Goal: Information Seeking & Learning: Learn about a topic

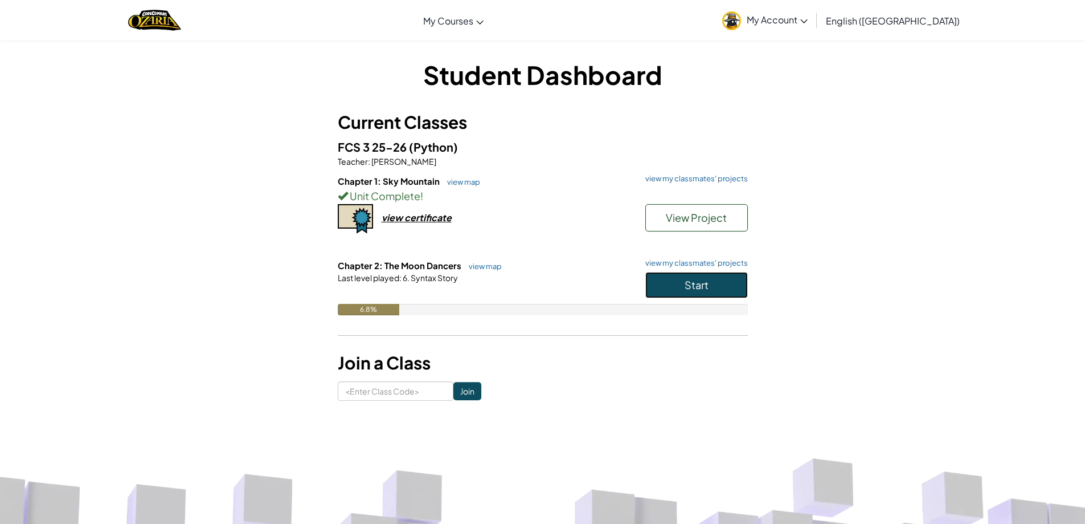
click at [724, 274] on button "Start" at bounding box center [697, 285] width 103 height 26
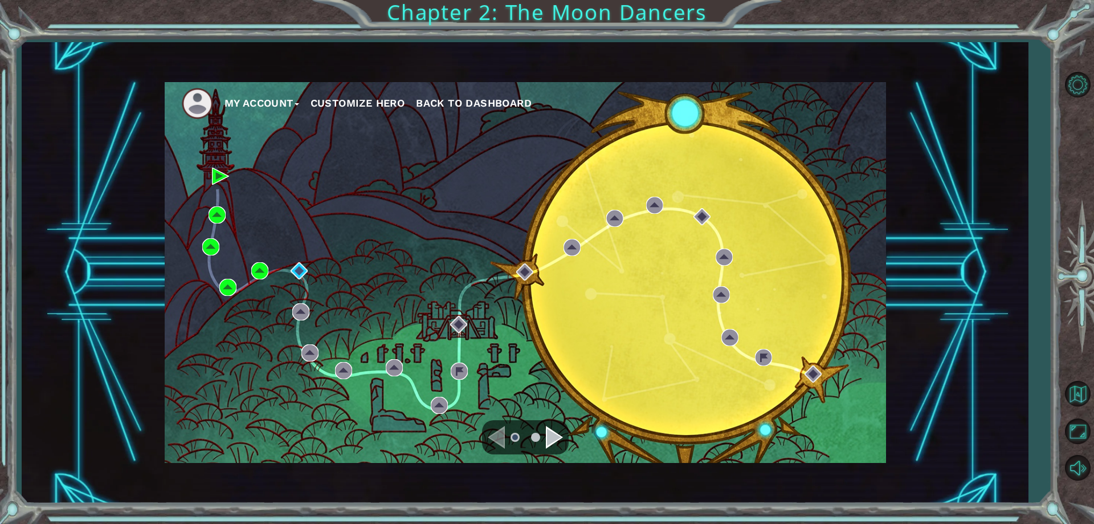
drag, startPoint x: 761, startPoint y: 366, endPoint x: 754, endPoint y: 366, distance: 6.8
click at [759, 366] on div "My Account Customize Hero Back to Dashboard" at bounding box center [525, 272] width 721 height 381
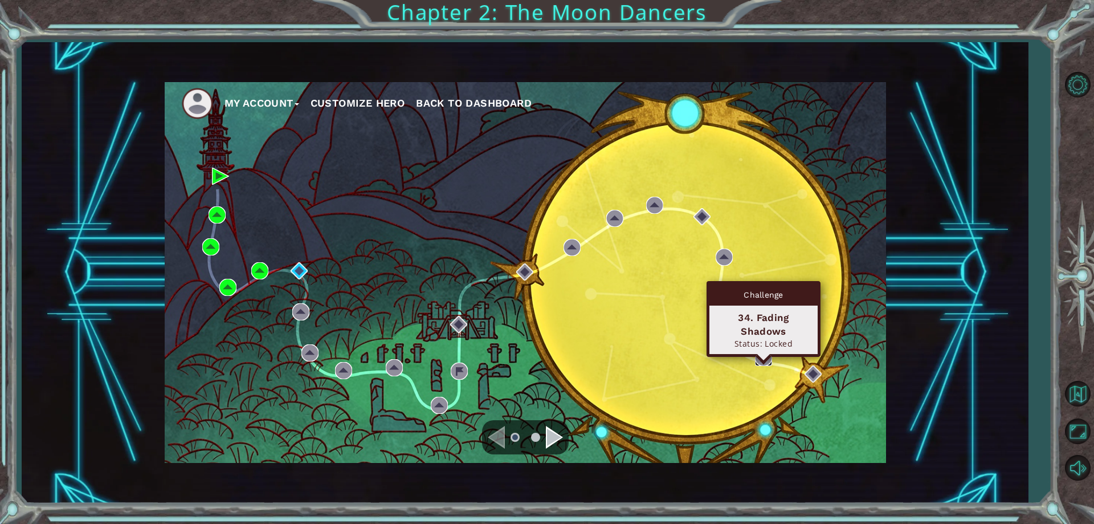
click at [757, 358] on img at bounding box center [763, 357] width 17 height 17
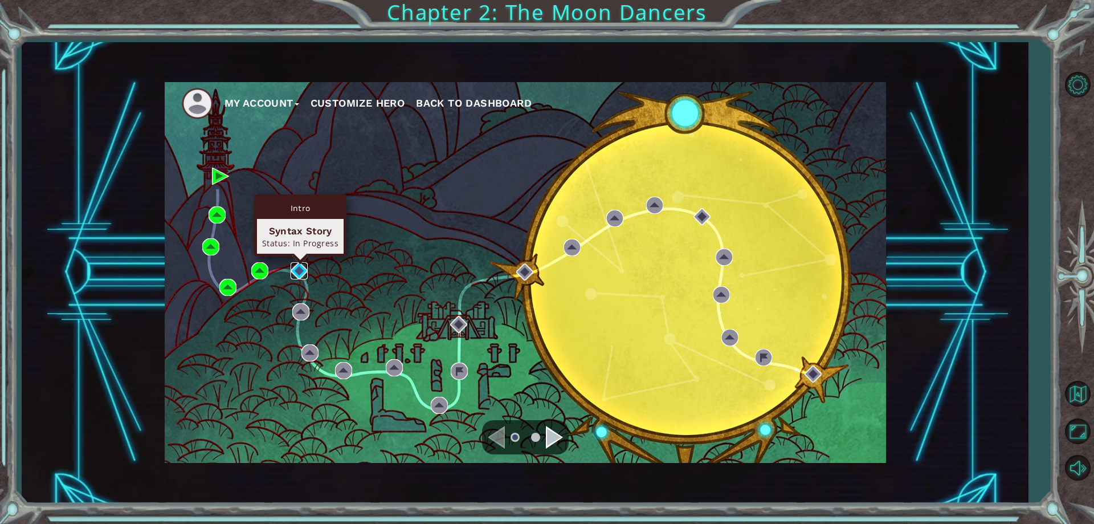
click at [298, 266] on img at bounding box center [299, 270] width 17 height 17
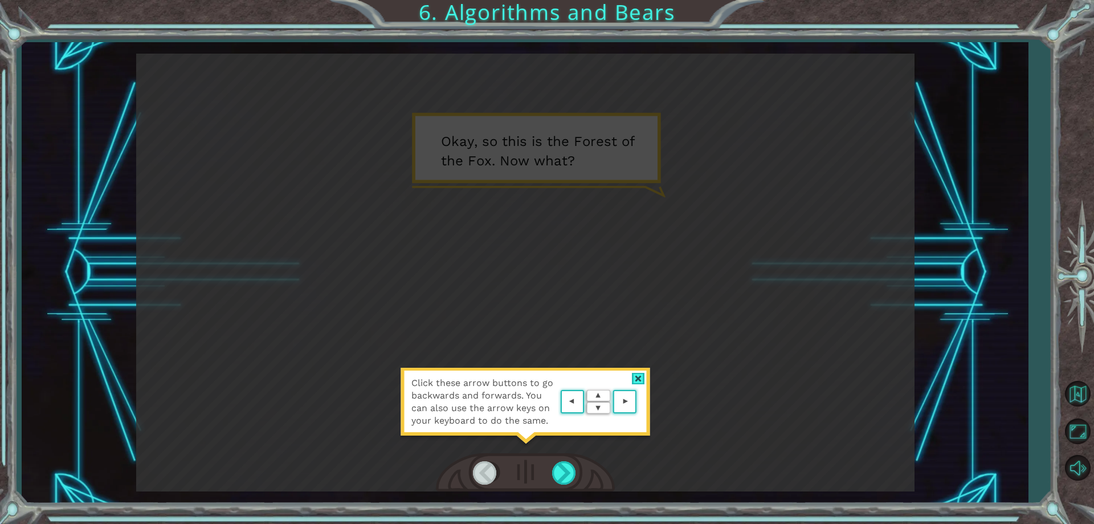
click at [824, 335] on div "Click these arrow buttons to go backwards and forwards. You can also use the ar…" at bounding box center [525, 273] width 778 height 438
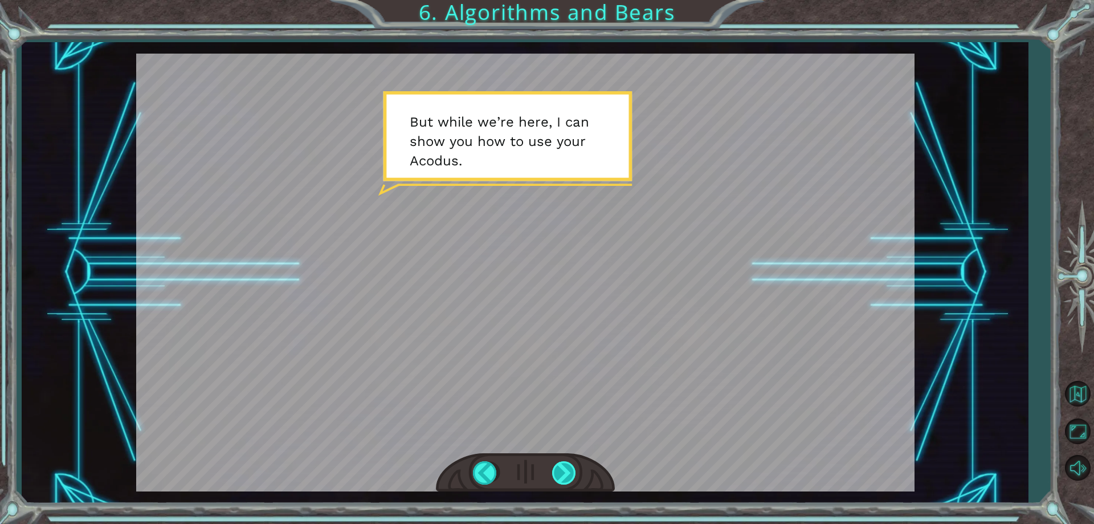
click at [577, 469] on div at bounding box center [565, 472] width 26 height 23
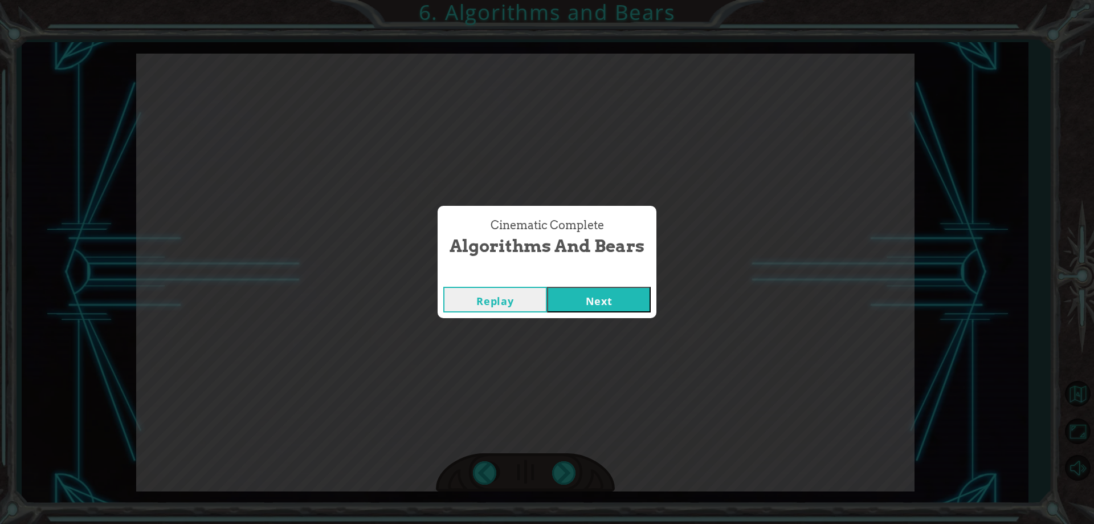
click at [592, 301] on button "Next" at bounding box center [599, 300] width 104 height 26
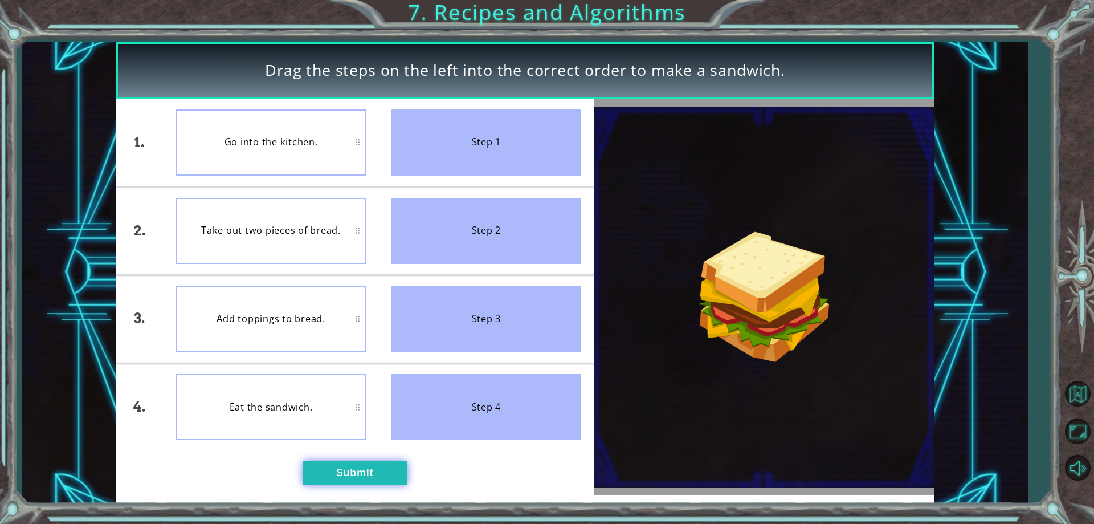
click at [342, 467] on button "Submit" at bounding box center [355, 472] width 104 height 23
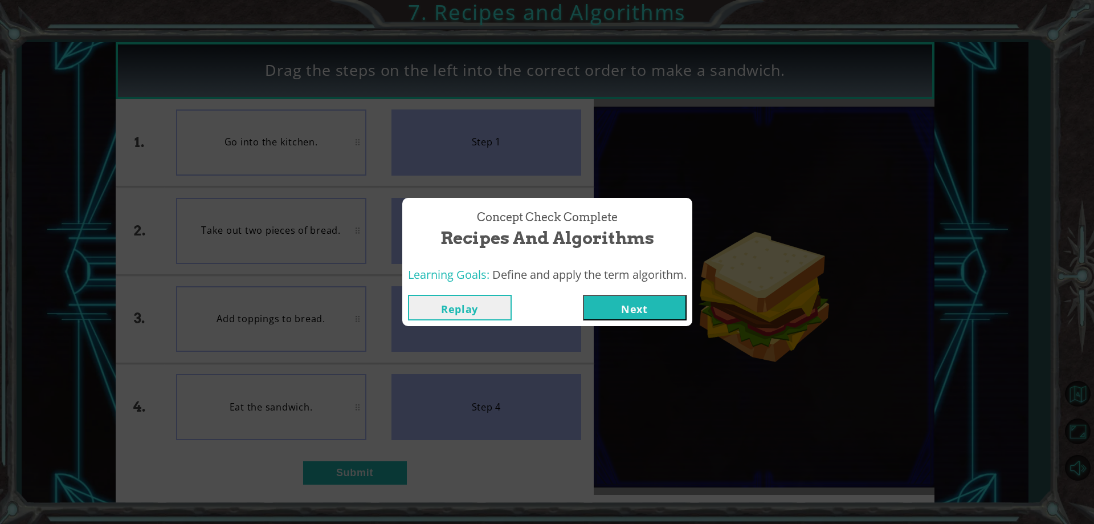
click at [640, 302] on button "Next" at bounding box center [635, 308] width 104 height 26
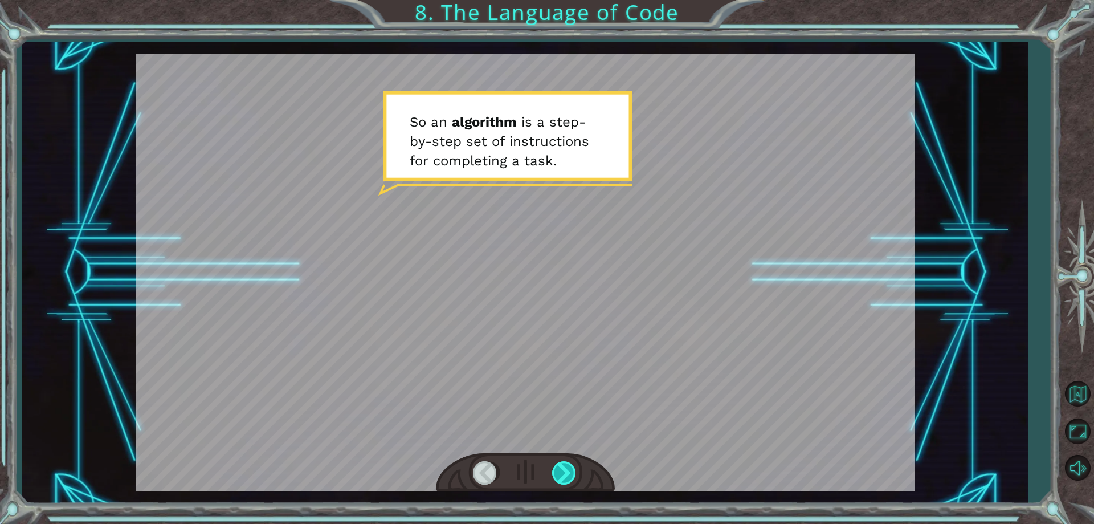
click at [560, 479] on div at bounding box center [565, 472] width 26 height 23
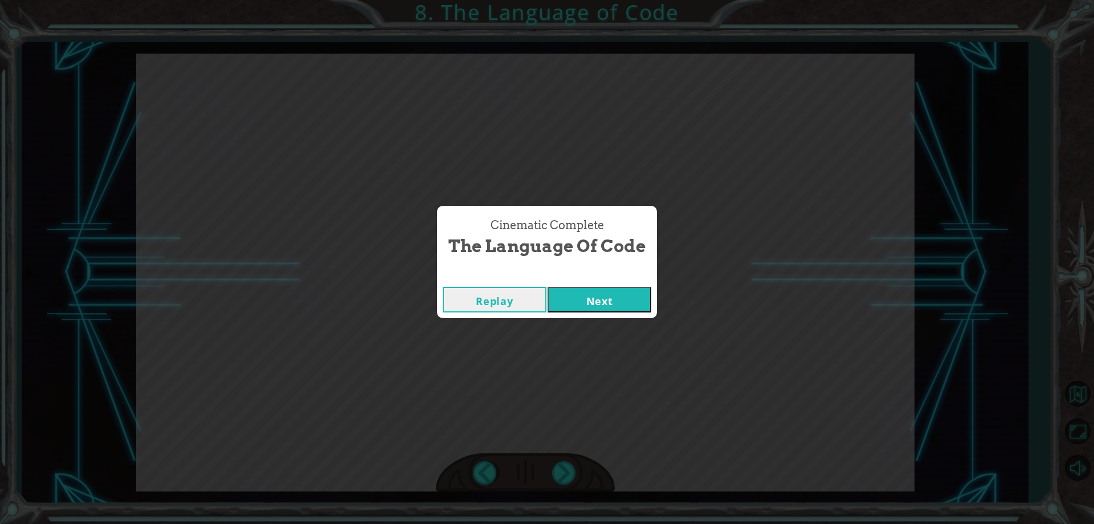
click at [618, 300] on button "Next" at bounding box center [600, 300] width 104 height 26
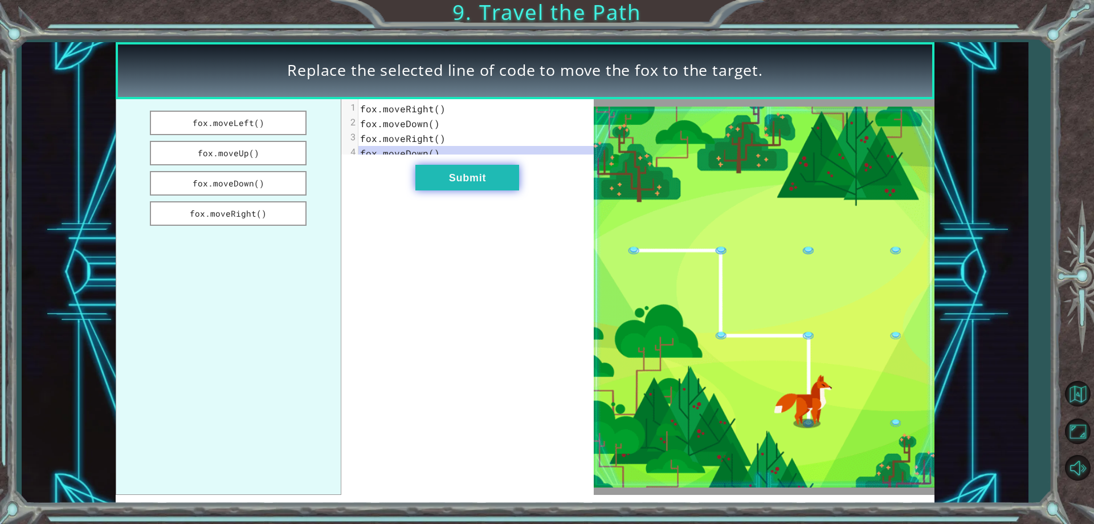
click at [456, 189] on button "Submit" at bounding box center [467, 178] width 104 height 26
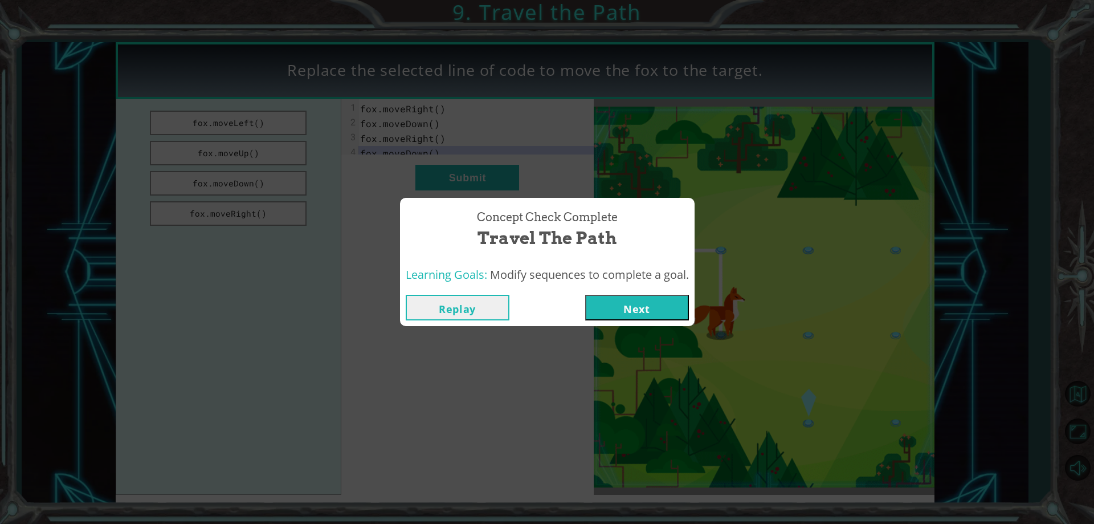
click at [627, 291] on div "Replay Next" at bounding box center [547, 307] width 295 height 37
click at [627, 299] on button "Next" at bounding box center [637, 308] width 104 height 26
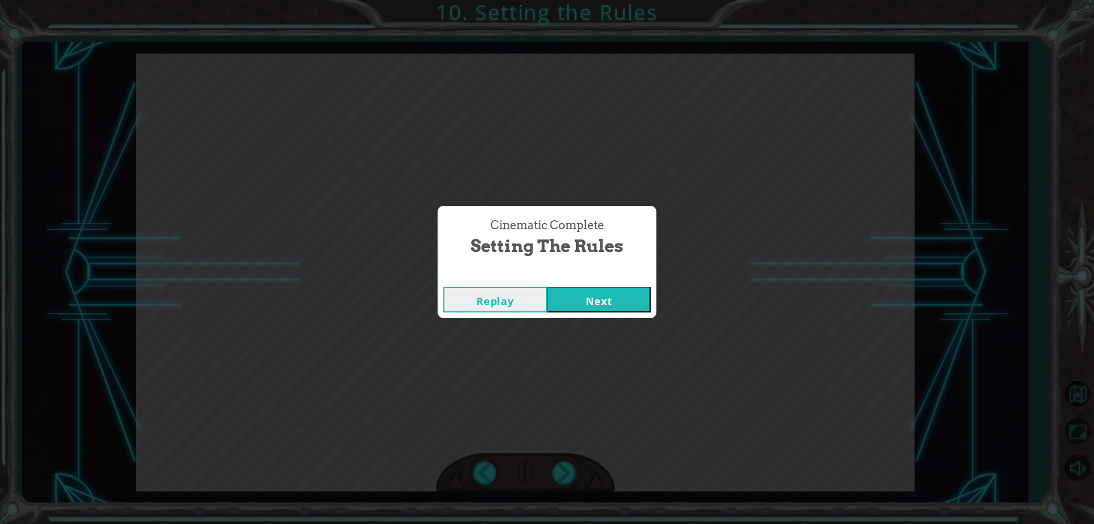
click at [565, 295] on button "Next" at bounding box center [599, 300] width 104 height 26
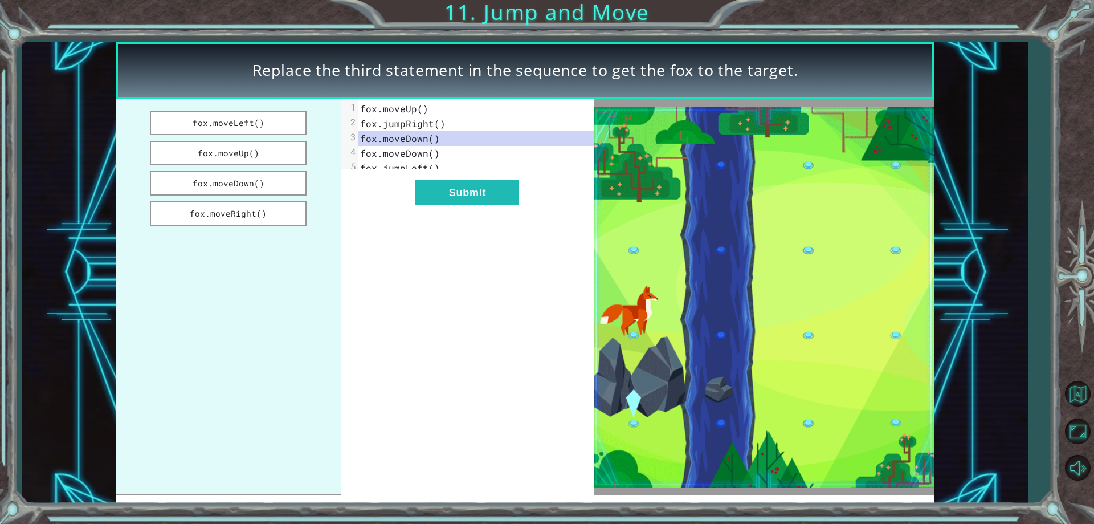
click at [447, 184] on div "xxxxxxxxxx 5 1 fox.moveUp() 2 fox.jumpRight() 3 fox.moveDown() 4 fox.moveDown()…" at bounding box center [467, 297] width 253 height 396
click at [457, 205] on button "Submit" at bounding box center [467, 192] width 104 height 26
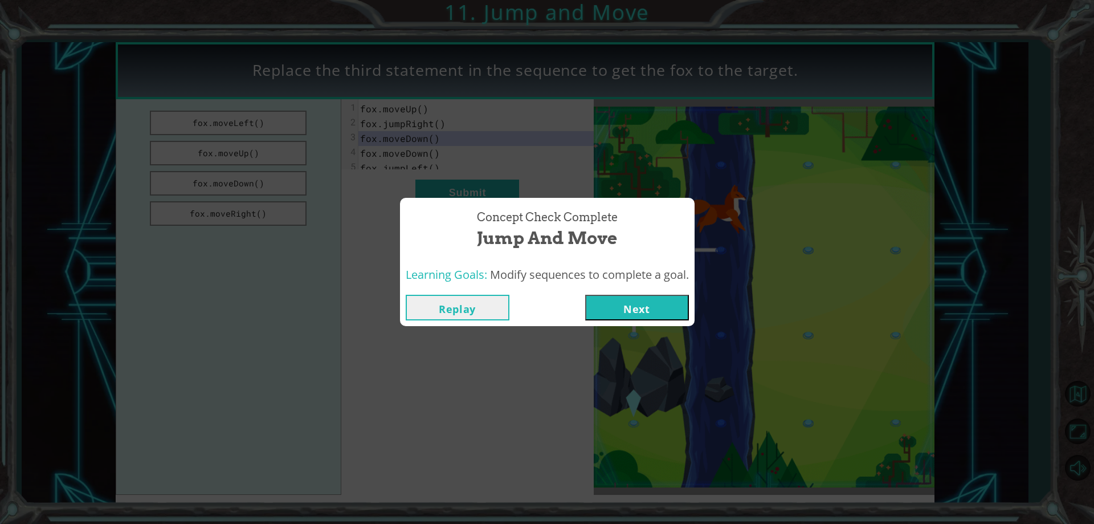
click at [632, 313] on button "Next" at bounding box center [637, 308] width 104 height 26
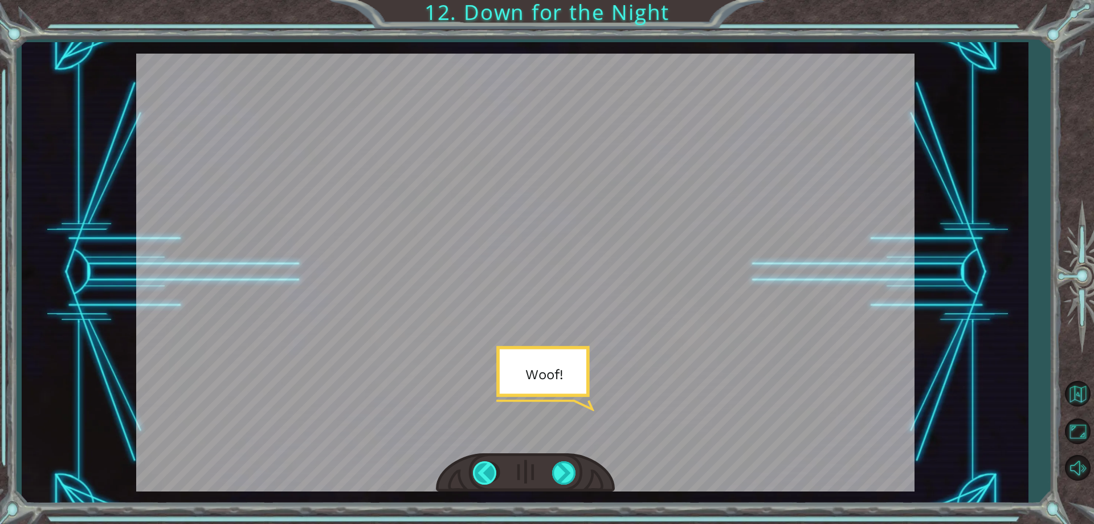
click at [485, 482] on div at bounding box center [486, 472] width 26 height 23
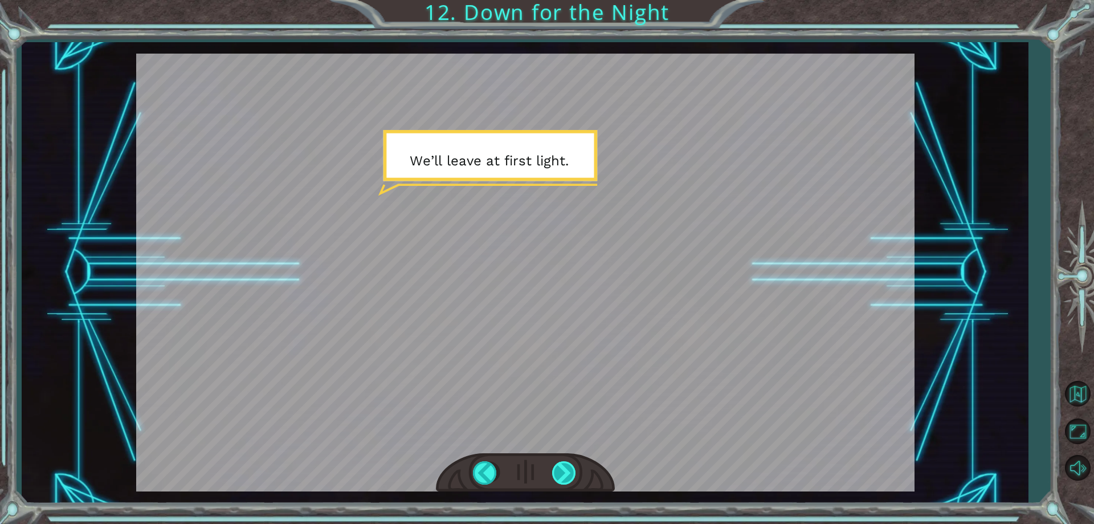
click at [571, 468] on div at bounding box center [565, 472] width 26 height 23
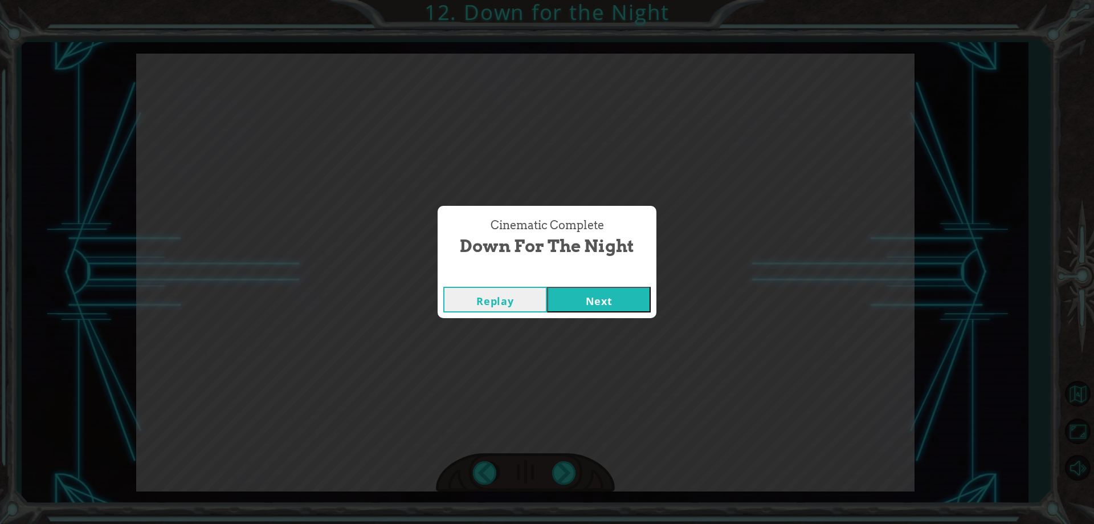
click at [636, 300] on button "Next" at bounding box center [599, 300] width 104 height 26
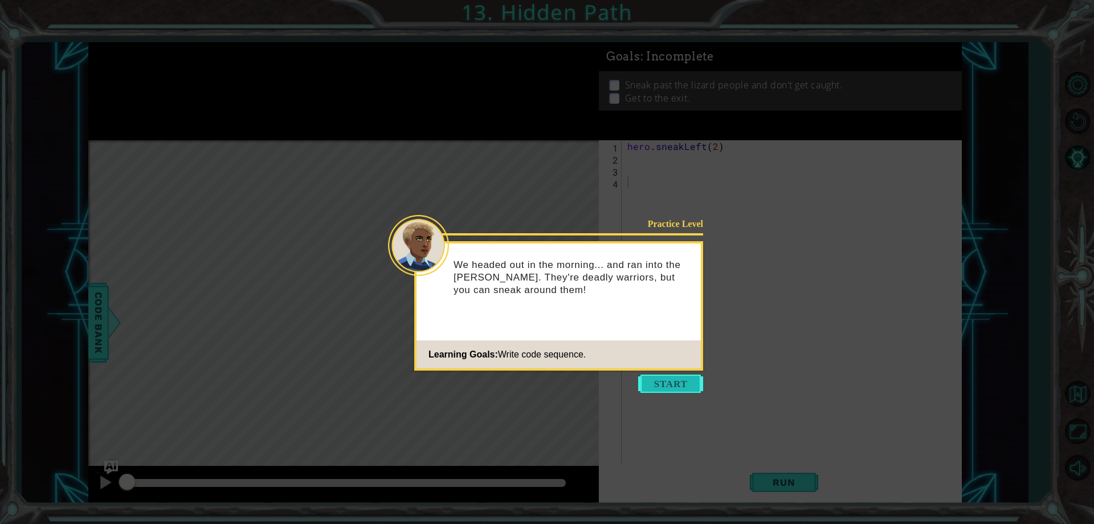
click at [670, 379] on button "Start" at bounding box center [670, 383] width 65 height 18
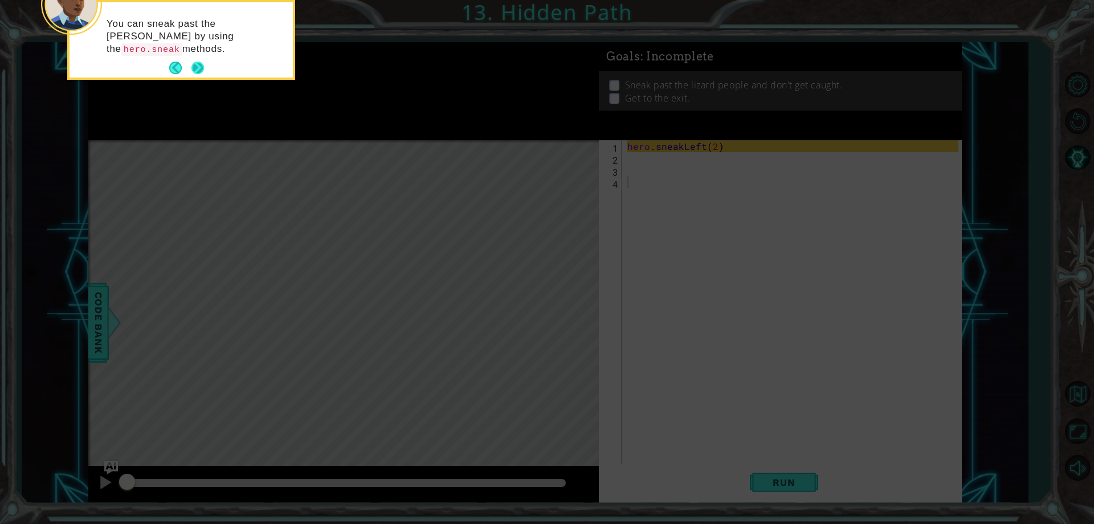
click at [189, 67] on button "Back" at bounding box center [180, 68] width 22 height 13
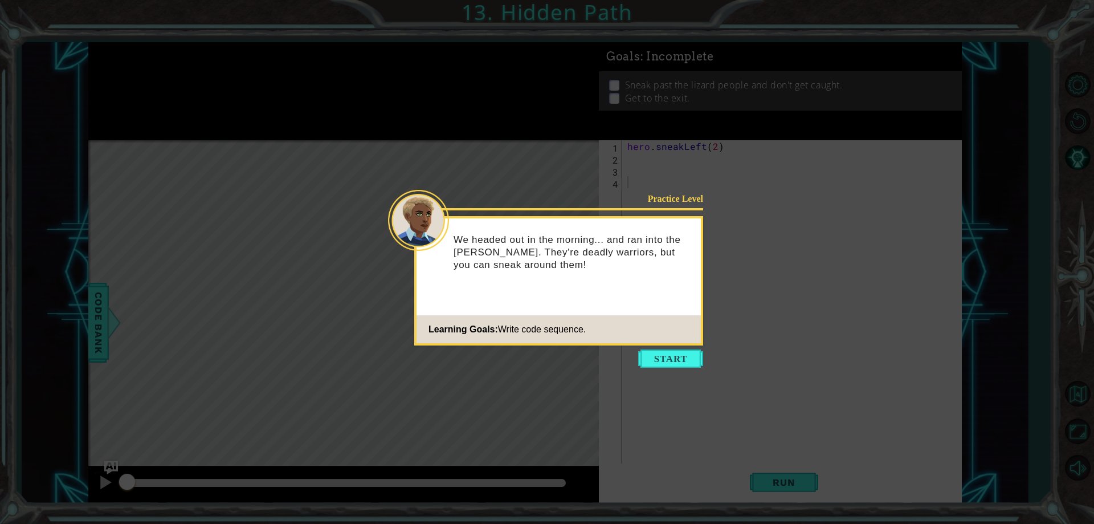
drag, startPoint x: 676, startPoint y: 351, endPoint x: 664, endPoint y: 348, distance: 12.4
click at [667, 350] on button "Start" at bounding box center [670, 358] width 65 height 18
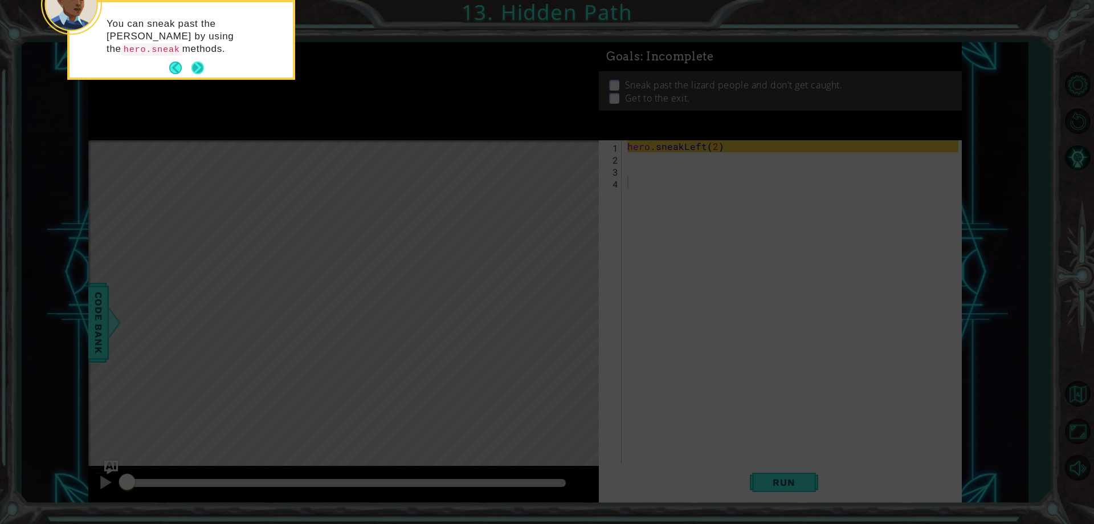
click at [200, 62] on button "Next" at bounding box center [197, 68] width 13 height 13
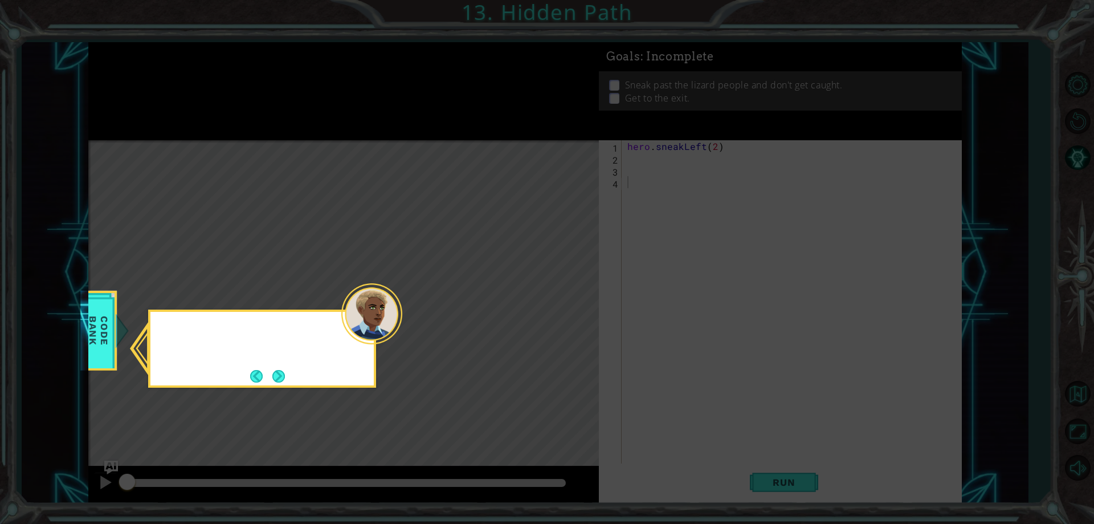
click at [200, 60] on icon at bounding box center [547, 262] width 1094 height 524
click at [281, 381] on button "Next" at bounding box center [278, 376] width 13 height 13
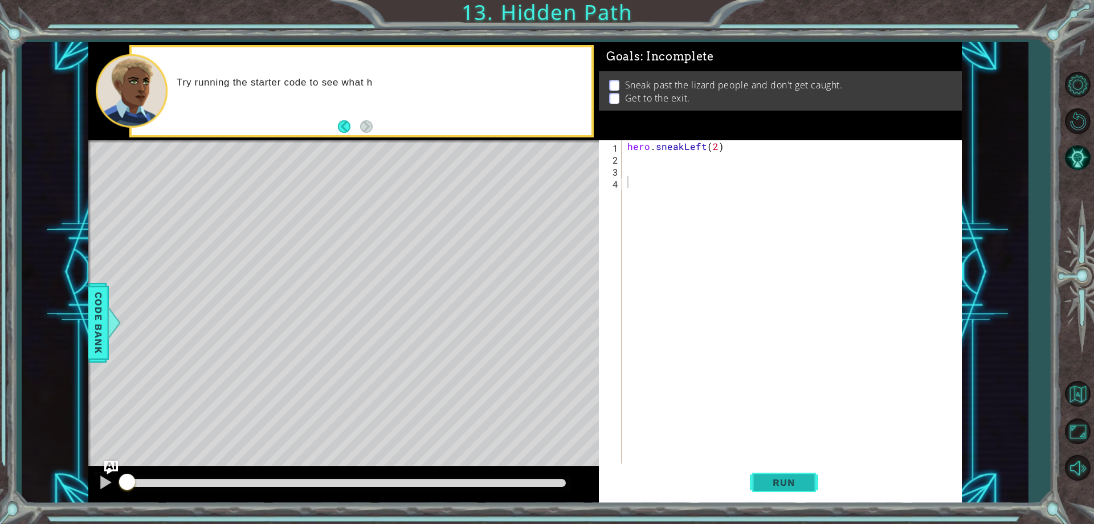
click at [805, 489] on button "Run" at bounding box center [784, 482] width 68 height 36
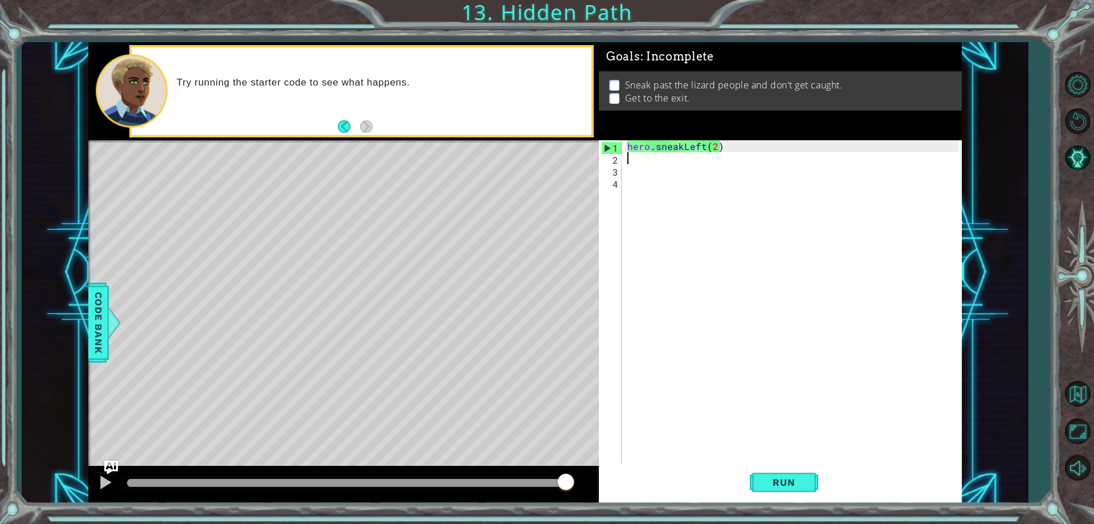
click at [701, 153] on div "hero . sneakLeft ( 2 )" at bounding box center [794, 313] width 338 height 347
click at [701, 141] on div "hero . sneakLeft ( 2 )" at bounding box center [794, 313] width 338 height 347
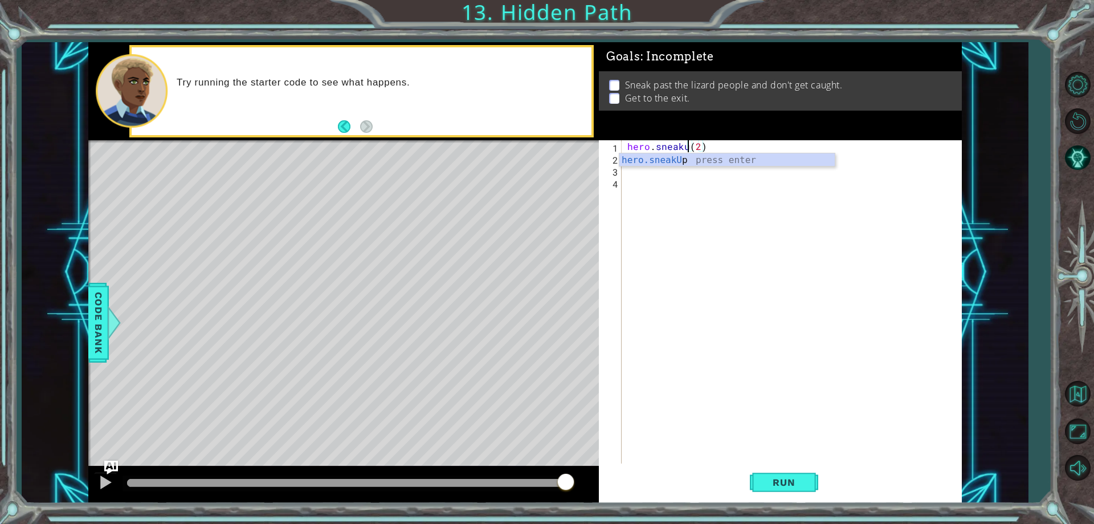
type textarea "hero.sneakup(2)"
click at [724, 204] on div "hero . sneakup ( 2 )" at bounding box center [794, 313] width 338 height 347
click at [705, 170] on div "hero . sneakup ( 2 )" at bounding box center [794, 313] width 338 height 347
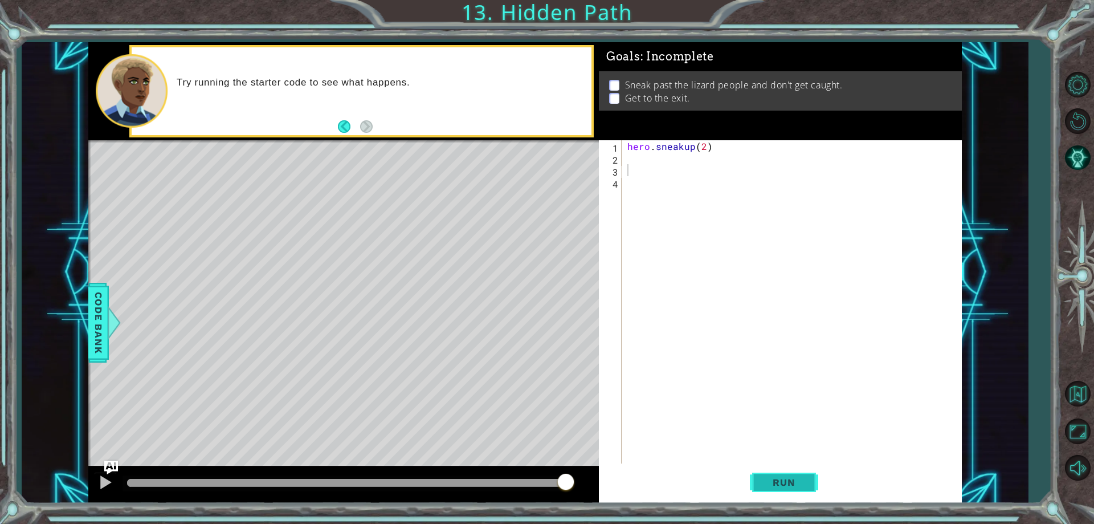
click at [780, 487] on span "Run" at bounding box center [783, 481] width 45 height 11
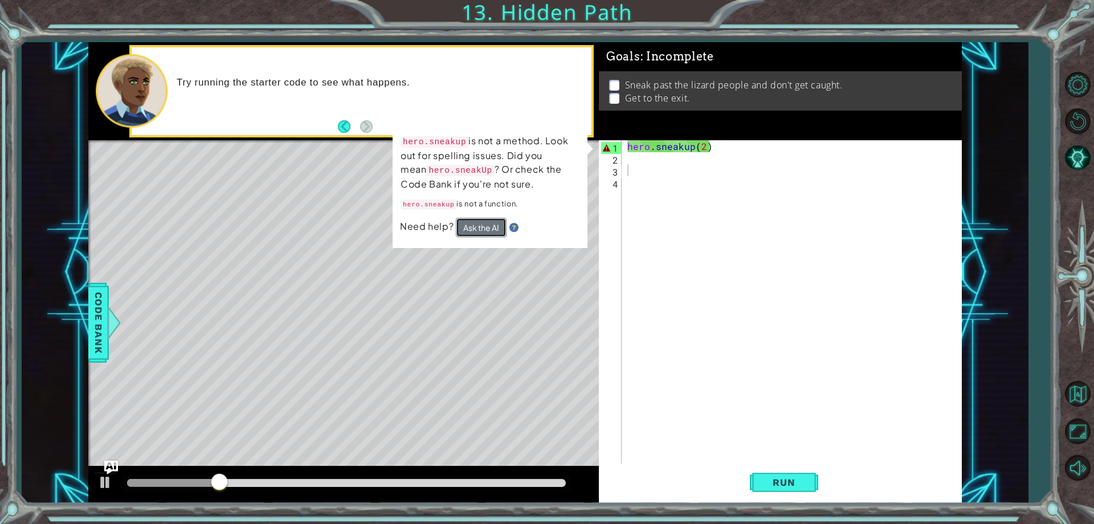
click at [489, 227] on button "Ask the AI" at bounding box center [481, 227] width 51 height 19
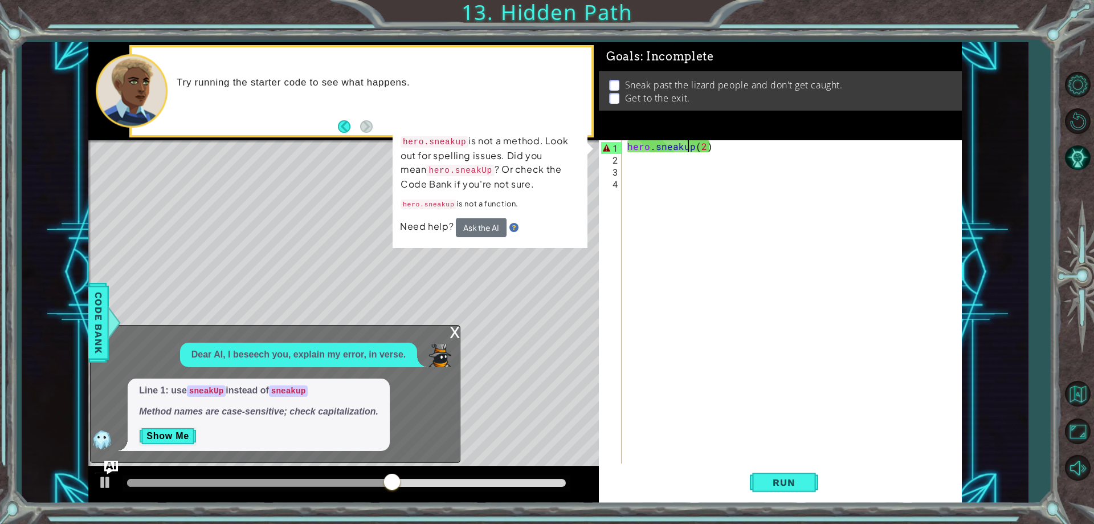
click at [687, 145] on div "hero . sneakup ( 2 )" at bounding box center [794, 313] width 338 height 347
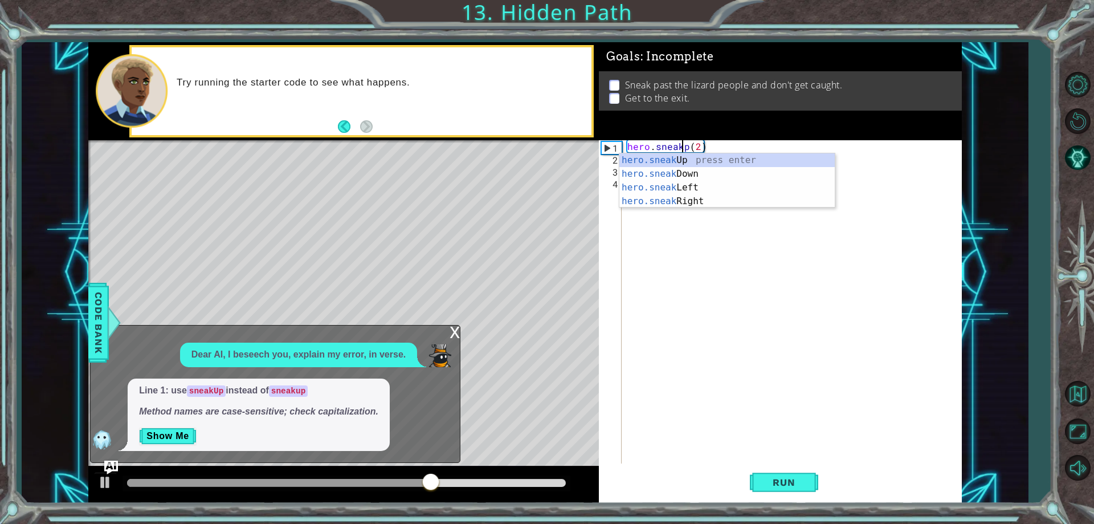
scroll to position [0, 4]
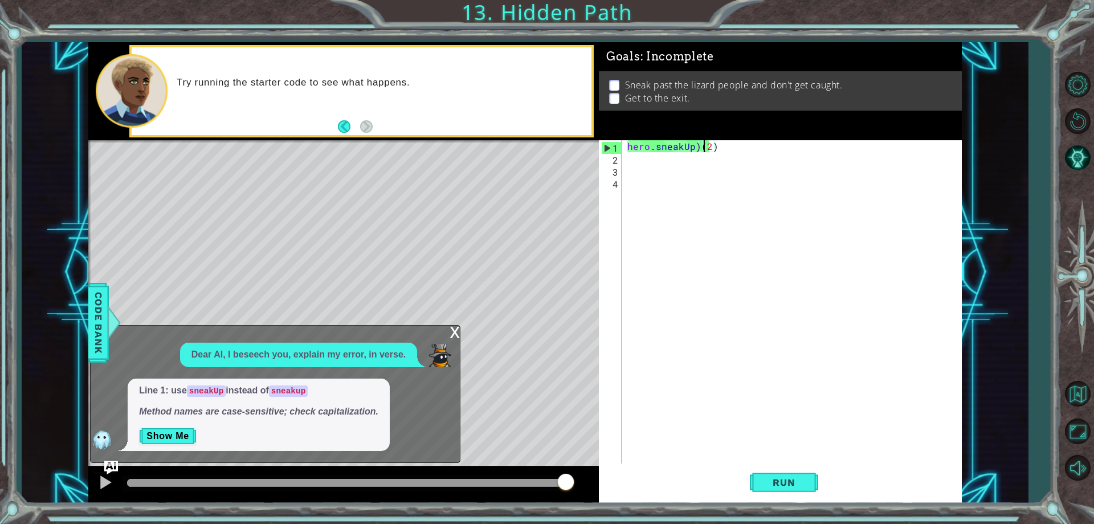
click at [701, 146] on div "hero . sneakUp ) ( 2 )" at bounding box center [794, 313] width 338 height 347
click at [697, 146] on div "hero . sneakUp ) ( 2 )" at bounding box center [794, 313] width 338 height 347
click at [813, 482] on button "Run" at bounding box center [784, 482] width 68 height 36
click at [452, 337] on div "x" at bounding box center [455, 330] width 10 height 11
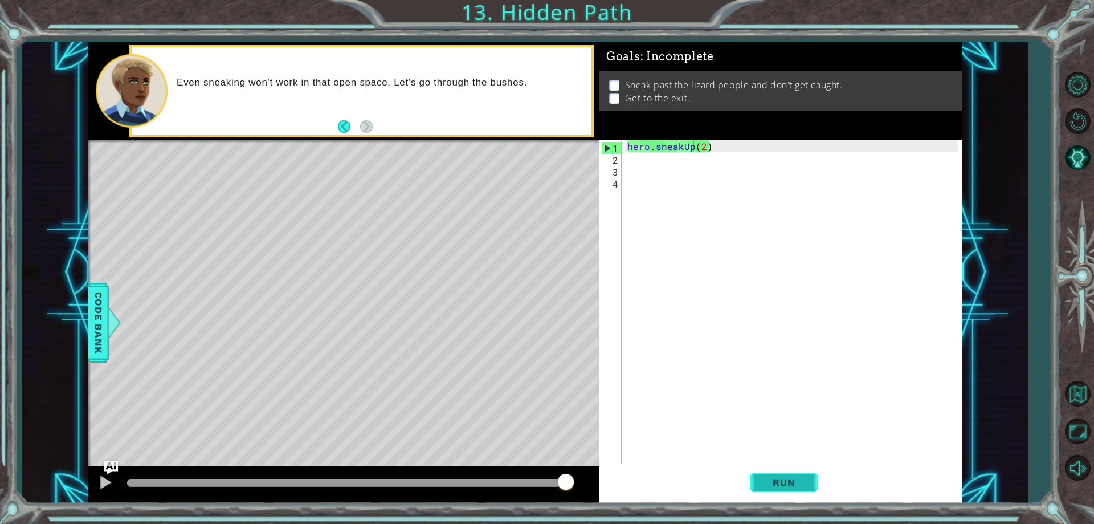
click at [786, 482] on span "Run" at bounding box center [783, 481] width 45 height 11
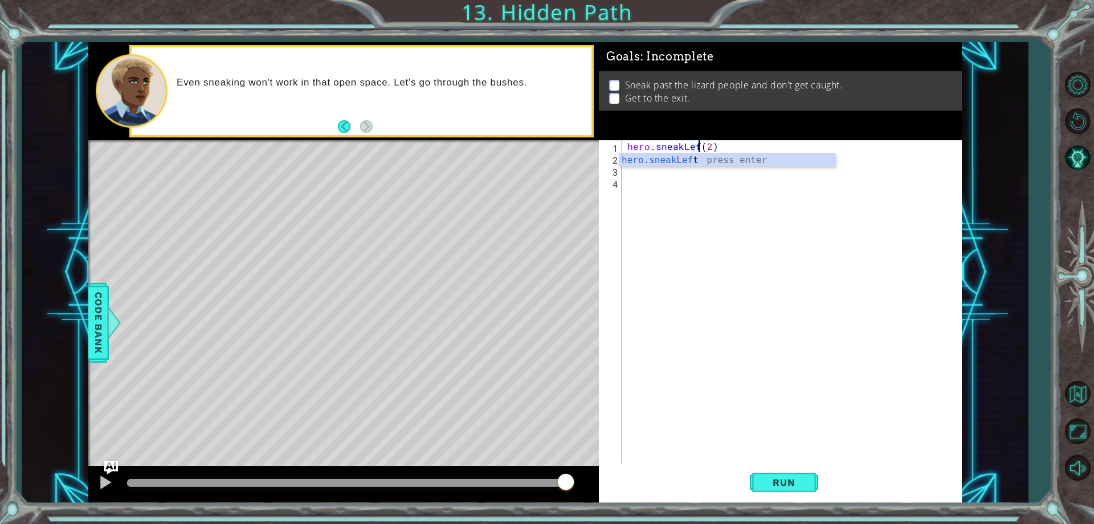
type textarea "hero.sneakLeft(2)"
click at [720, 169] on div "hero . sneakLeft ( 2 )" at bounding box center [794, 313] width 338 height 347
click at [710, 159] on div "hero . sneakLeft ( 2 )" at bounding box center [794, 313] width 338 height 347
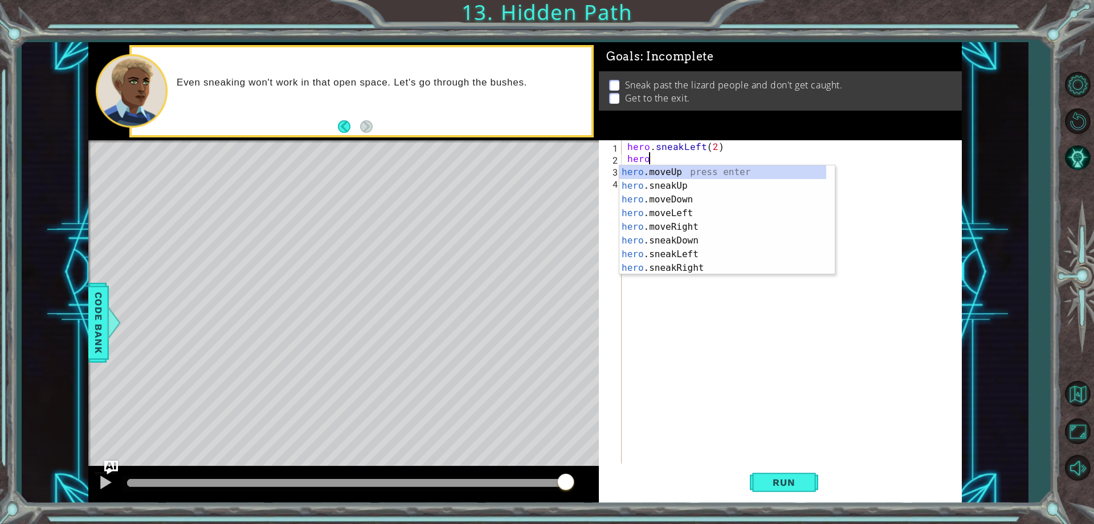
scroll to position [0, 1]
drag, startPoint x: 712, startPoint y: 189, endPoint x: 721, endPoint y: 174, distance: 17.4
click at [714, 185] on div "hero. moveUp press enter hero. sneakUp press enter hero. moveDown press enter h…" at bounding box center [722, 233] width 207 height 137
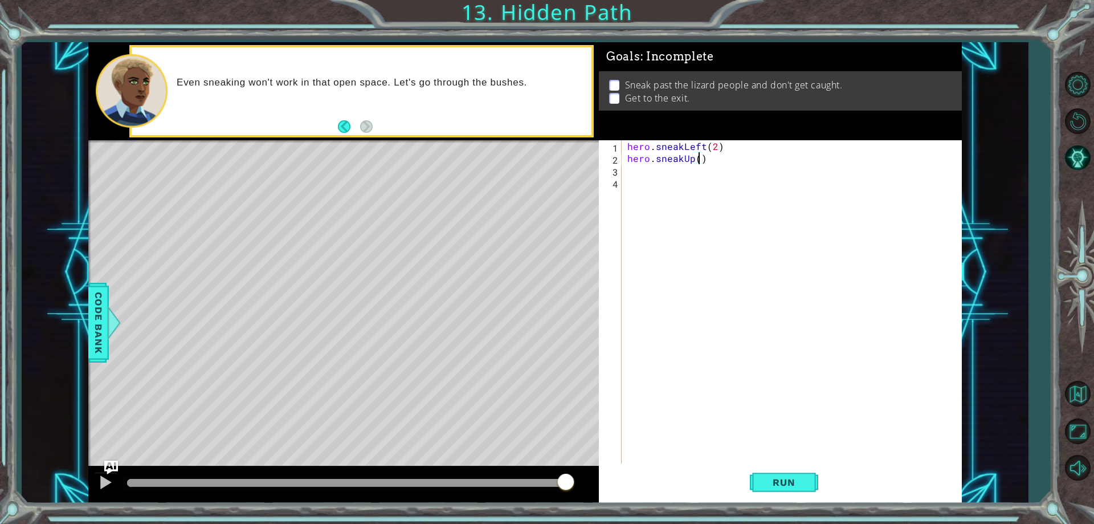
scroll to position [0, 5]
type textarea "hero.sneakUp(3)"
click at [810, 477] on button "Run" at bounding box center [784, 482] width 68 height 36
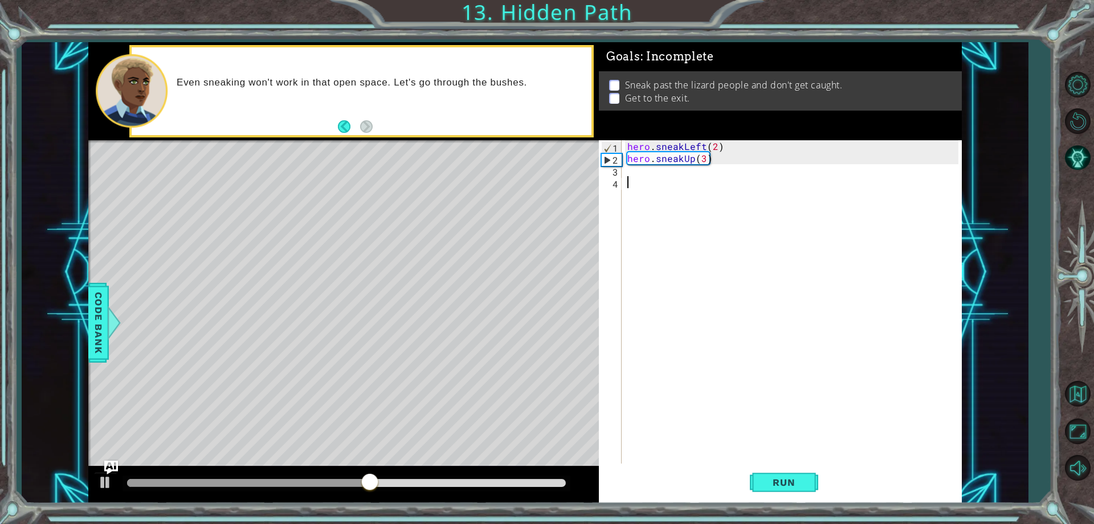
click at [638, 181] on div "hero . sneakLeft ( 2 ) hero . sneakUp ( 3 )" at bounding box center [794, 313] width 338 height 347
click at [636, 169] on div "hero . sneakLeft ( 2 ) hero . sneakUp ( 3 )" at bounding box center [794, 313] width 338 height 347
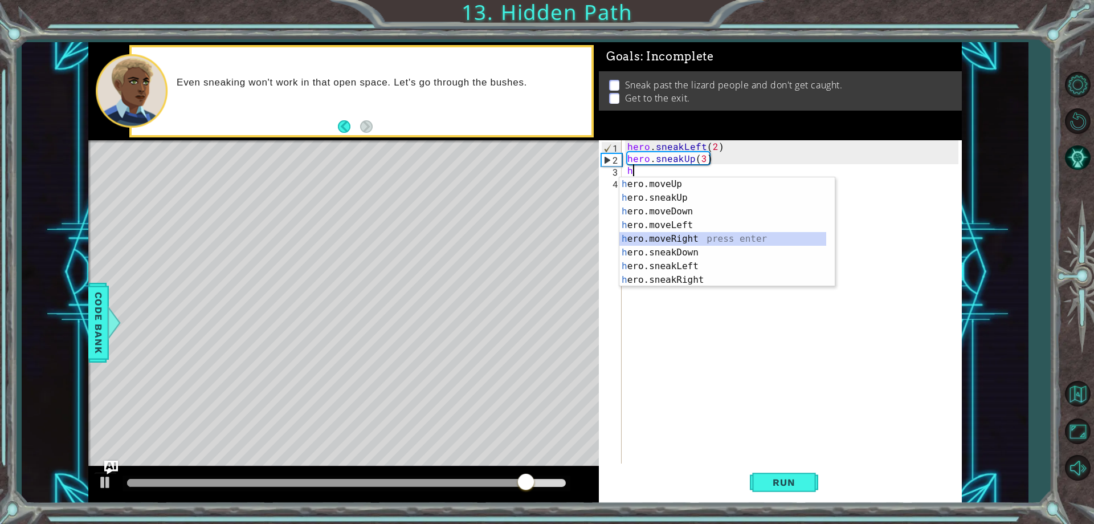
click at [701, 242] on div "h ero.moveUp press enter h ero.sneakUp press enter h ero.moveDown press enter h…" at bounding box center [722, 245] width 207 height 137
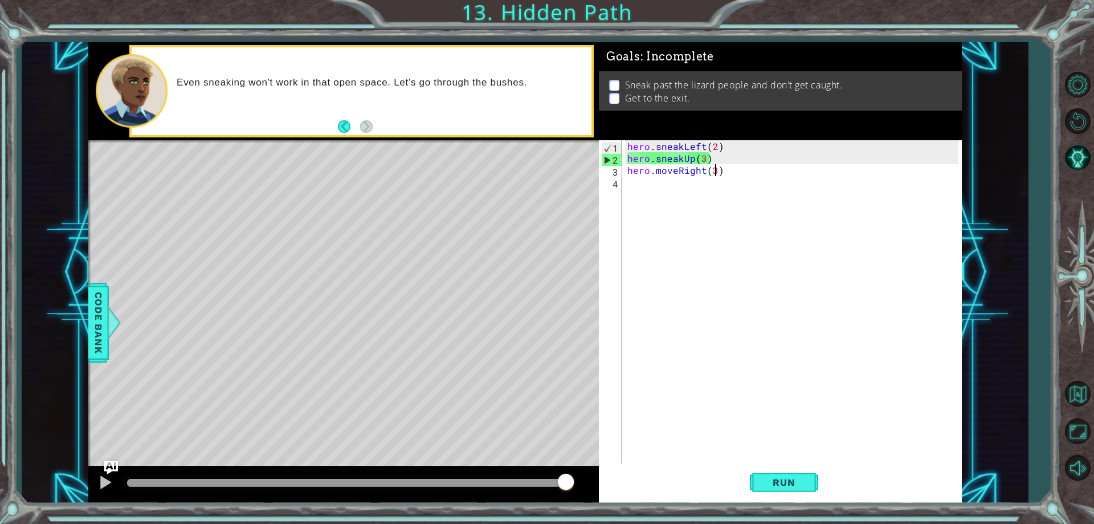
scroll to position [0, 5]
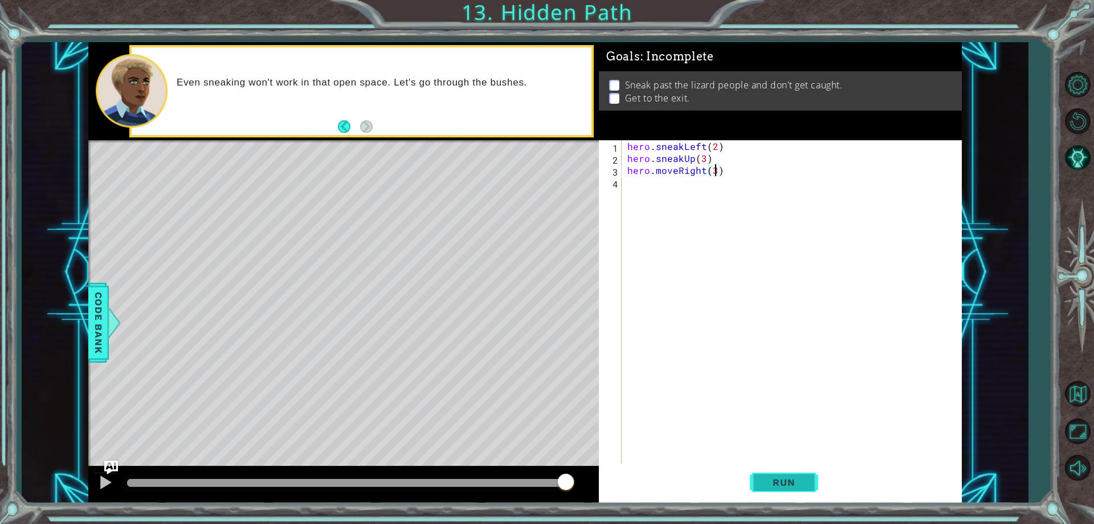
click at [795, 484] on span "Run" at bounding box center [783, 481] width 45 height 11
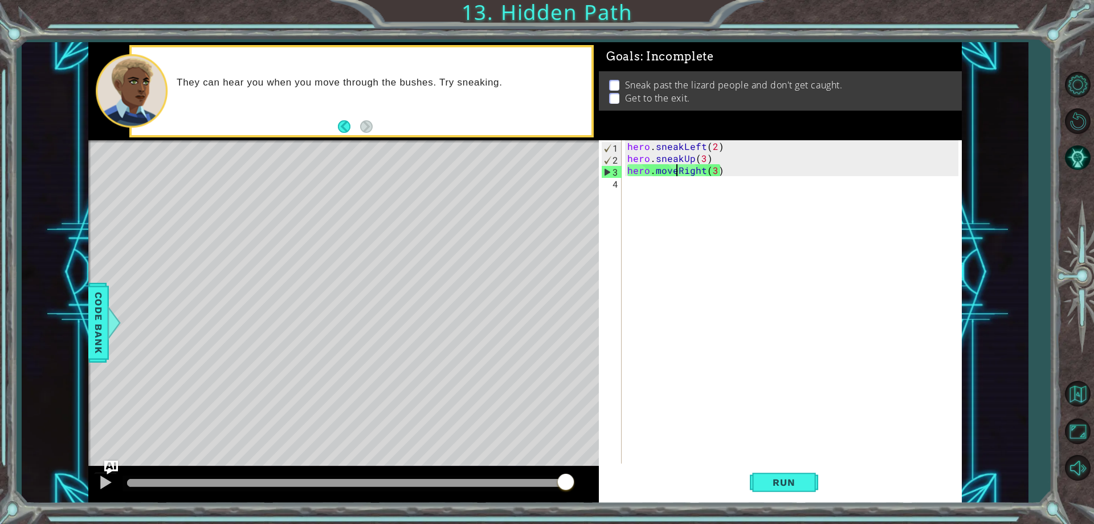
click at [675, 174] on div "hero . sneakLeft ( 2 ) hero . sneakUp ( 3 ) hero . moveRight ( 3 )" at bounding box center [794, 313] width 338 height 347
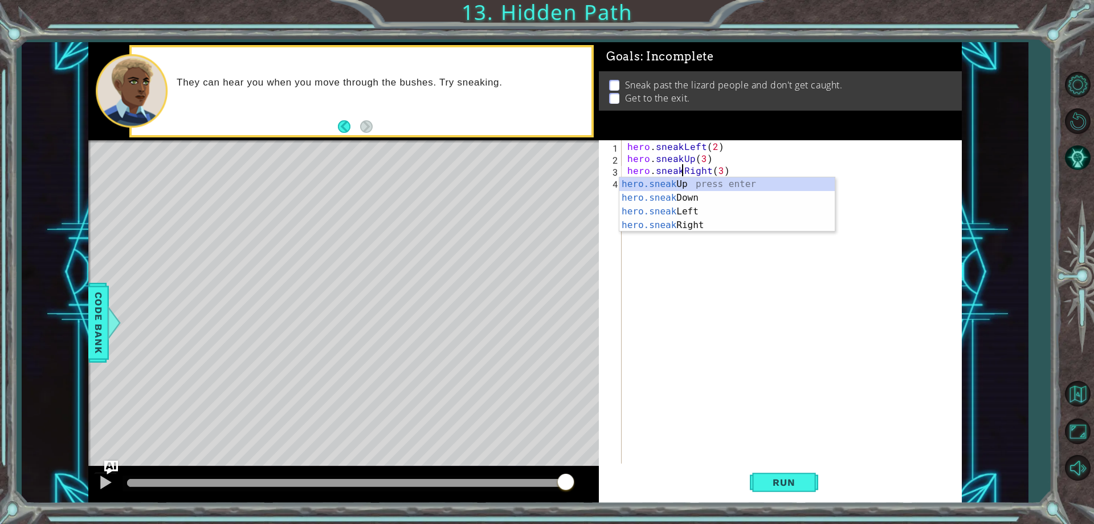
scroll to position [0, 4]
type textarea "hero.sneakRight(3)"
click at [802, 473] on button "Run" at bounding box center [784, 482] width 68 height 36
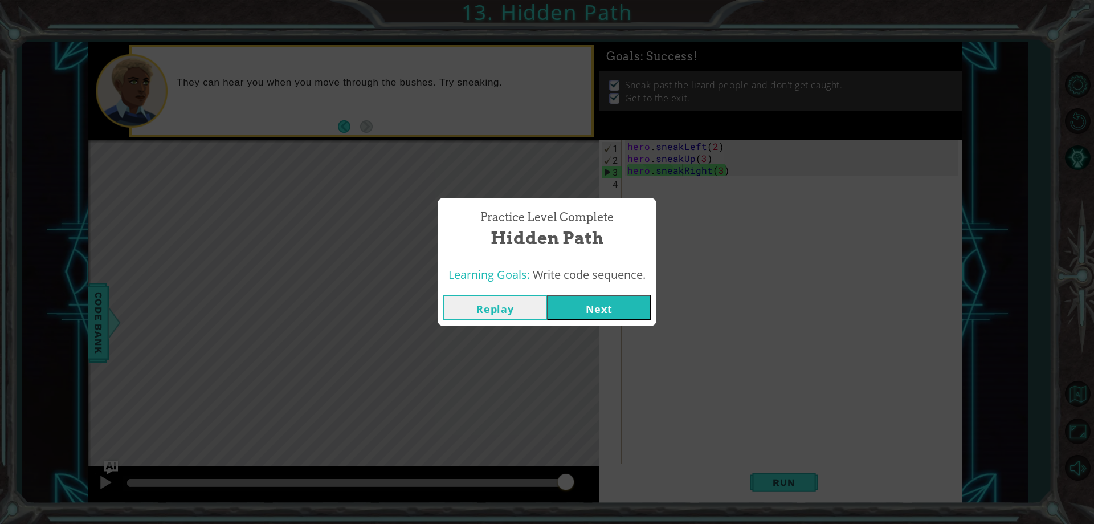
click at [570, 314] on button "Next" at bounding box center [599, 308] width 104 height 26
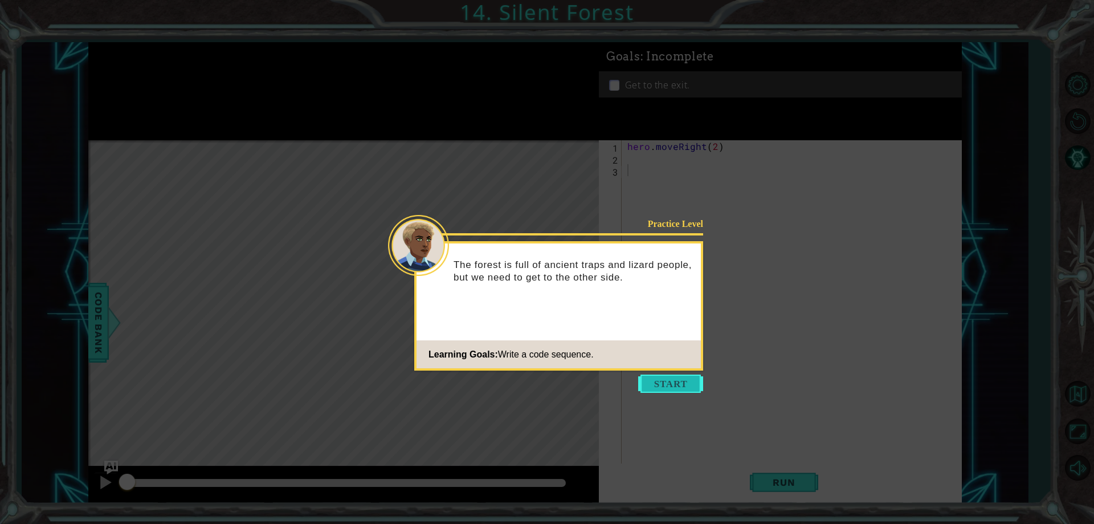
click at [652, 386] on button "Start" at bounding box center [670, 383] width 65 height 18
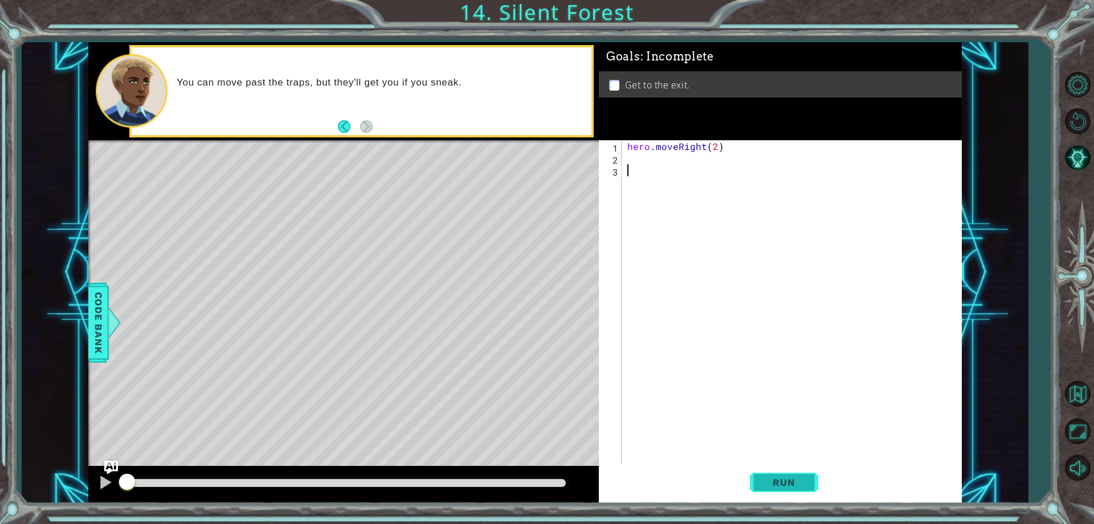
click at [770, 478] on span "Run" at bounding box center [783, 481] width 45 height 11
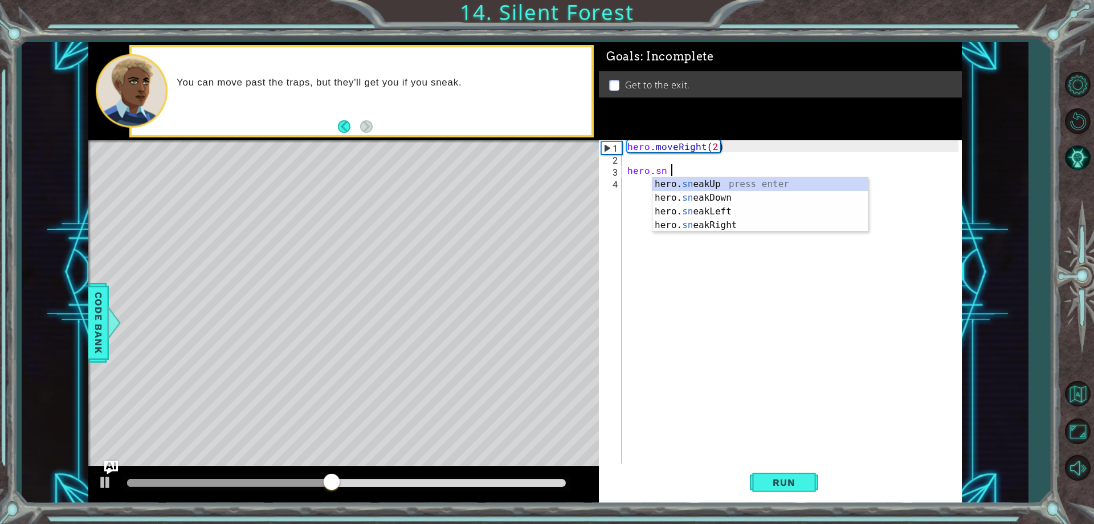
scroll to position [0, 2]
click at [696, 185] on div "hero. sn eakDow n press enter" at bounding box center [759, 197] width 215 height 41
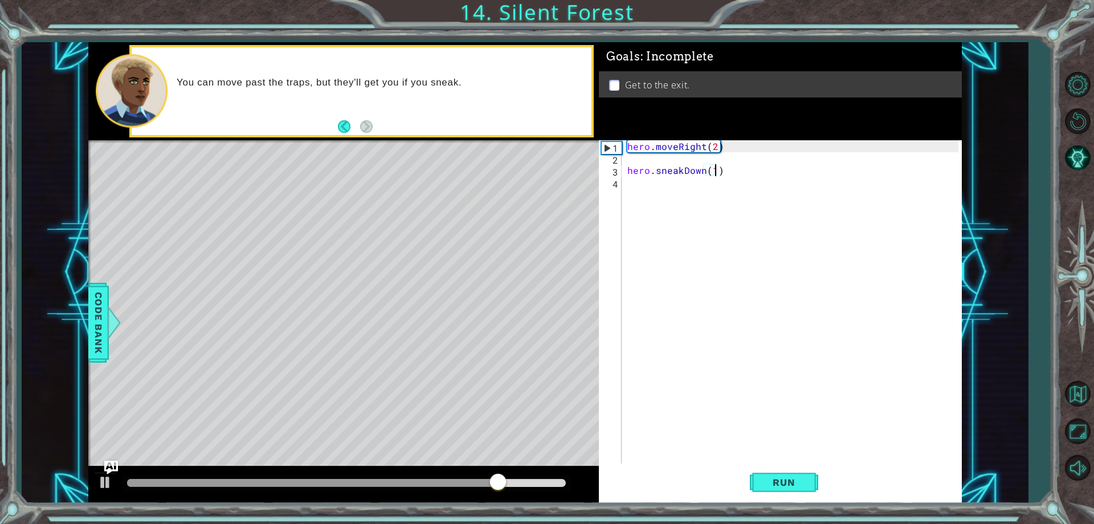
scroll to position [0, 5]
type textarea "hero.sneakDown(1)"
click at [768, 485] on span "Run" at bounding box center [783, 481] width 45 height 11
click at [654, 187] on div "hero . moveRight ( 2 ) hero . sneakDown ( 1 )" at bounding box center [794, 313] width 338 height 347
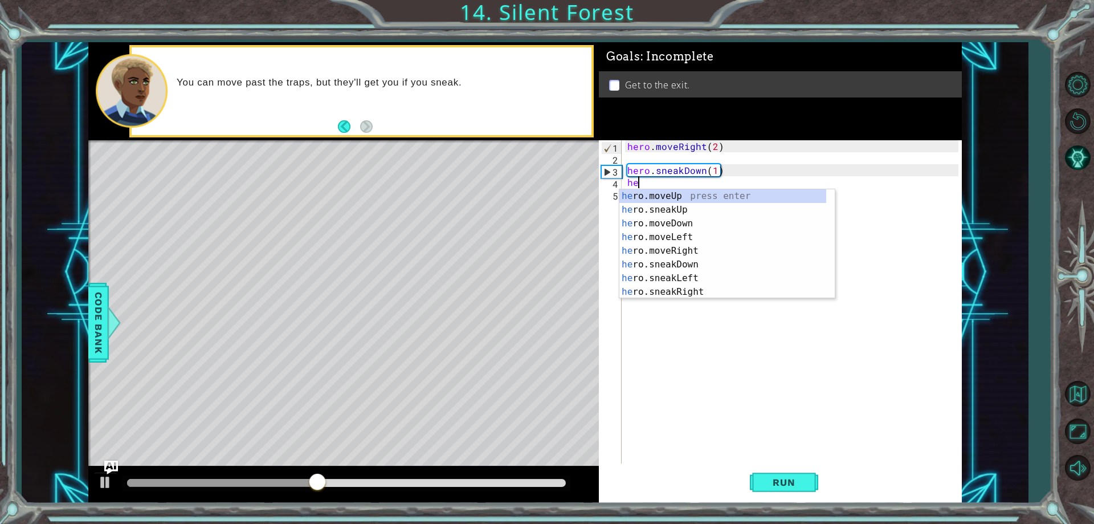
scroll to position [0, 1]
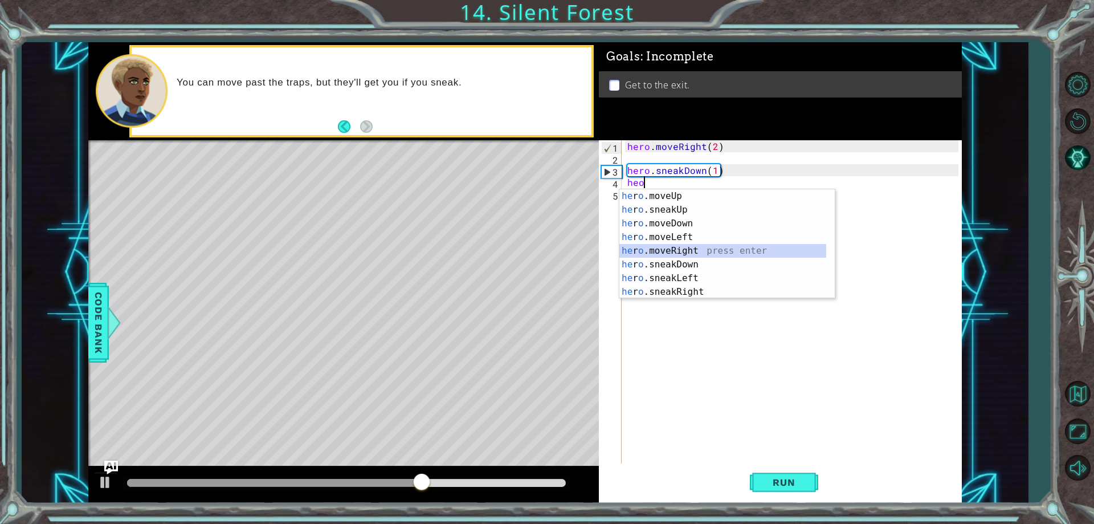
click at [702, 255] on div "he r o .moveUp press enter he r o .sneakUp press enter he r o .moveDown press e…" at bounding box center [722, 257] width 207 height 137
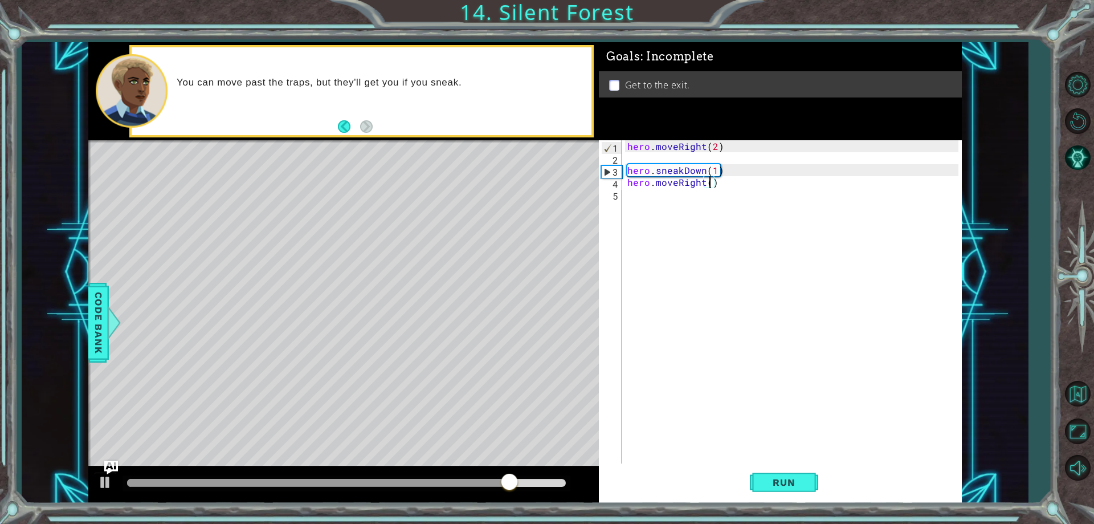
type textarea "hero.moveRight(2)"
click at [650, 205] on div "hero . moveRight ( 2 ) hero . sneakDown ( 1 ) hero . moveRight ( 2 )" at bounding box center [794, 313] width 338 height 347
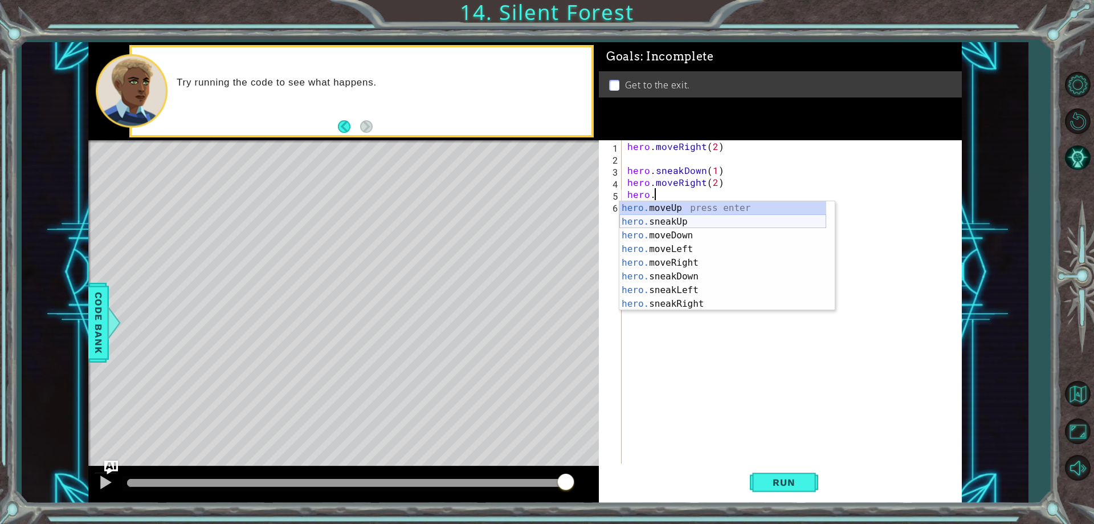
scroll to position [0, 1]
click at [657, 222] on div "hero. moveUp press enter hero. sneakUp press enter hero. moveDown press enter h…" at bounding box center [722, 269] width 207 height 137
type textarea "hero.sneakUp(1)"
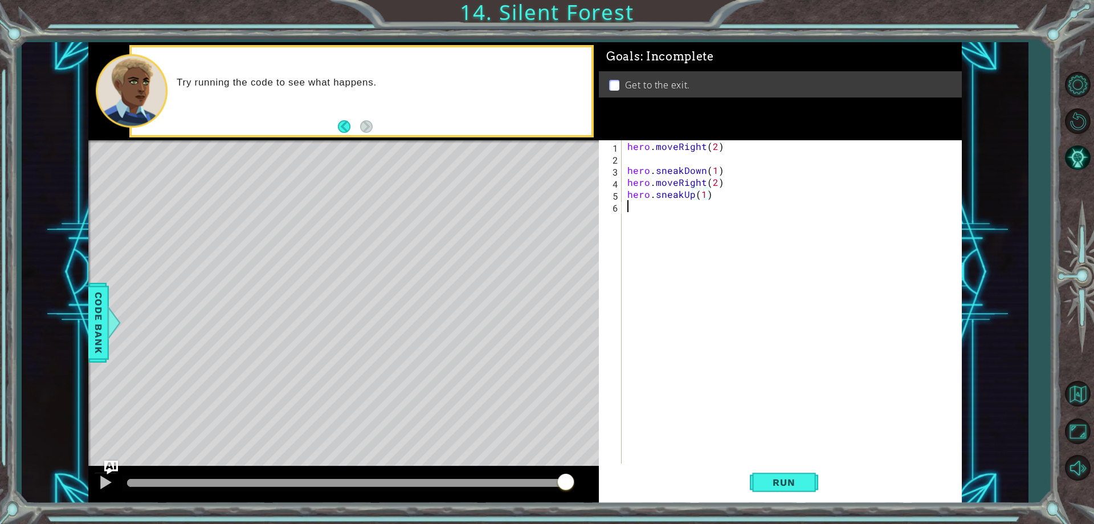
click at [681, 219] on div "hero . moveRight ( 2 ) hero . sneakDown ( 1 ) hero . moveRight ( 2 ) hero . sne…" at bounding box center [794, 313] width 338 height 347
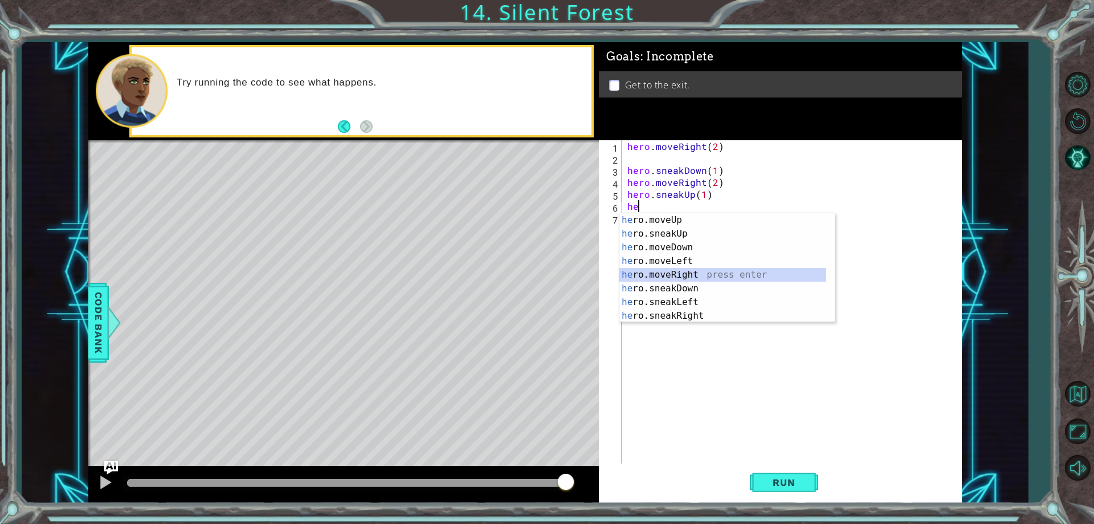
click at [684, 271] on div "he ro.moveUp press enter he ro.sneakUp press enter he ro.moveDown press enter h…" at bounding box center [722, 281] width 207 height 137
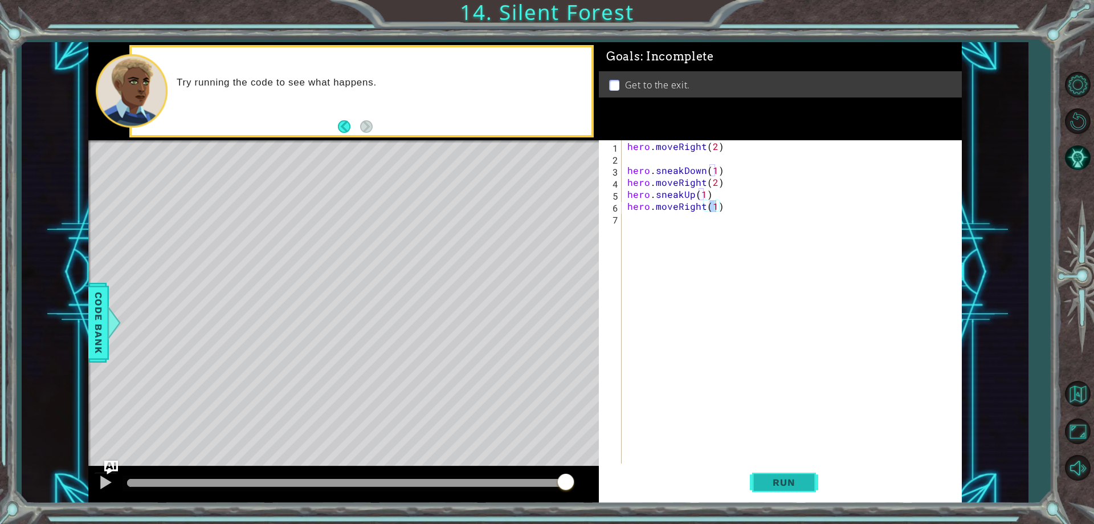
click at [781, 479] on span "Run" at bounding box center [783, 481] width 45 height 11
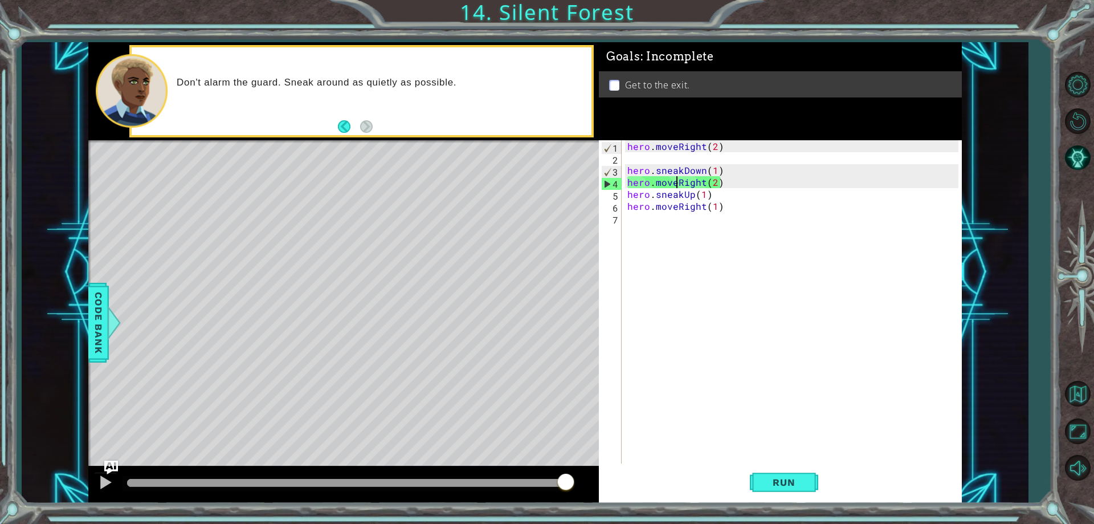
click at [676, 187] on div "hero . moveRight ( 2 ) hero . sneakDown ( 1 ) hero . moveRight ( 2 ) hero . sne…" at bounding box center [794, 313] width 338 height 347
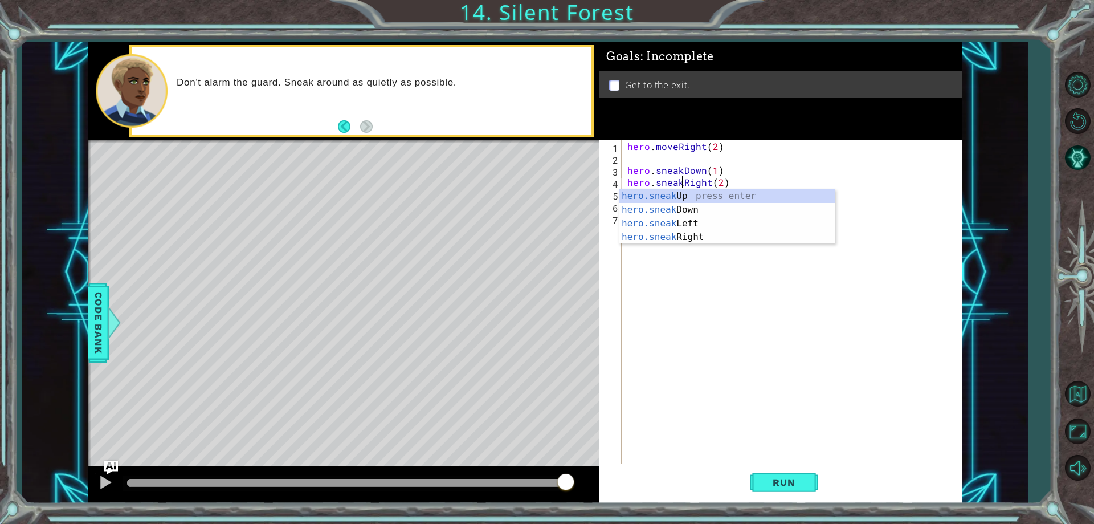
scroll to position [0, 4]
type textarea "hero.sneakRight(2)"
click at [798, 485] on span "Run" at bounding box center [783, 481] width 45 height 11
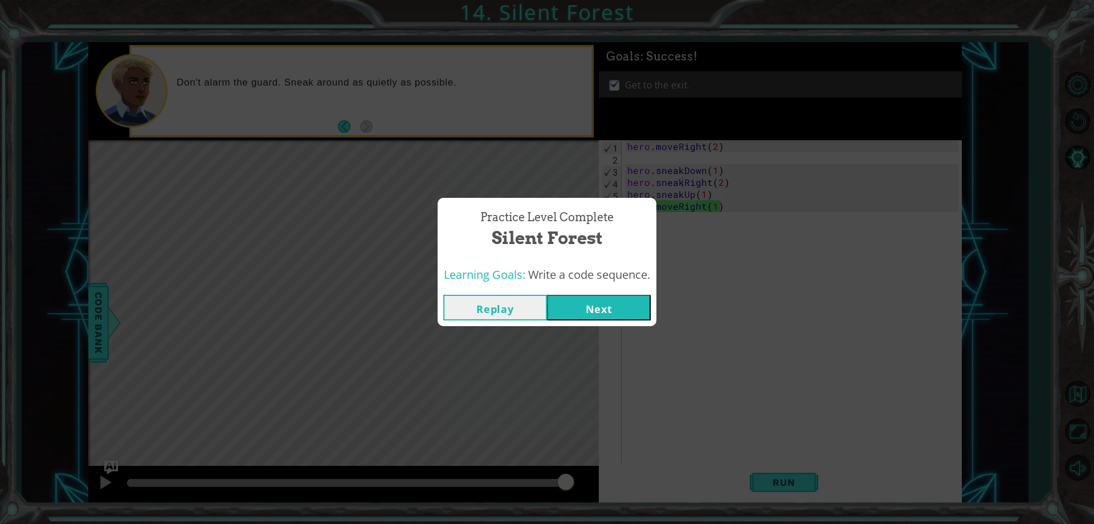
click at [566, 312] on button "Next" at bounding box center [599, 308] width 104 height 26
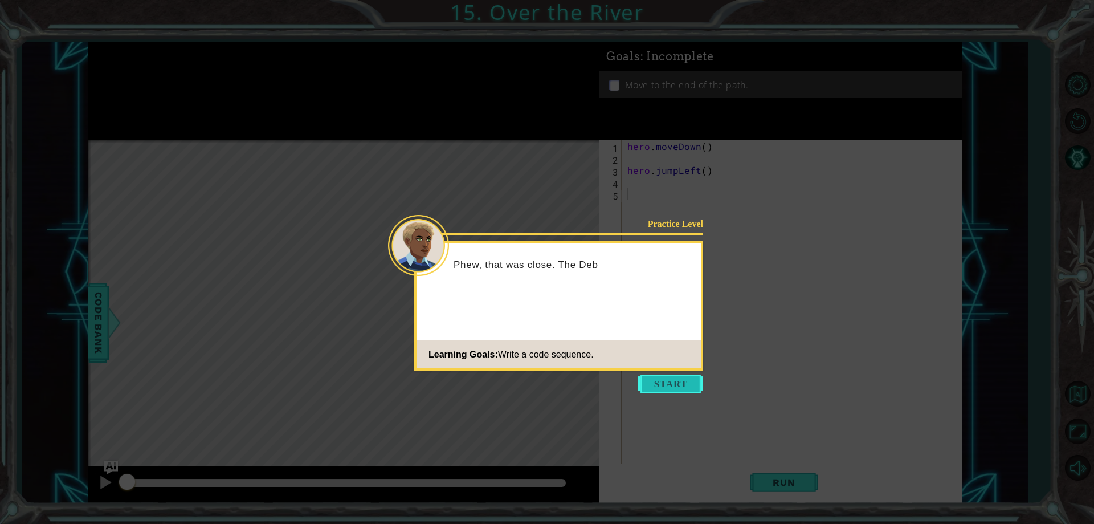
click at [671, 391] on button "Start" at bounding box center [670, 383] width 65 height 18
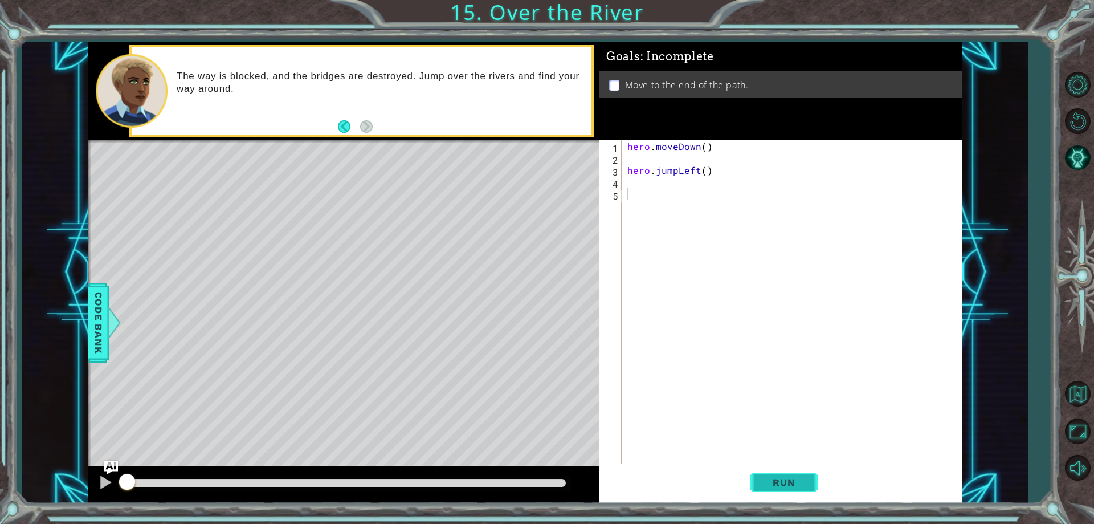
click at [769, 470] on button "Run" at bounding box center [784, 482] width 68 height 36
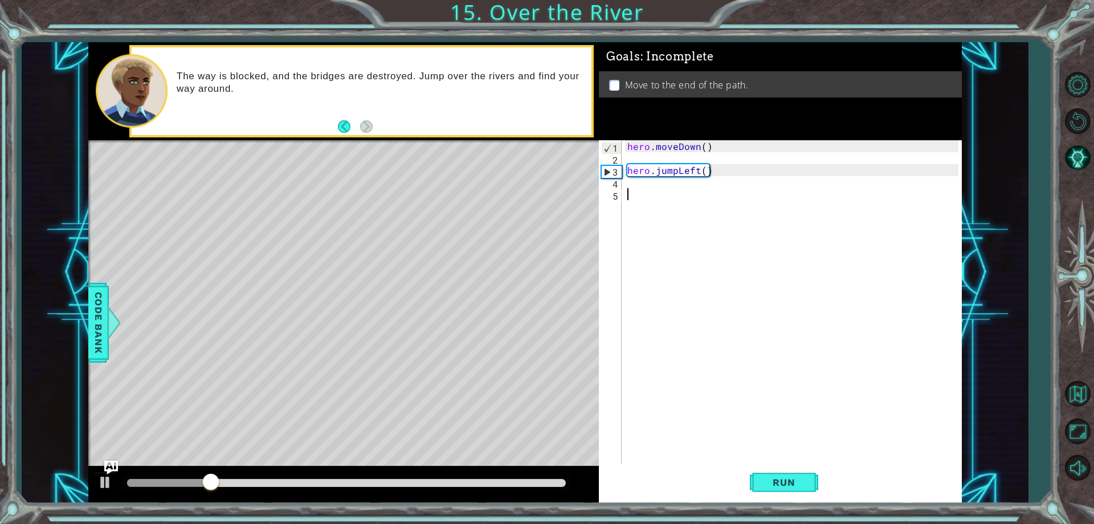
click at [676, 199] on div "hero . moveDown ( ) hero . jumpLeft ( )" at bounding box center [794, 313] width 338 height 347
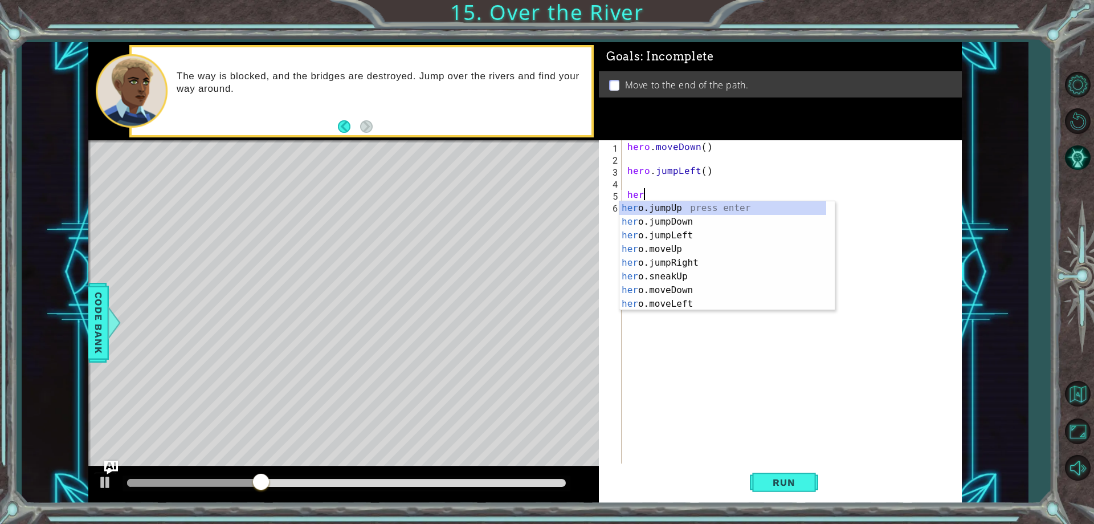
scroll to position [0, 1]
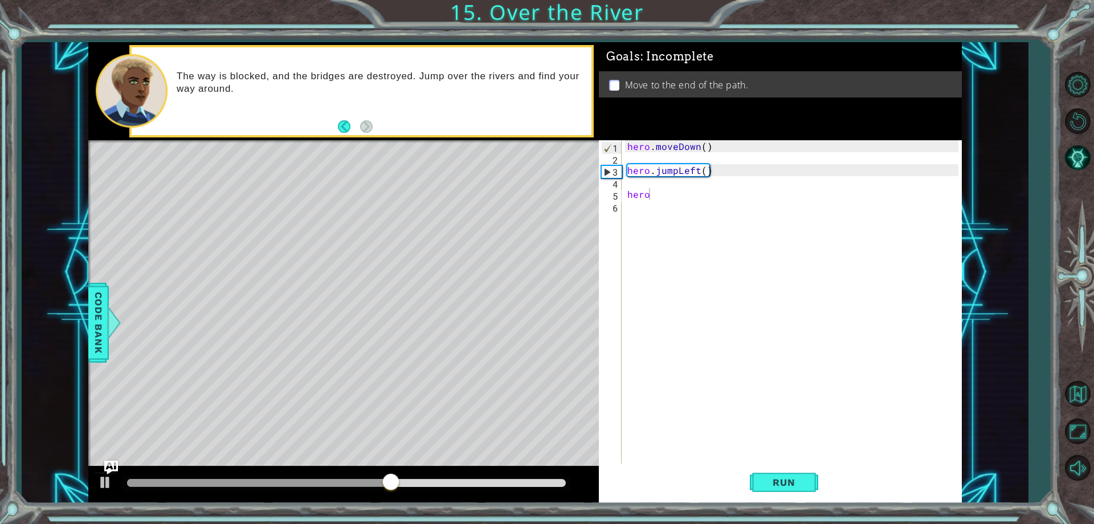
drag, startPoint x: 835, startPoint y: 256, endPoint x: 836, endPoint y: 274, distance: 18.2
click at [836, 274] on body "1 ההההההההההההההההההההההההההההההההההההההההההההההההההההההההההההההההההההההההההההה…" at bounding box center [547, 262] width 1094 height 524
click at [667, 197] on div "hero . moveDown ( ) hero . jumpLeft ( ) hero" at bounding box center [794, 313] width 338 height 347
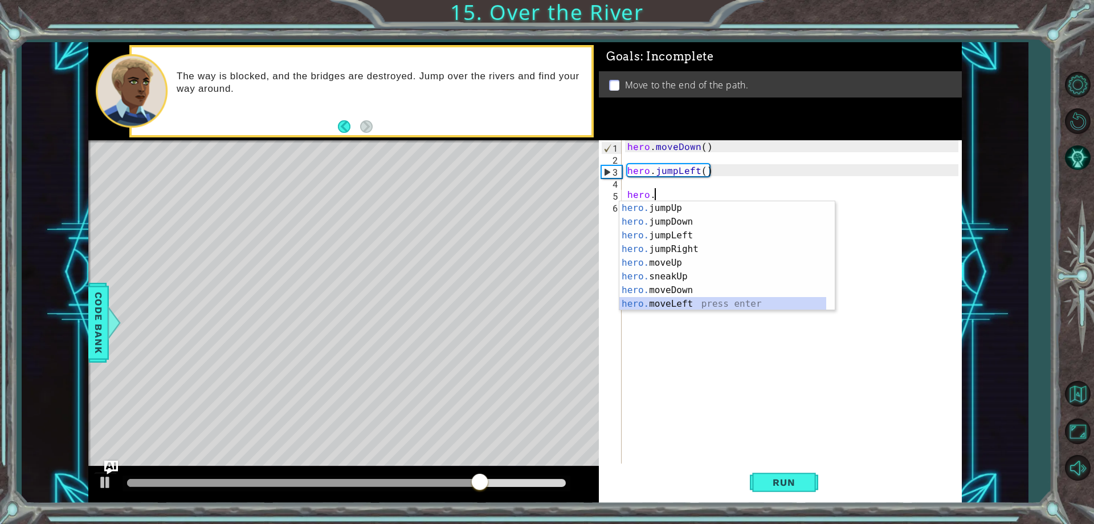
click at [664, 303] on div "hero. jumpUp press enter hero. jumpDown press enter hero. jumpLeft press enter …" at bounding box center [722, 269] width 207 height 137
type textarea "hero.moveLeft(1)"
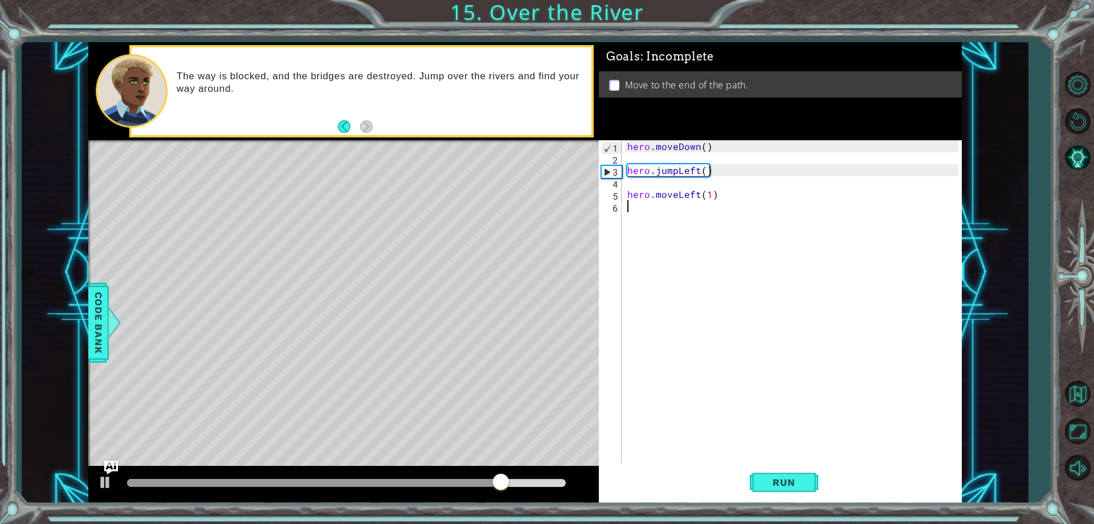
click at [687, 213] on div "hero . moveDown ( ) hero . jumpLeft ( ) hero . moveLeft ( 1 )" at bounding box center [794, 313] width 338 height 347
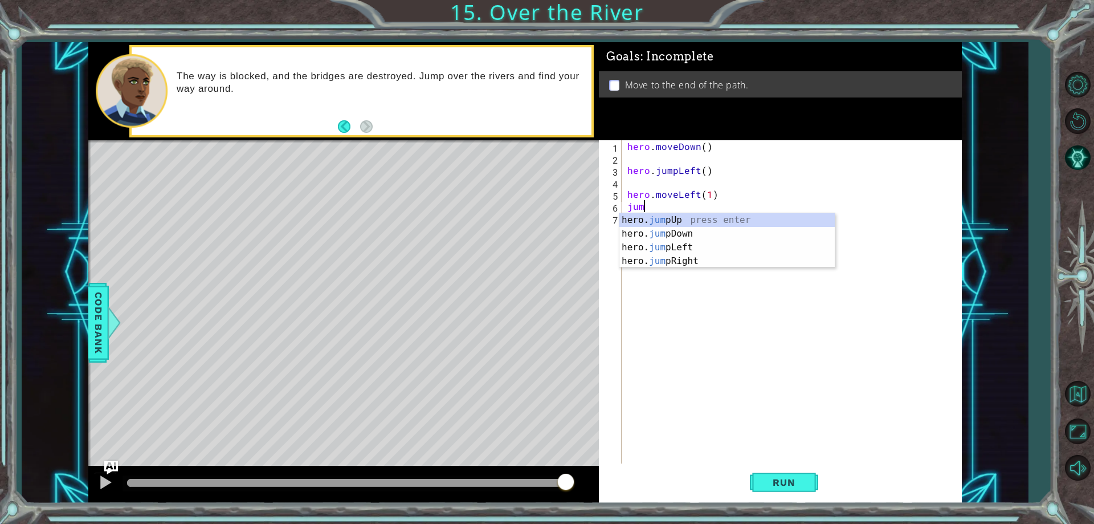
scroll to position [0, 1]
type textarea "jump"
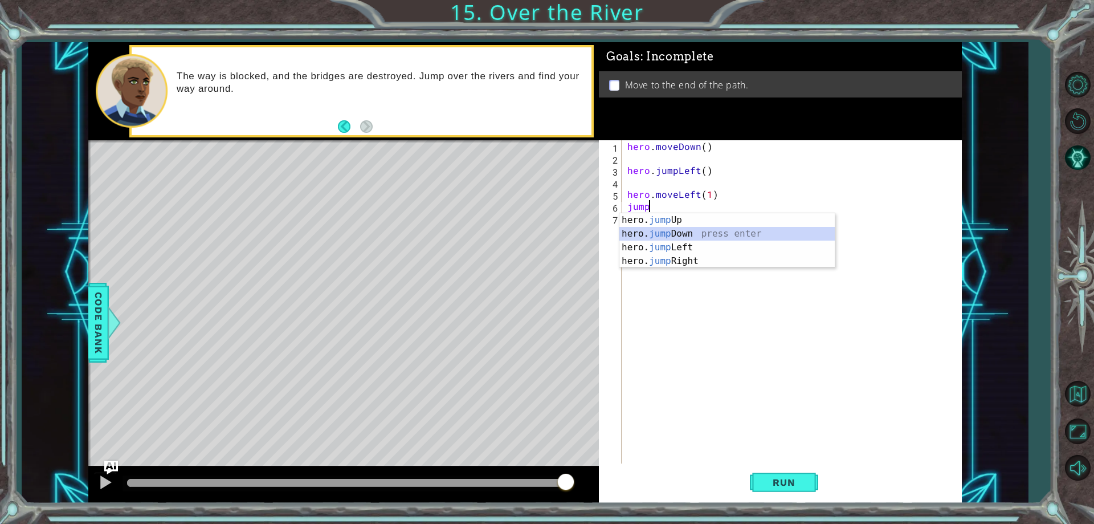
click at [702, 234] on div "hero. jump Up press enter hero. jump Down press enter hero. jump Left press ent…" at bounding box center [726, 254] width 215 height 82
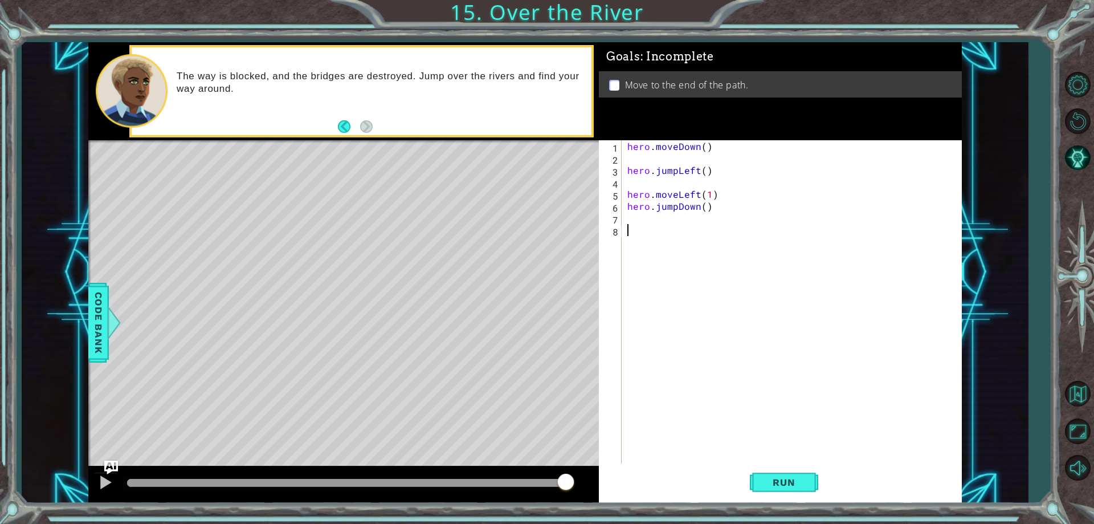
drag, startPoint x: 693, startPoint y: 546, endPoint x: 723, endPoint y: 523, distance: 37.8
click at [712, 523] on html "1 ההההההההההההההההההההההההההההההההההההההההההההההההההההההההההההההההההההההההההההה…" at bounding box center [547, 262] width 1094 height 524
click at [788, 484] on span "Run" at bounding box center [783, 481] width 45 height 11
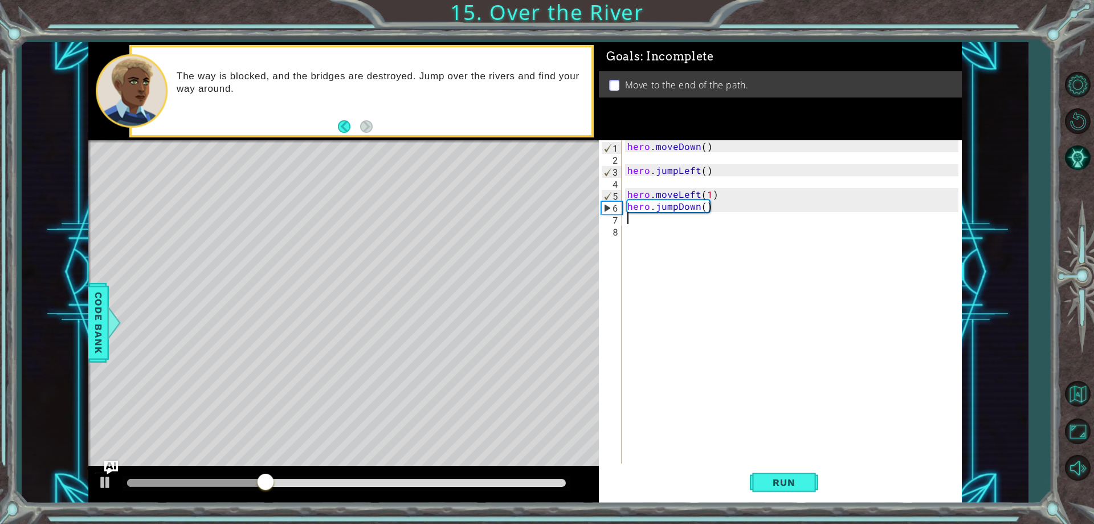
click at [658, 213] on div "hero . moveDown ( ) hero . jumpLeft ( ) hero . moveLeft ( 1 ) hero . jumpDown (…" at bounding box center [794, 313] width 338 height 347
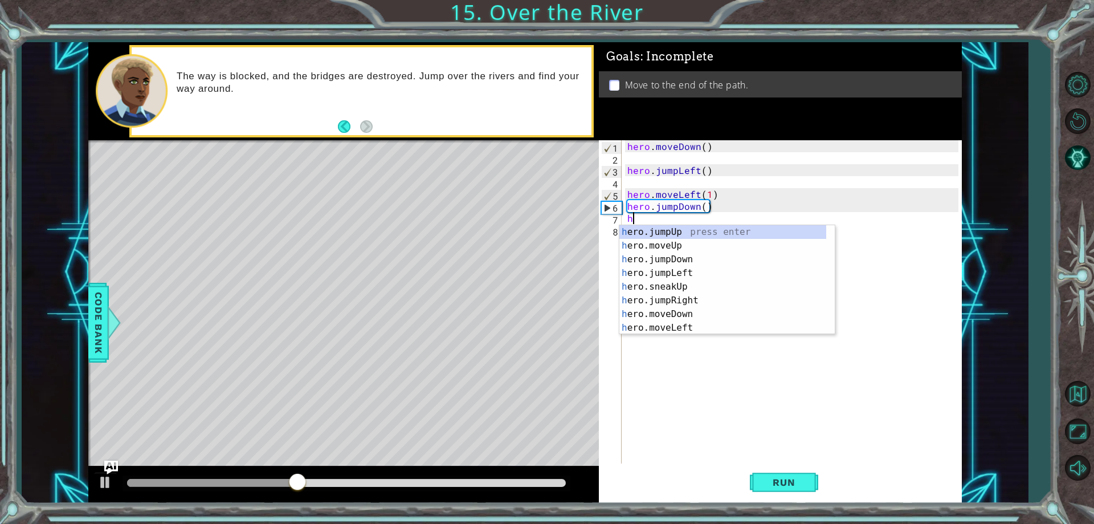
type textarea "hr"
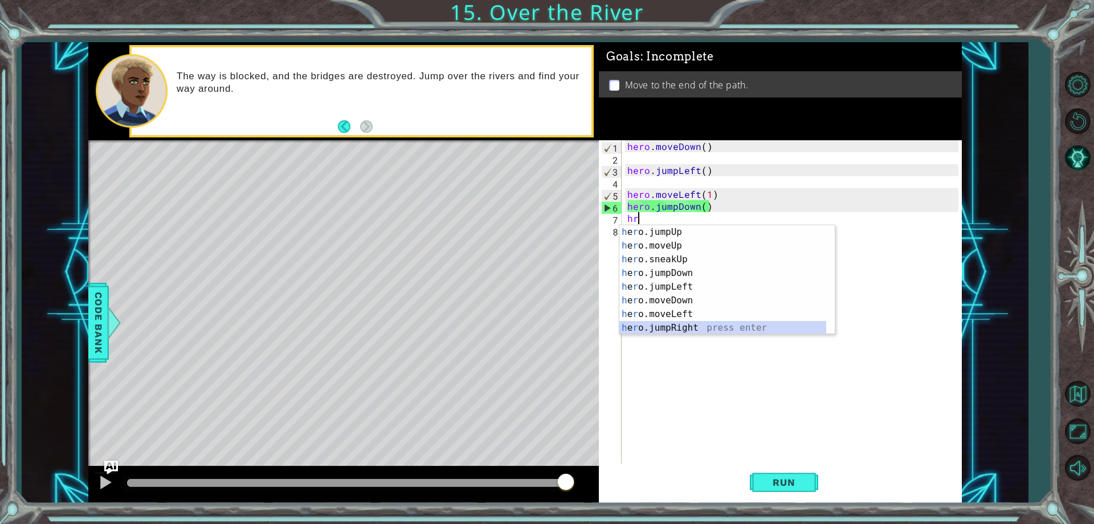
click at [728, 325] on div "h e r o.jumpUp press enter h e r o.moveUp press enter h e r o.sneakUp press ent…" at bounding box center [722, 293] width 207 height 137
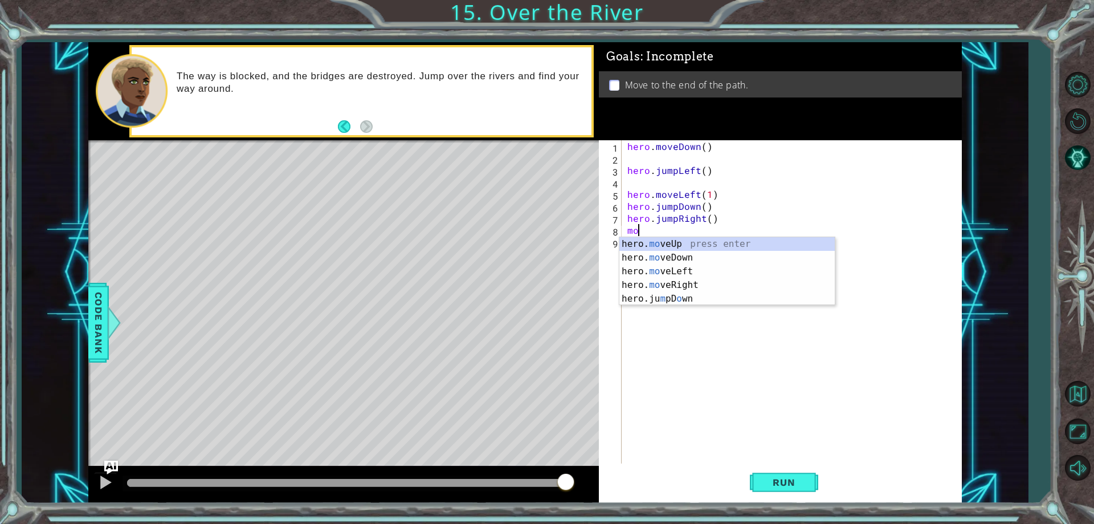
scroll to position [0, 1]
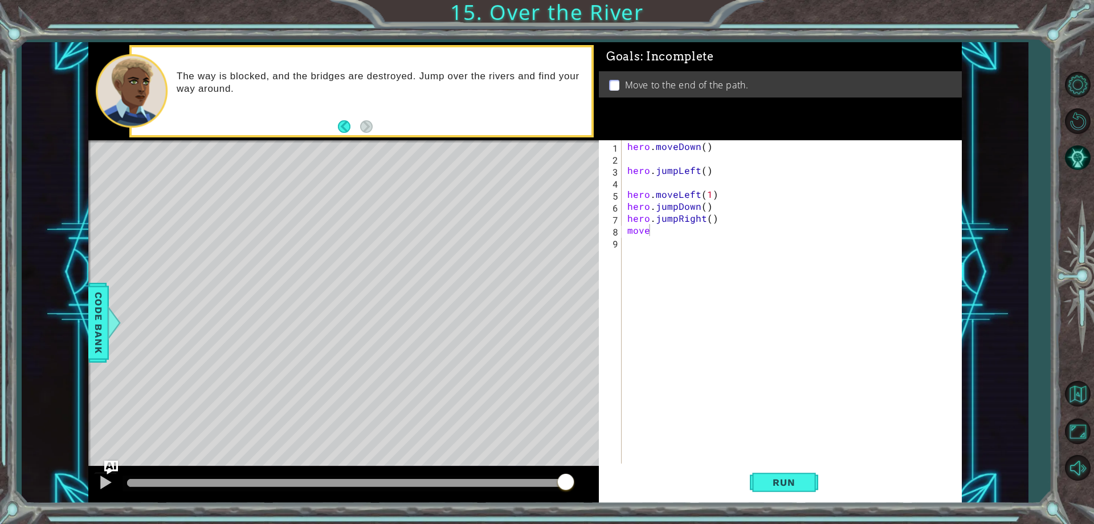
click at [719, 291] on body "1 ההההההההההההההההההההההההההההההההההההההההההההההההההההההההההההההההההההההההההההה…" at bounding box center [547, 262] width 1094 height 524
click at [667, 231] on div "hero . moveDown ( ) hero . jumpLeft ( ) hero . moveLeft ( 1 ) hero . jumpDown (…" at bounding box center [794, 313] width 338 height 347
click at [717, 279] on div "hero. mov eUp press enter hero. mov eDown press enter hero. mov eLeft press ent…" at bounding box center [726, 278] width 215 height 82
type textarea "hero.moveRight(1)"
drag, startPoint x: 785, startPoint y: 483, endPoint x: 785, endPoint y: 475, distance: 8.0
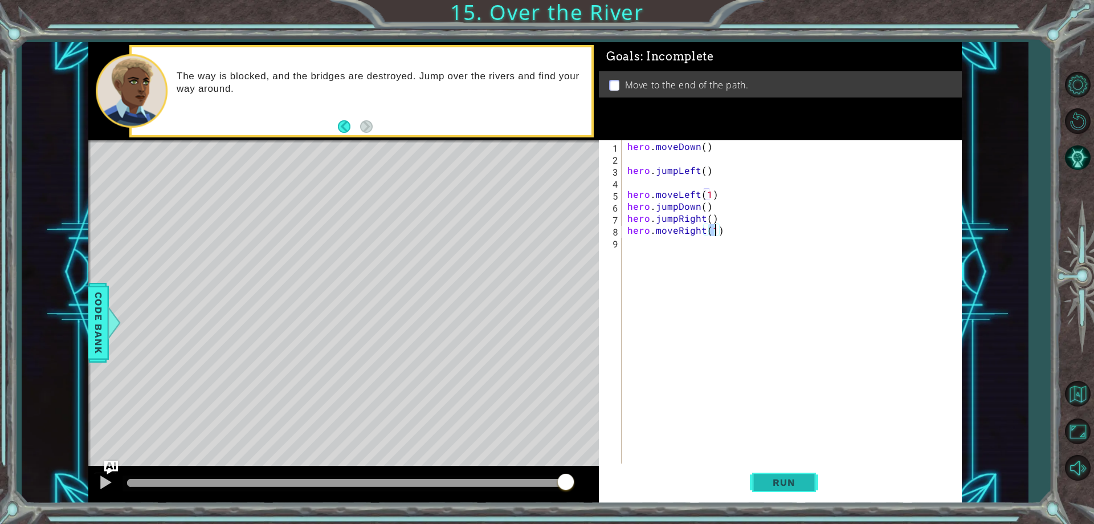
click at [785, 475] on button "Run" at bounding box center [784, 482] width 68 height 36
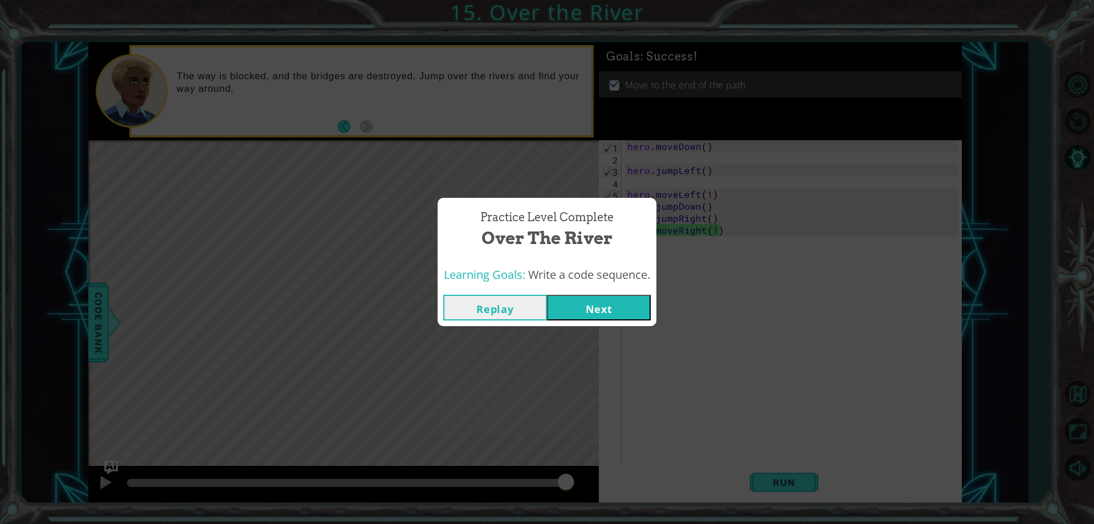
drag, startPoint x: 650, startPoint y: 180, endPoint x: 654, endPoint y: 199, distance: 19.1
click at [653, 197] on div "Practice Level Complete Over the River Learning Goals: Write a code sequence. R…" at bounding box center [547, 262] width 1094 height 524
click at [629, 304] on button "Next" at bounding box center [599, 308] width 104 height 26
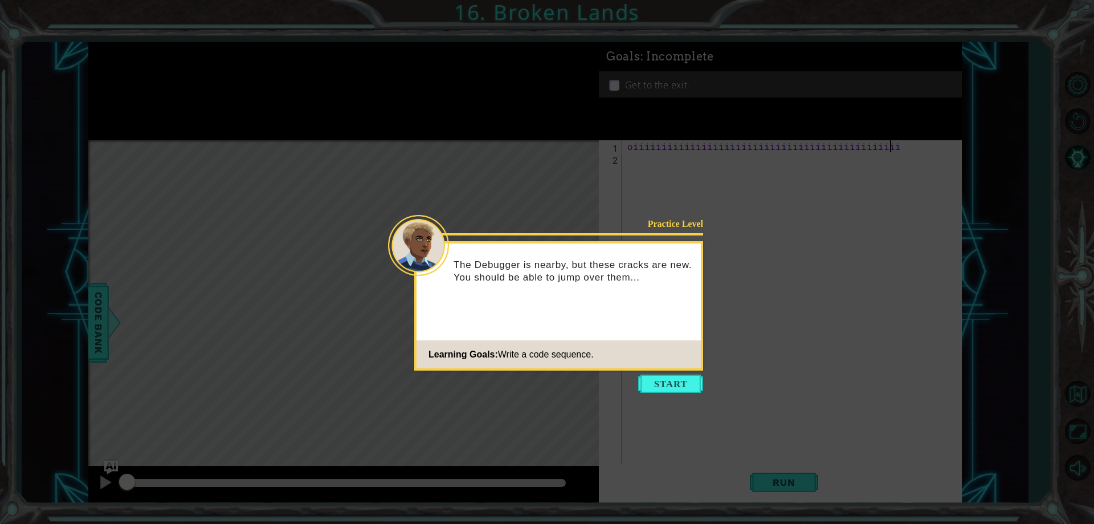
scroll to position [0, 17]
click at [690, 378] on button "Start" at bounding box center [670, 383] width 65 height 18
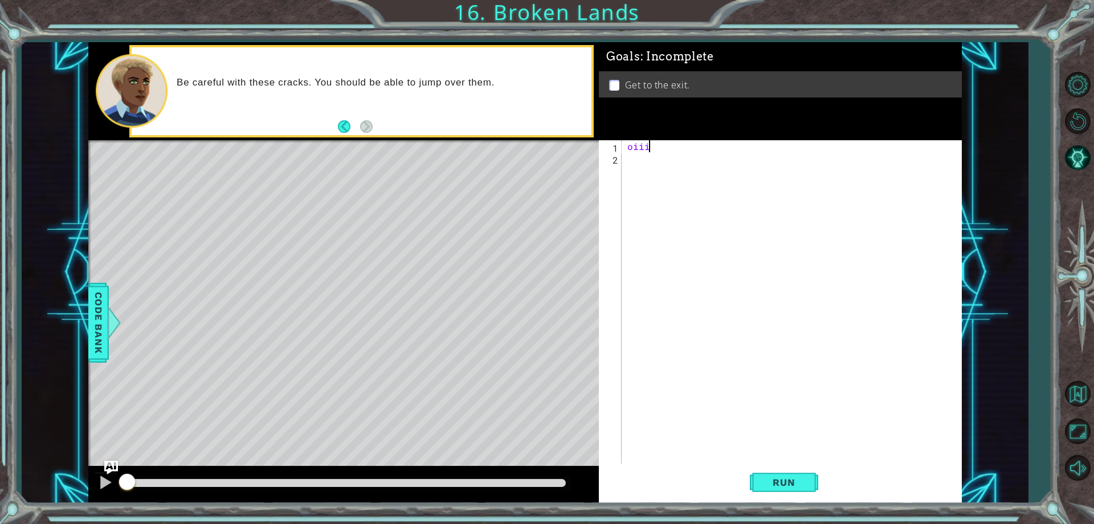
scroll to position [0, 0]
type textarea "o"
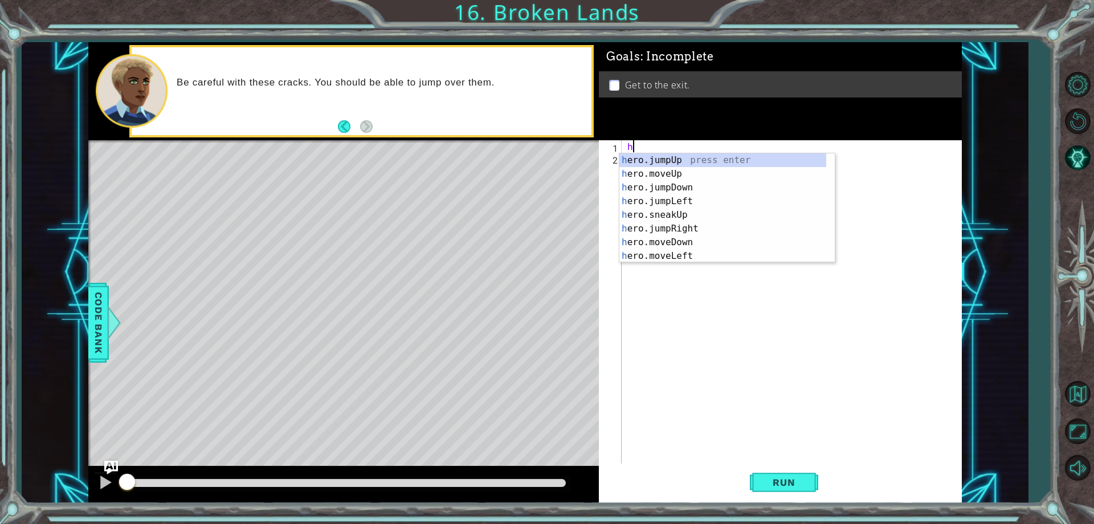
type textarea "hm"
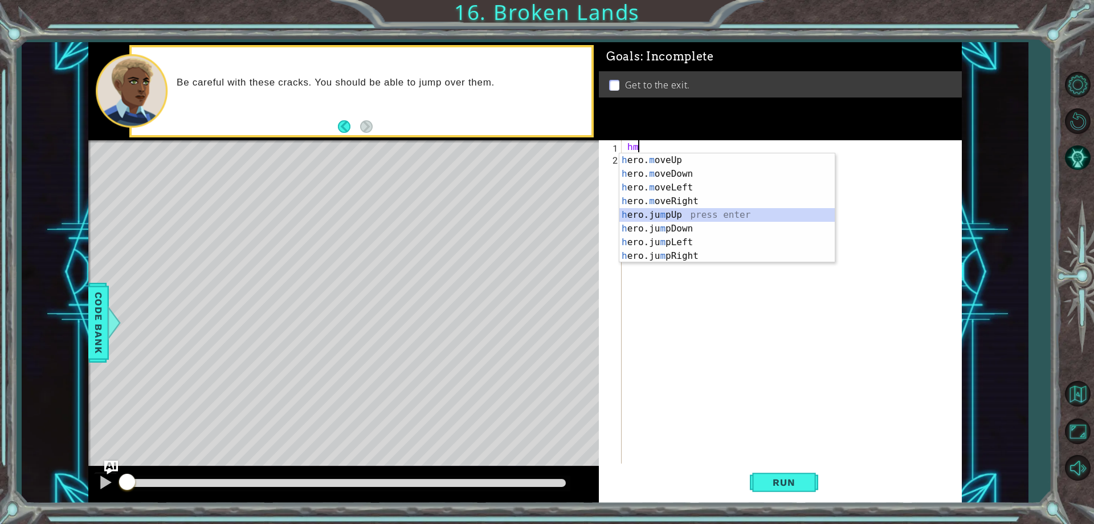
click at [722, 214] on div "h ero. m oveUp press enter h ero. m oveDown press enter h ero. m oveLeft press …" at bounding box center [726, 221] width 215 height 137
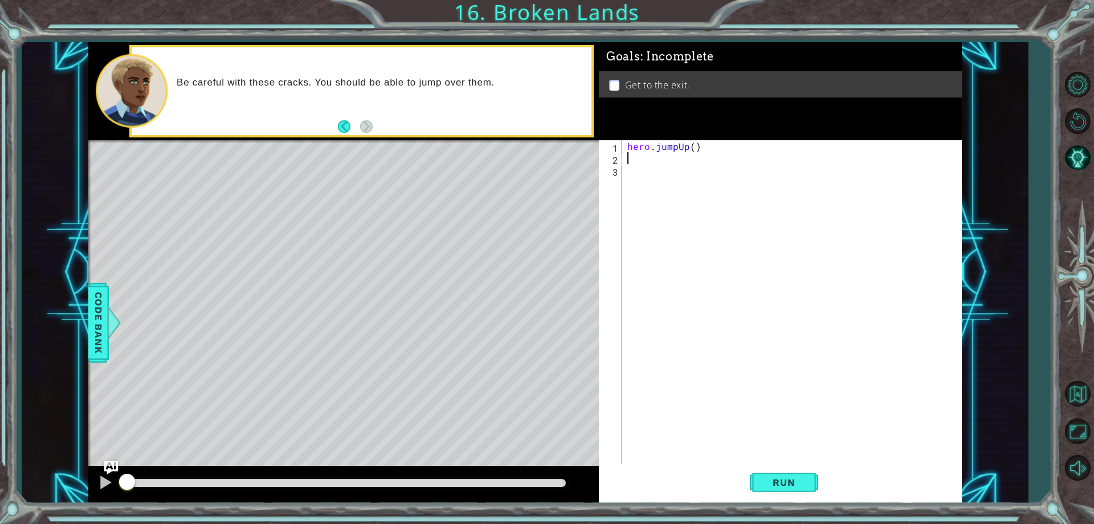
type textarea "h"
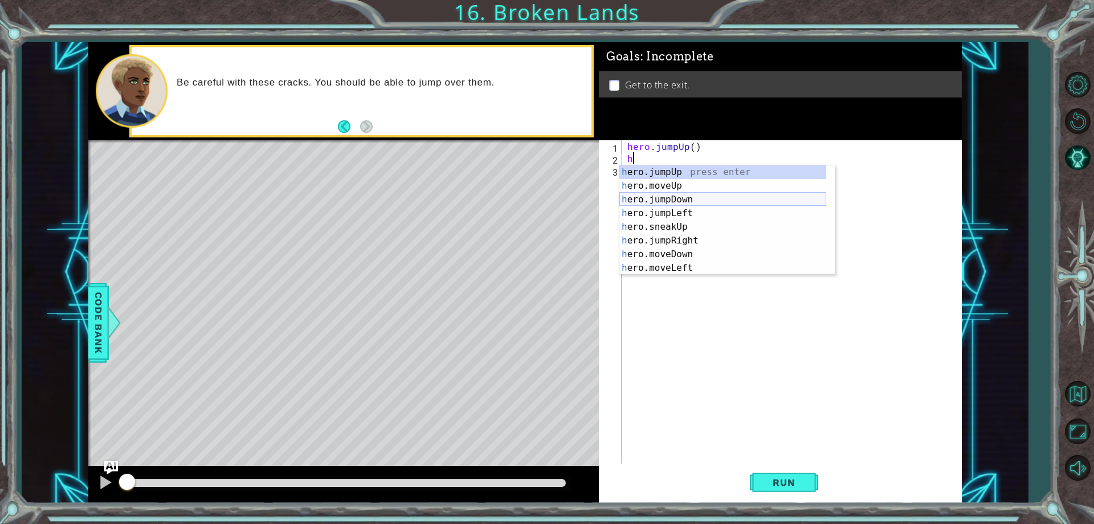
drag, startPoint x: 692, startPoint y: 178, endPoint x: 699, endPoint y: 197, distance: 20.2
click at [699, 197] on div "h ero.jumpUp press enter h ero.moveUp press enter h ero.jumpDown press enter h …" at bounding box center [722, 233] width 207 height 137
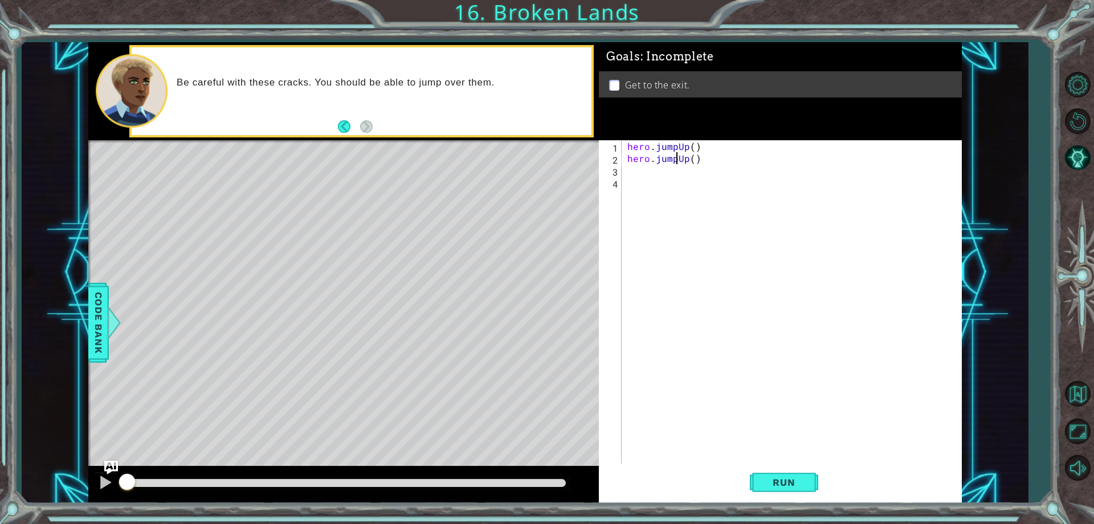
click at [677, 157] on div "hero . jumpUp ( ) hero . jumpUp ( )" at bounding box center [794, 313] width 338 height 347
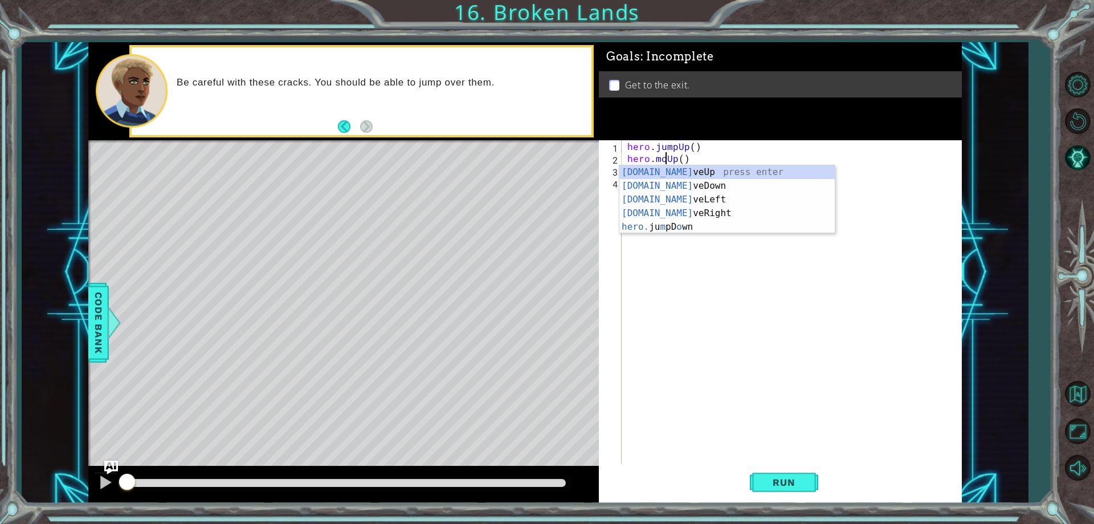
type textarea "hero.moveUp()"
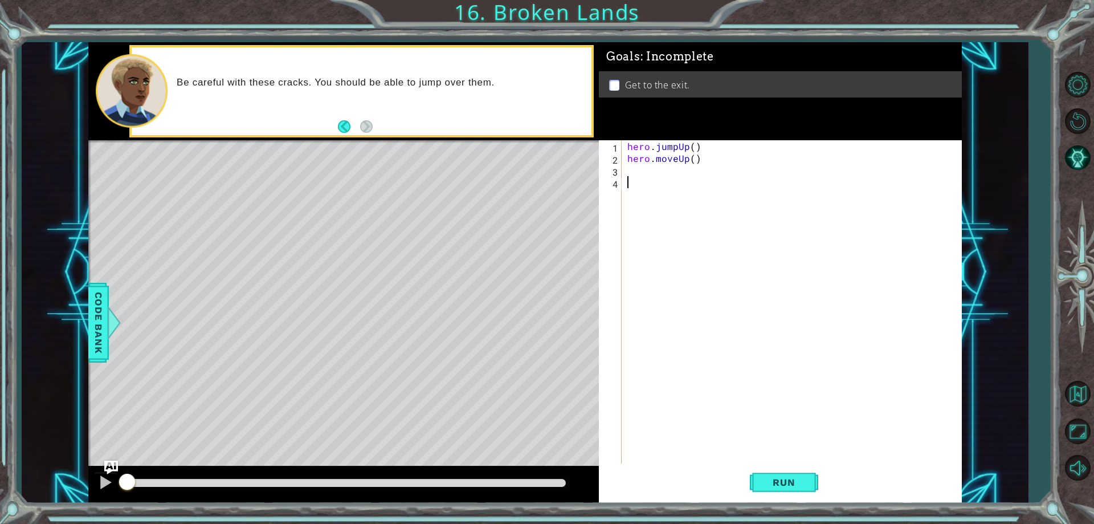
click at [802, 260] on div "hero . jumpUp ( ) hero . moveUp ( )" at bounding box center [794, 313] width 338 height 347
click at [730, 173] on div "hero . jumpUp ( ) hero . moveUp ( )" at bounding box center [794, 313] width 338 height 347
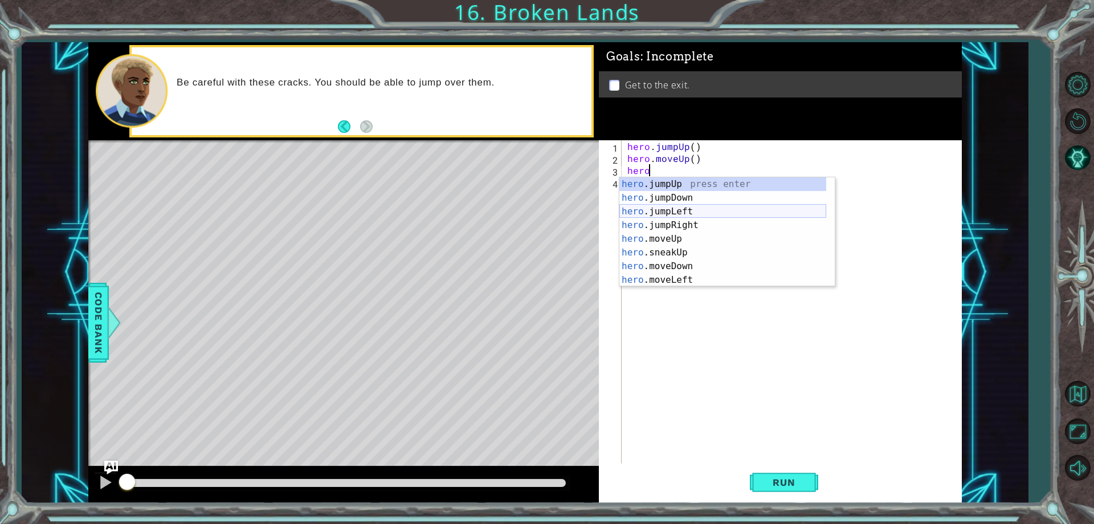
scroll to position [0, 1]
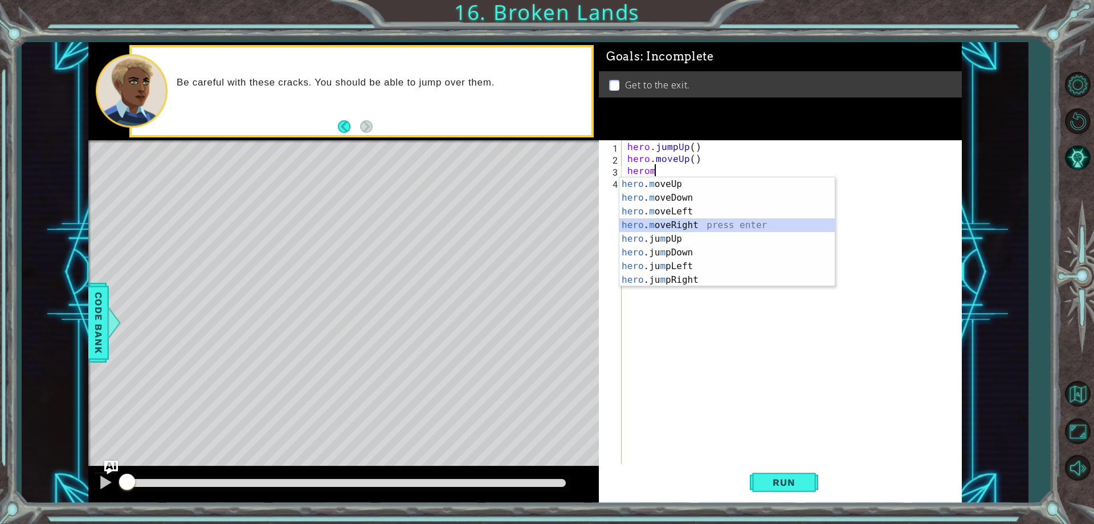
click at [693, 226] on div "hero . m oveUp press enter hero . m oveDown press enter hero . m oveLeft press …" at bounding box center [726, 245] width 215 height 137
type textarea "hero.moveRight(1)"
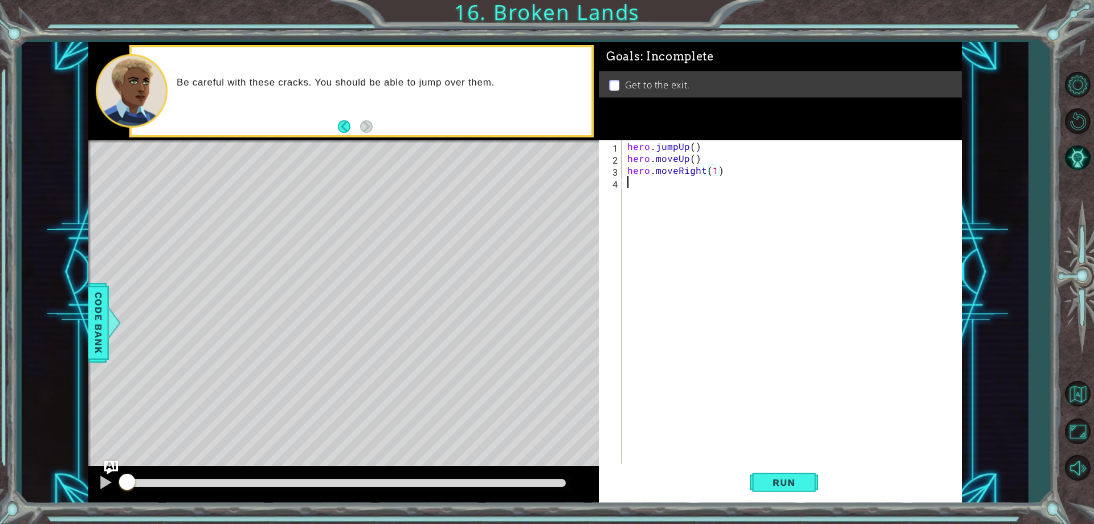
click at [674, 191] on div "hero . jumpUp ( ) hero . moveUp ( ) hero . moveRight ( 1 )" at bounding box center [794, 313] width 338 height 347
type textarea "j"
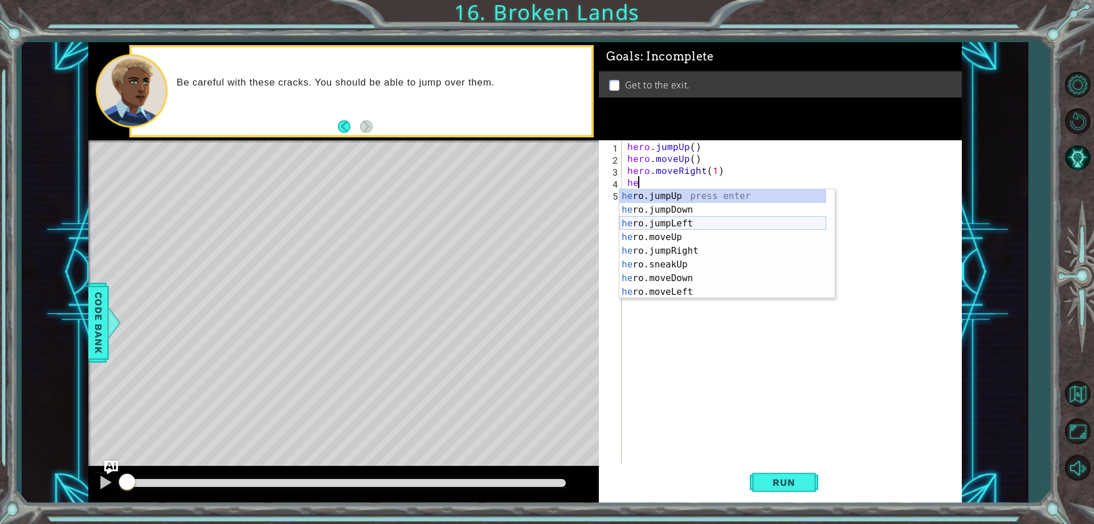
scroll to position [0, 1]
type textarea "herj"
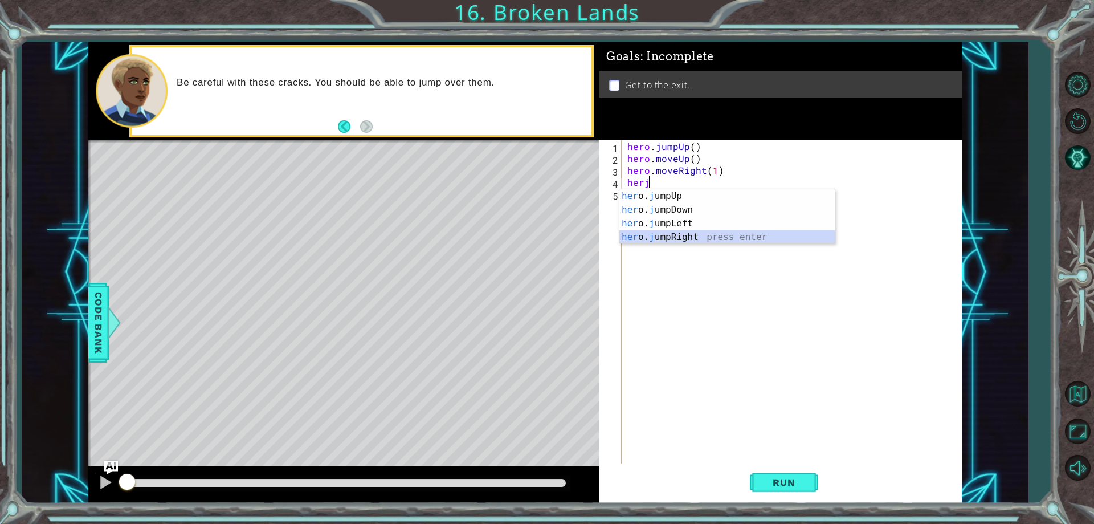
drag, startPoint x: 722, startPoint y: 241, endPoint x: 712, endPoint y: 248, distance: 12.2
click at [720, 243] on div "1 2 3 her o. j umpUp press enter her o. j umpDown press enter her o. j umpLeft …" at bounding box center [727, 216] width 217 height 55
drag, startPoint x: 707, startPoint y: 233, endPoint x: 712, endPoint y: 230, distance: 6.6
click at [712, 230] on div "her o. j umpUp press enter her o. j umpDown press enter her o. j umpLeft press …" at bounding box center [726, 230] width 215 height 82
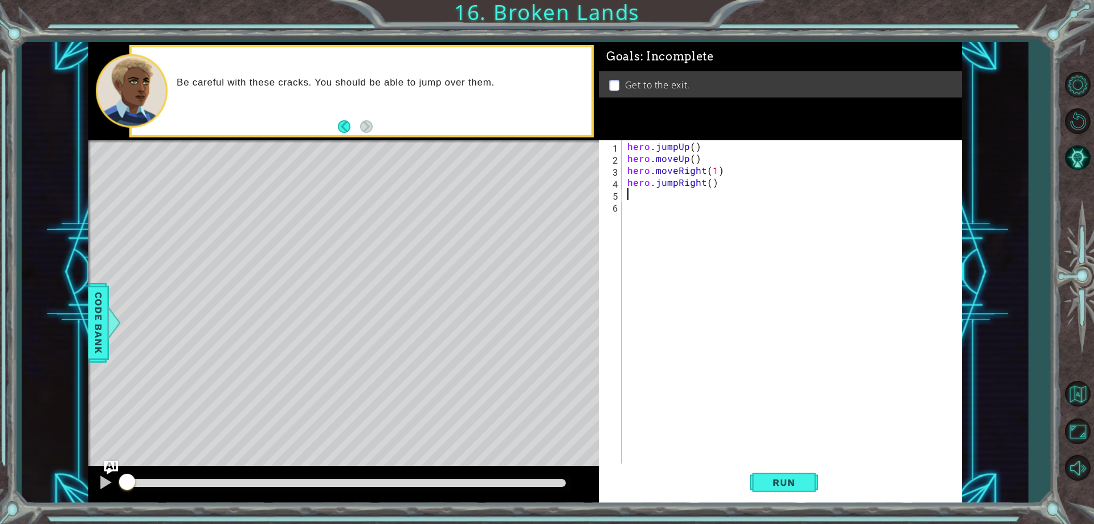
scroll to position [0, 0]
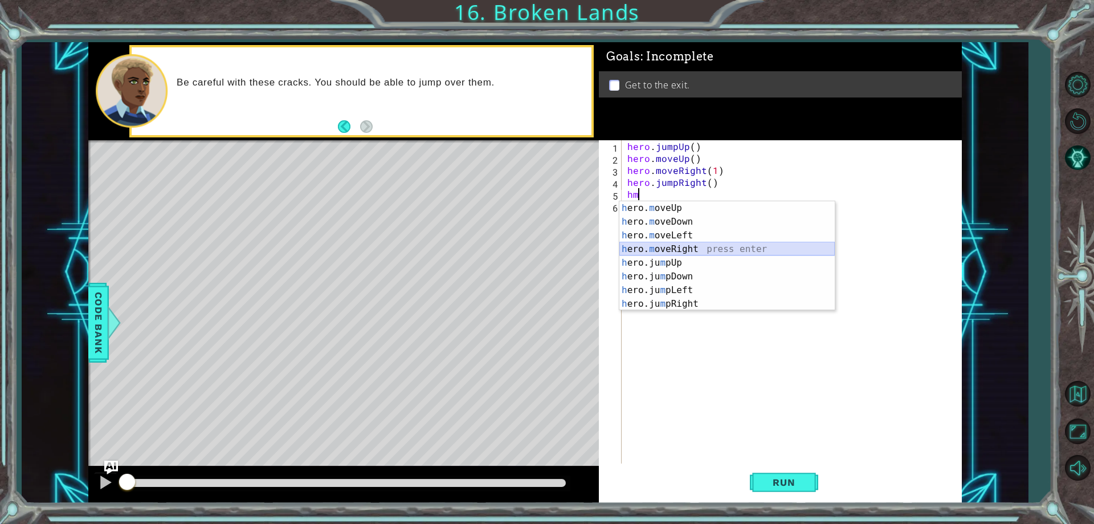
click at [700, 251] on div "h ero. m oveUp press enter h ero. m oveDown press enter h ero. m oveLeft press …" at bounding box center [726, 269] width 215 height 137
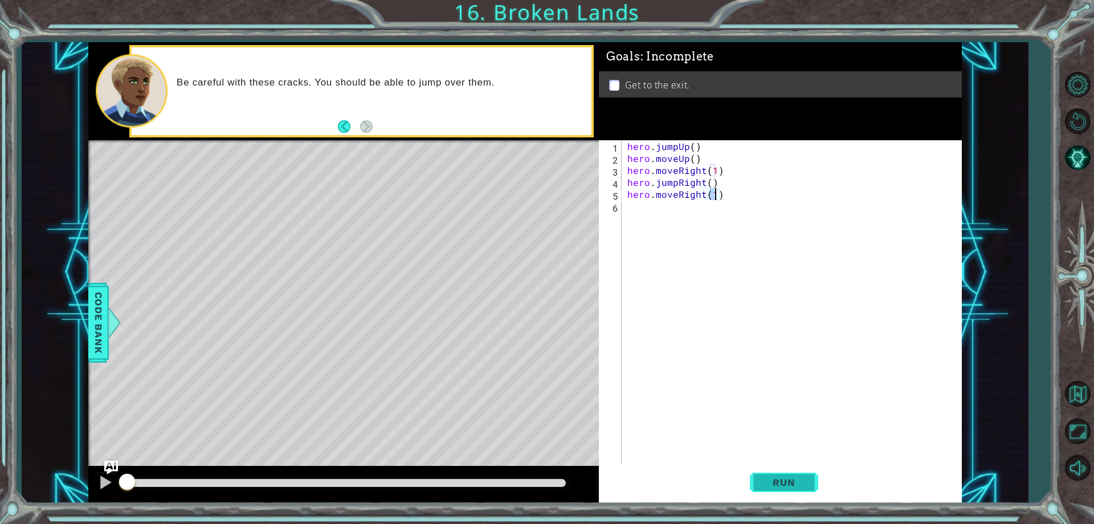
type textarea "hero.moveRight(1)"
click at [789, 484] on span "Run" at bounding box center [783, 481] width 45 height 11
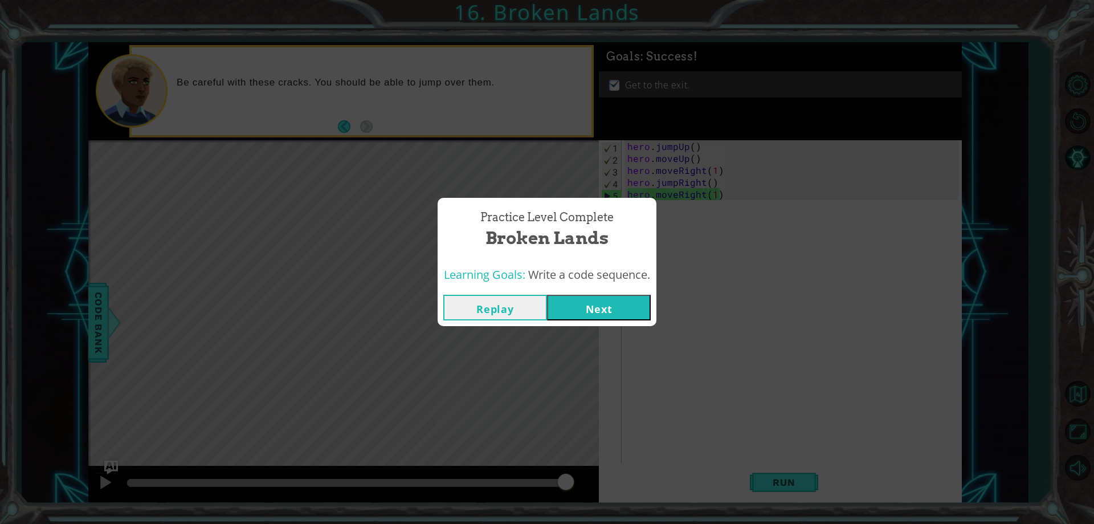
click at [579, 301] on button "Next" at bounding box center [599, 308] width 104 height 26
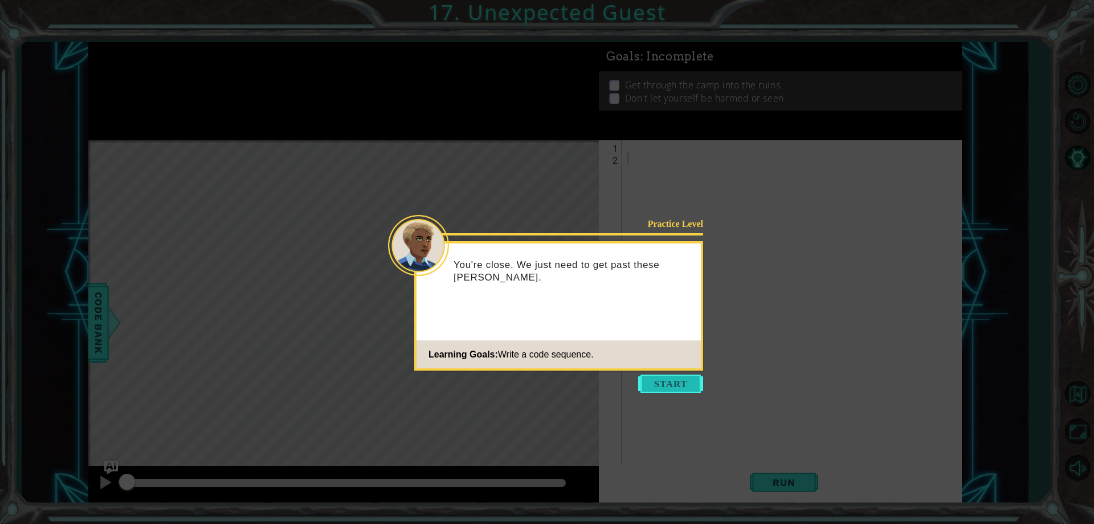
click at [670, 391] on button "Start" at bounding box center [670, 383] width 65 height 18
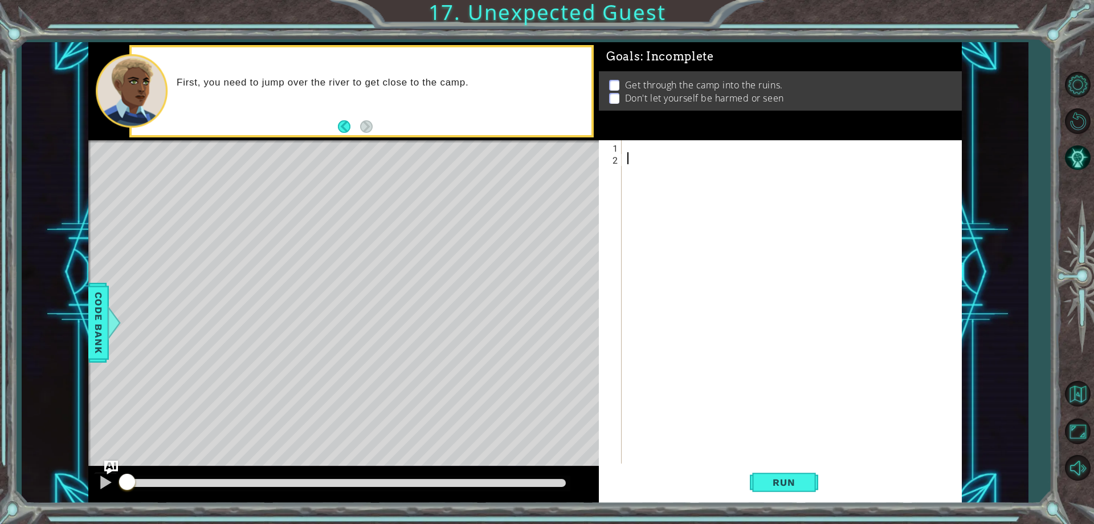
type textarea "j"
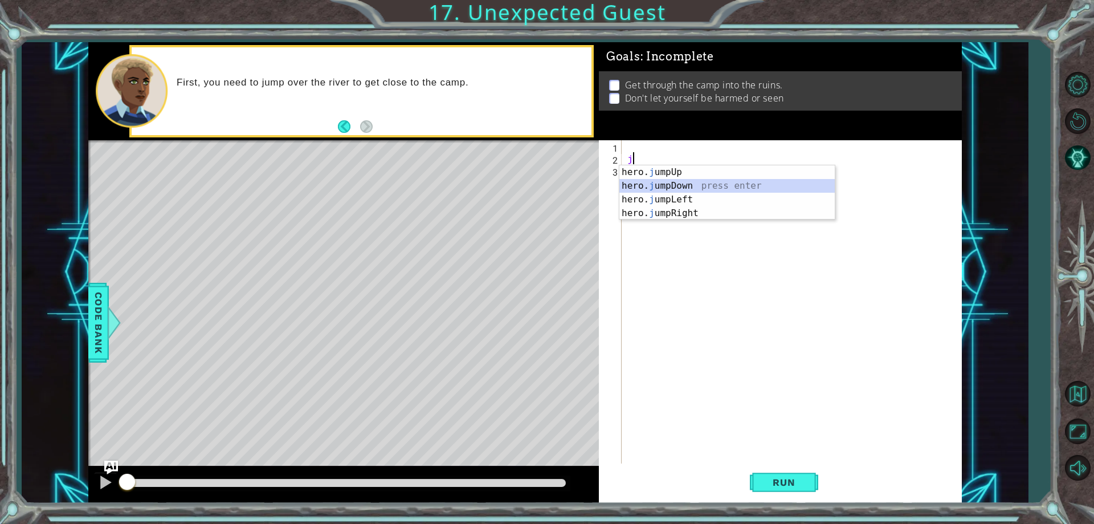
click at [766, 187] on div "hero. j umpUp press enter hero. j umpDown press enter hero. j umpLeft press ent…" at bounding box center [726, 206] width 215 height 82
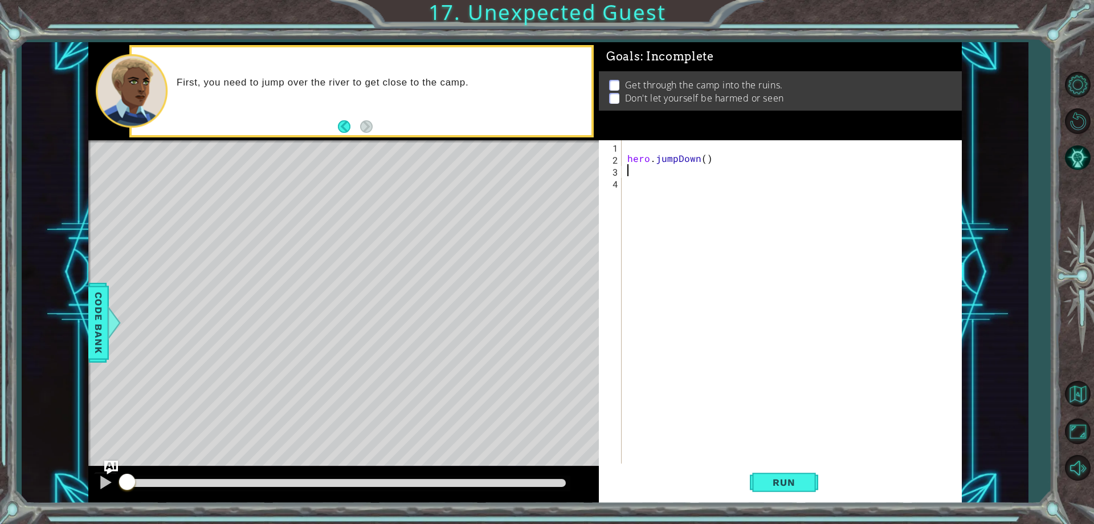
type textarea "h"
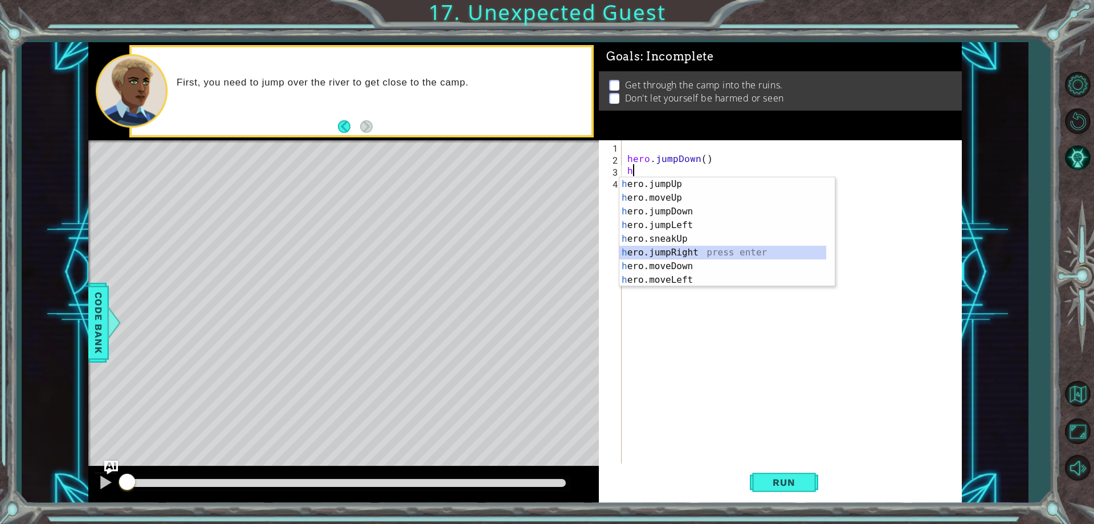
click at [691, 250] on div "h ero.jumpUp press enter h ero.moveUp press enter h ero.jumpDown press enter h …" at bounding box center [722, 245] width 207 height 137
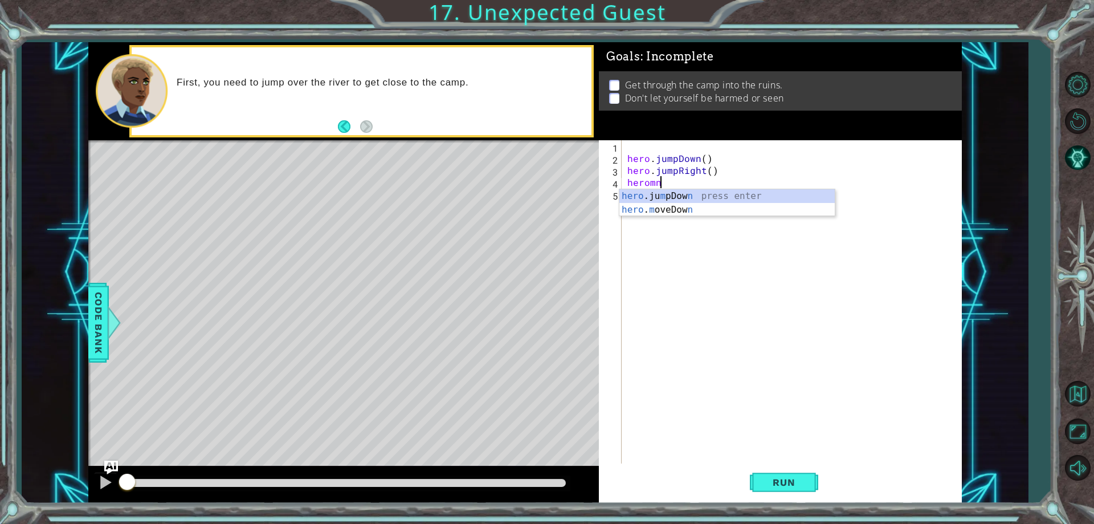
scroll to position [0, 1]
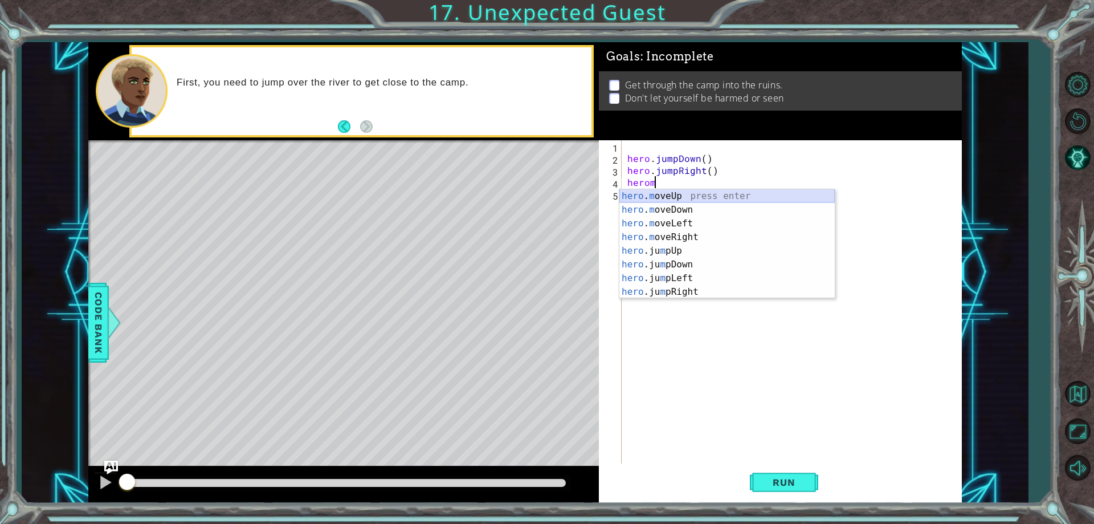
click at [684, 198] on div "hero . m oveUp press enter hero . m oveDown press enter hero . m oveLeft press …" at bounding box center [726, 257] width 215 height 137
type textarea "hero.moveUp(1)"
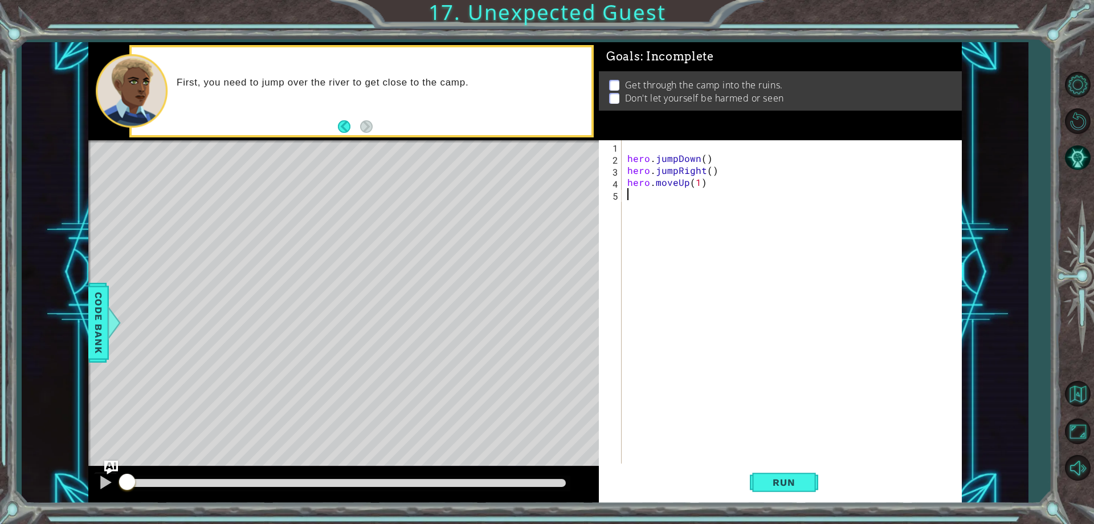
click at [649, 205] on div "hero . jumpDown ( ) hero . jumpRight ( ) hero . moveUp ( 1 )" at bounding box center [794, 313] width 338 height 347
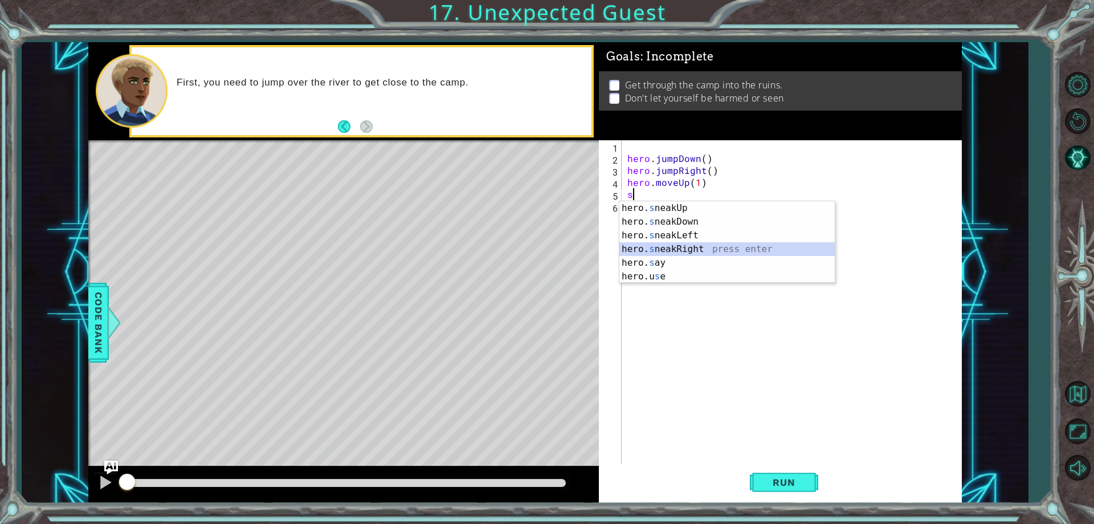
click at [748, 245] on div "hero. s neakUp press enter hero. s neakDown press enter hero. s neakLeft press …" at bounding box center [726, 255] width 215 height 109
type textarea "hero.sneakRight(1)"
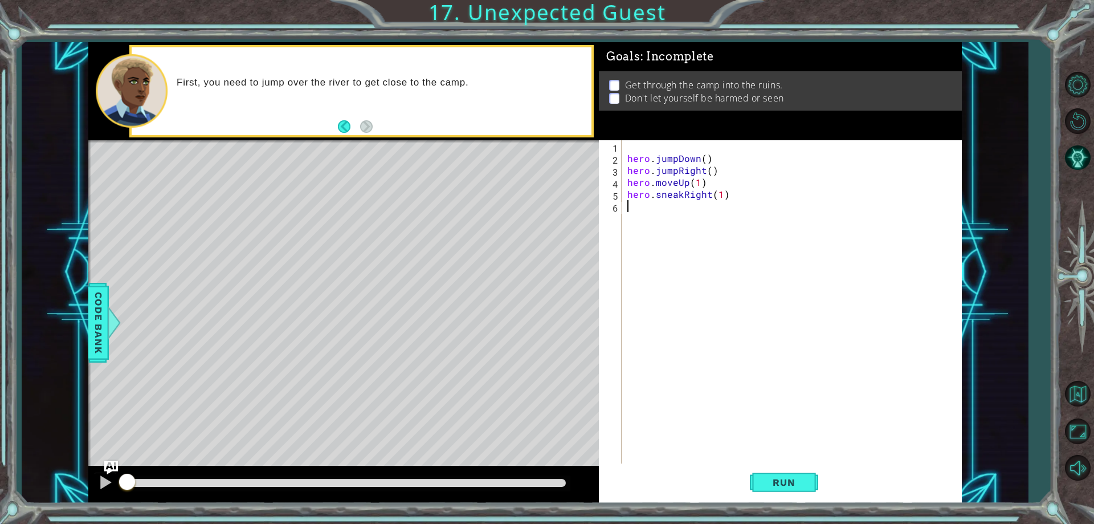
click at [676, 214] on div "hero . jumpDown ( ) hero . jumpRight ( ) hero . moveUp ( 1 ) hero . sneakRight …" at bounding box center [794, 313] width 338 height 347
click at [672, 220] on div "hero. s neak D own press enter" at bounding box center [726, 233] width 215 height 41
click at [668, 221] on div "hero . jumpDown ( ) hero . jumpRight ( ) hero . moveUp ( 1 ) hero . sneakRight …" at bounding box center [794, 313] width 338 height 347
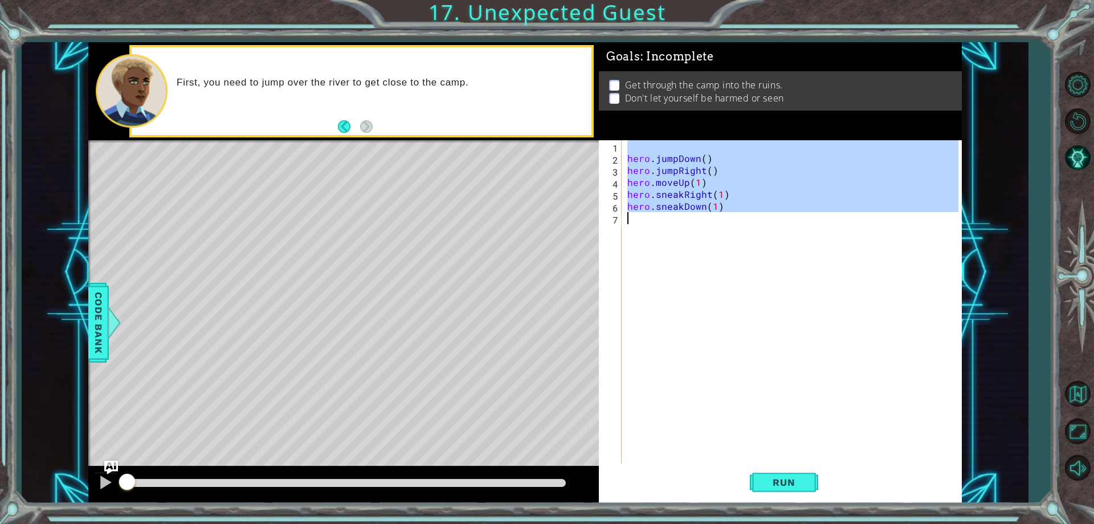
type textarea "s"
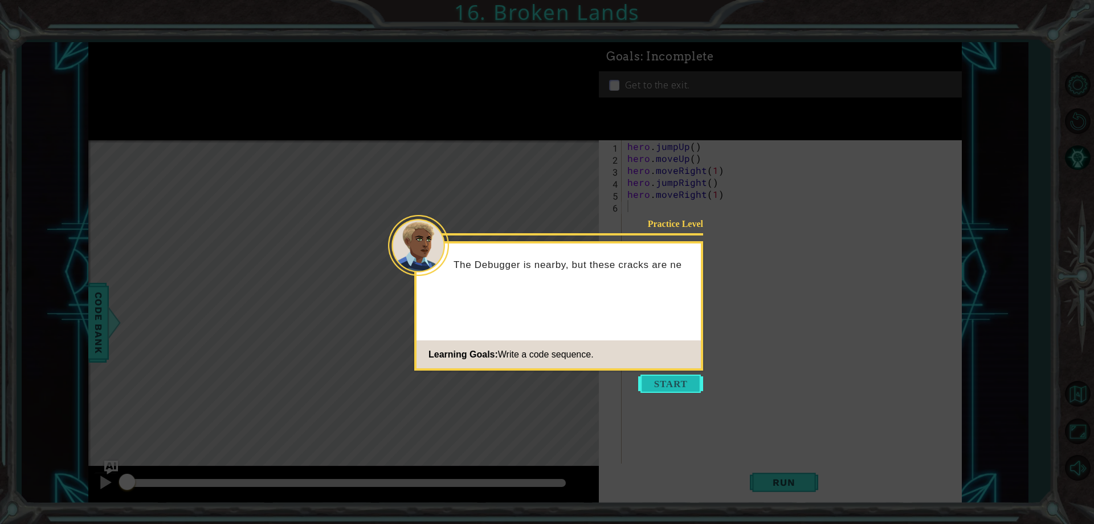
click at [698, 382] on button "Start" at bounding box center [670, 383] width 65 height 18
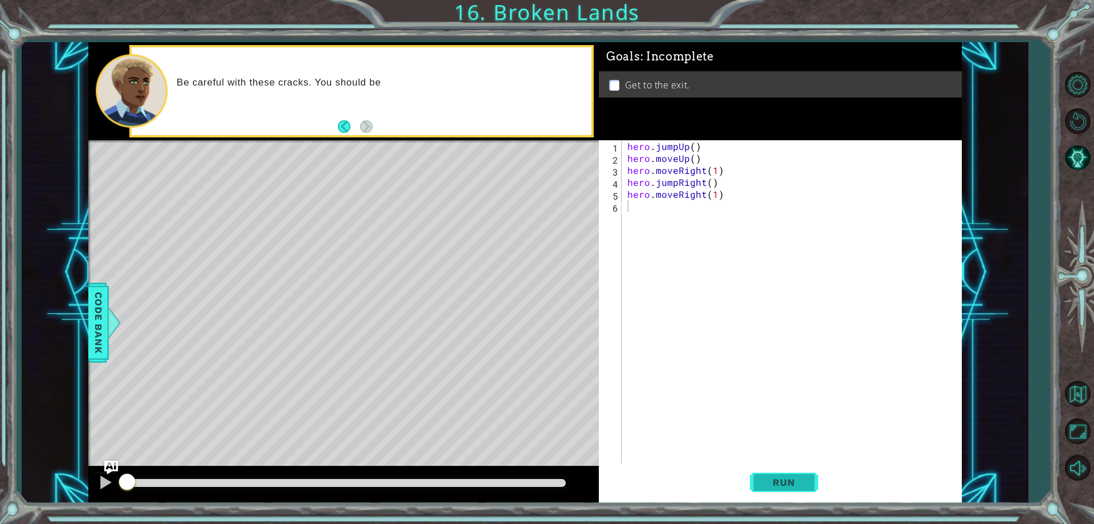
click at [767, 479] on span "Run" at bounding box center [783, 481] width 45 height 11
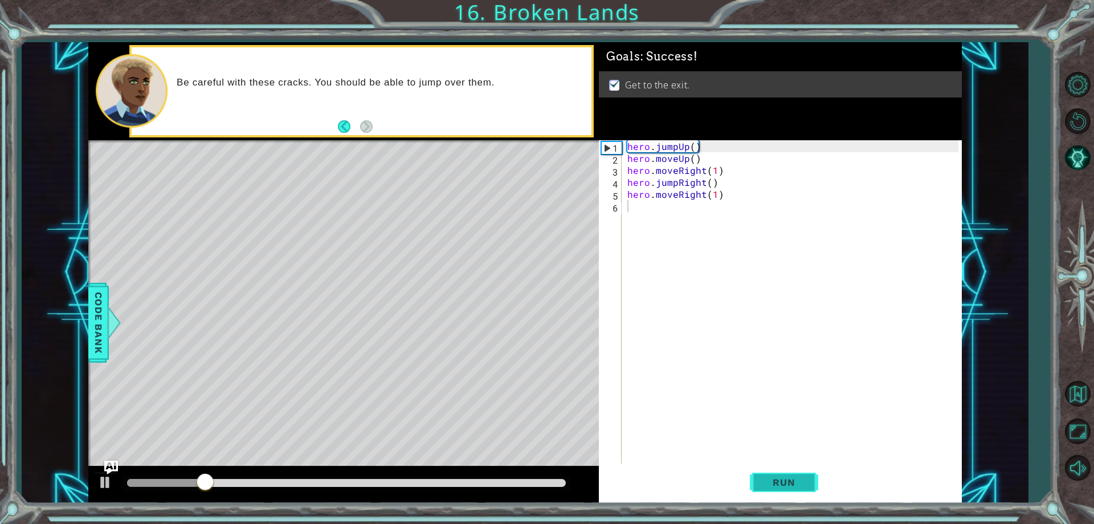
click at [767, 479] on span "Run" at bounding box center [783, 481] width 45 height 11
click at [754, 466] on button "Run" at bounding box center [784, 482] width 68 height 36
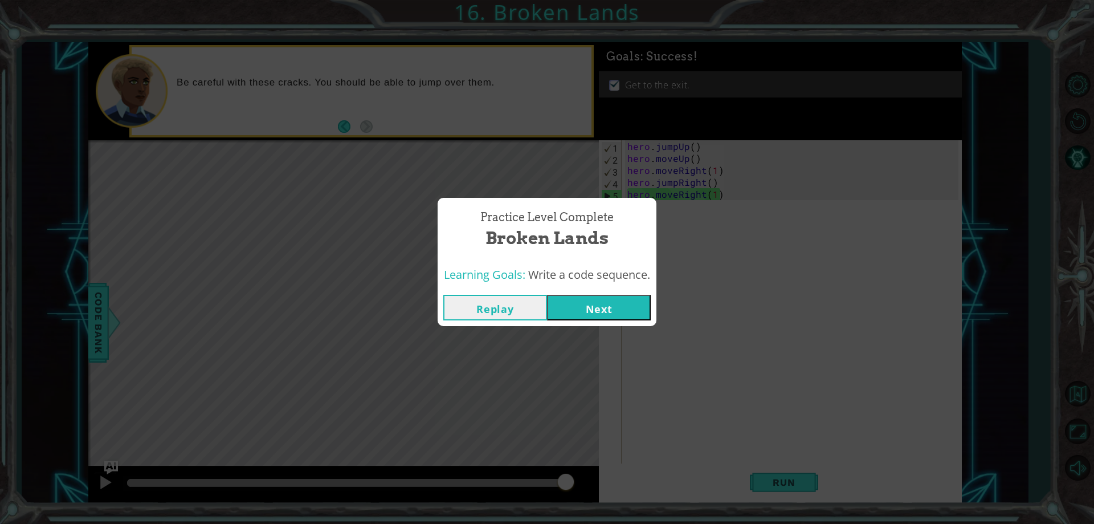
click at [604, 309] on button "Next" at bounding box center [599, 308] width 104 height 26
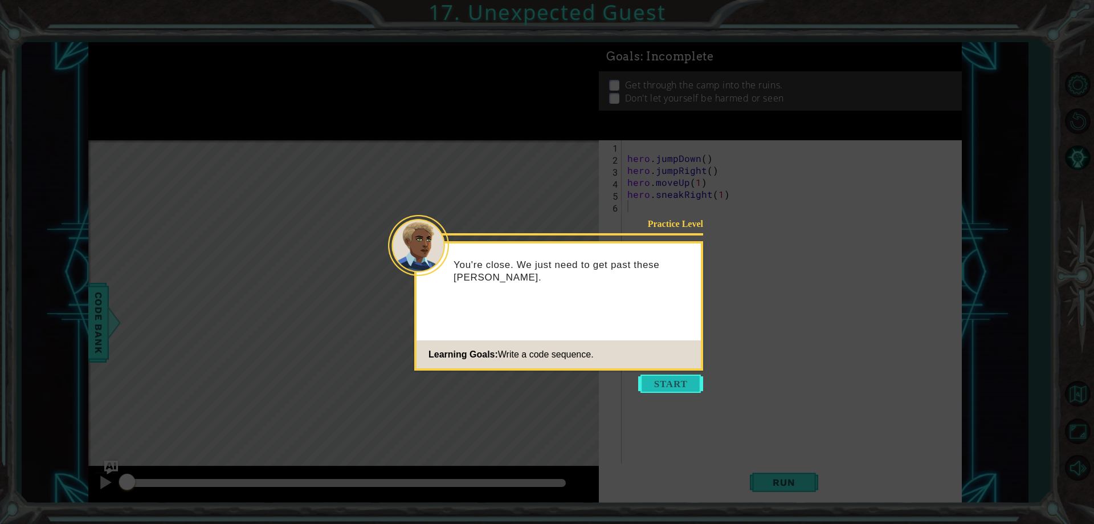
click at [660, 384] on button "Start" at bounding box center [670, 383] width 65 height 18
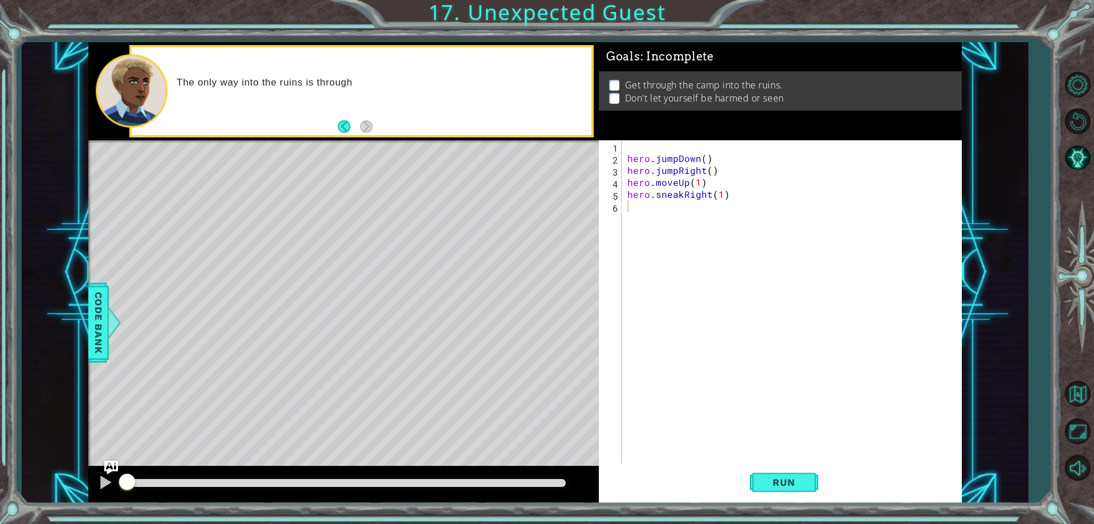
click at [744, 474] on div "Run" at bounding box center [783, 482] width 363 height 36
click at [798, 491] on button "Run" at bounding box center [784, 482] width 68 height 36
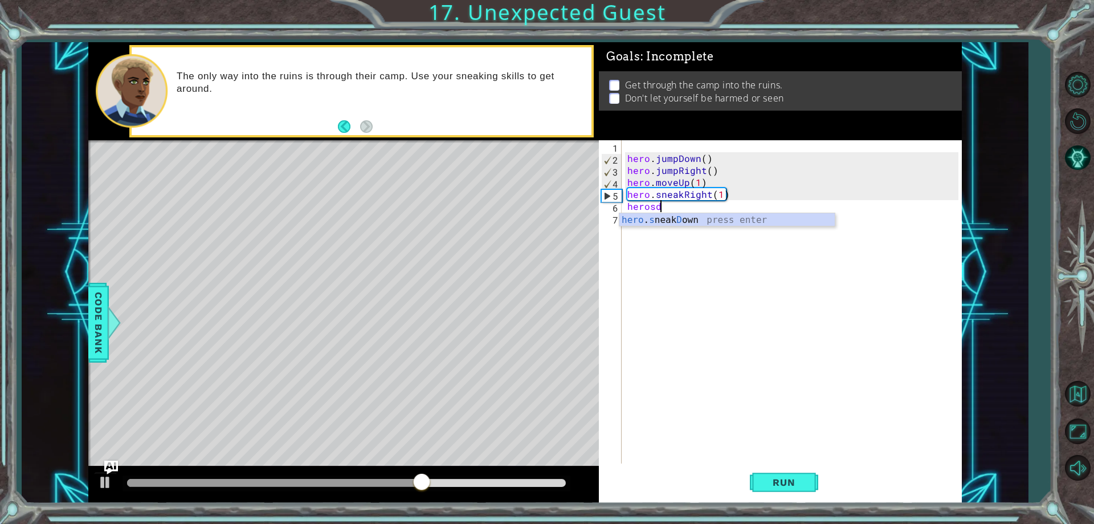
scroll to position [0, 2]
click at [760, 224] on div "hero . s neak D own press enter" at bounding box center [726, 233] width 215 height 41
type textarea "hero.sneakDown(1)"
click at [724, 231] on div "hero . jumpDown ( ) hero . jumpRight ( ) hero . moveUp ( 1 ) hero . sneakRight …" at bounding box center [794, 313] width 338 height 347
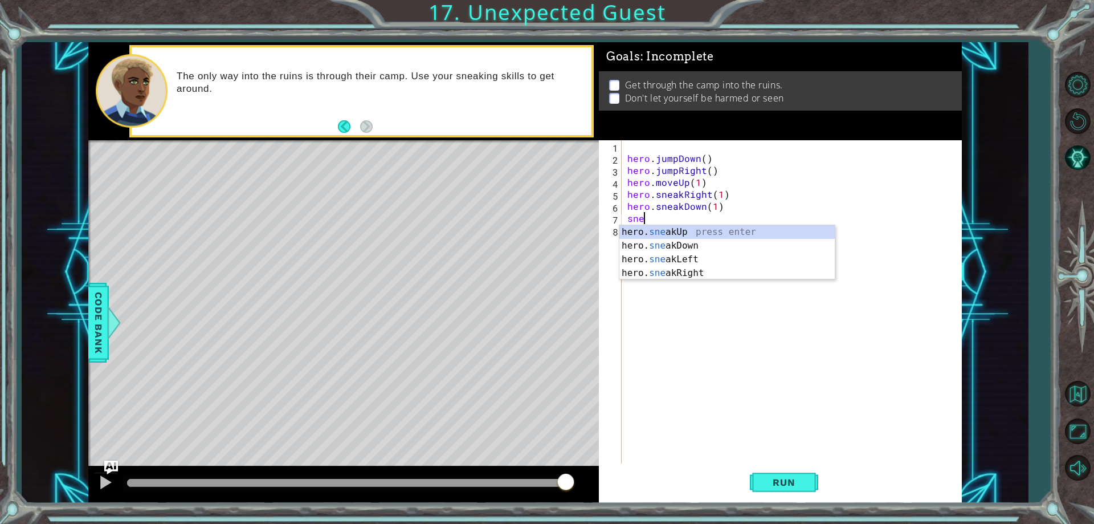
scroll to position [0, 1]
click at [724, 231] on div "hero. sne ak L eft press enter" at bounding box center [726, 245] width 215 height 41
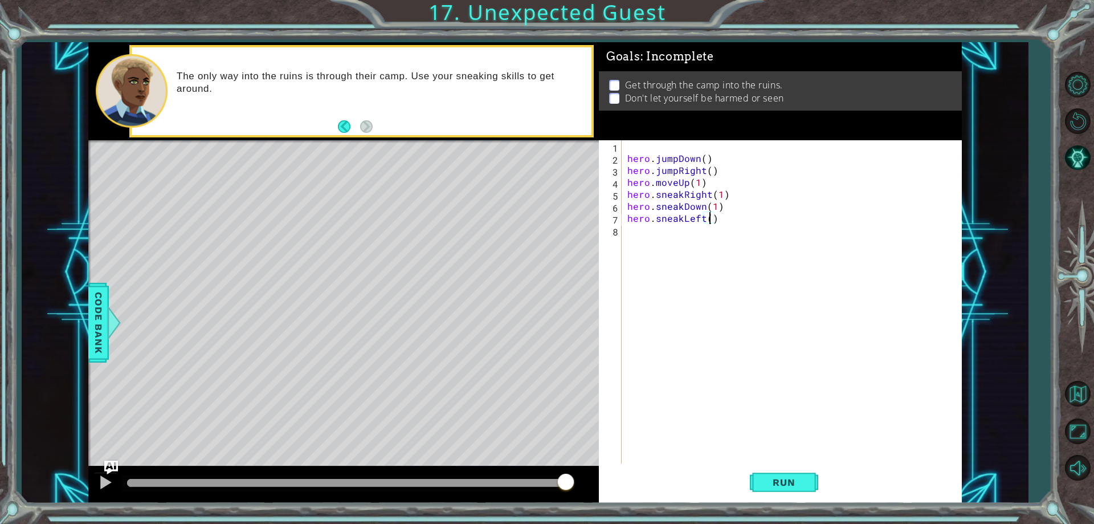
type textarea "hero.sneakLeft(2)"
click at [700, 246] on div "hero . jumpDown ( ) hero . jumpRight ( ) hero . moveUp ( 1 ) hero . sneakRight …" at bounding box center [794, 313] width 338 height 347
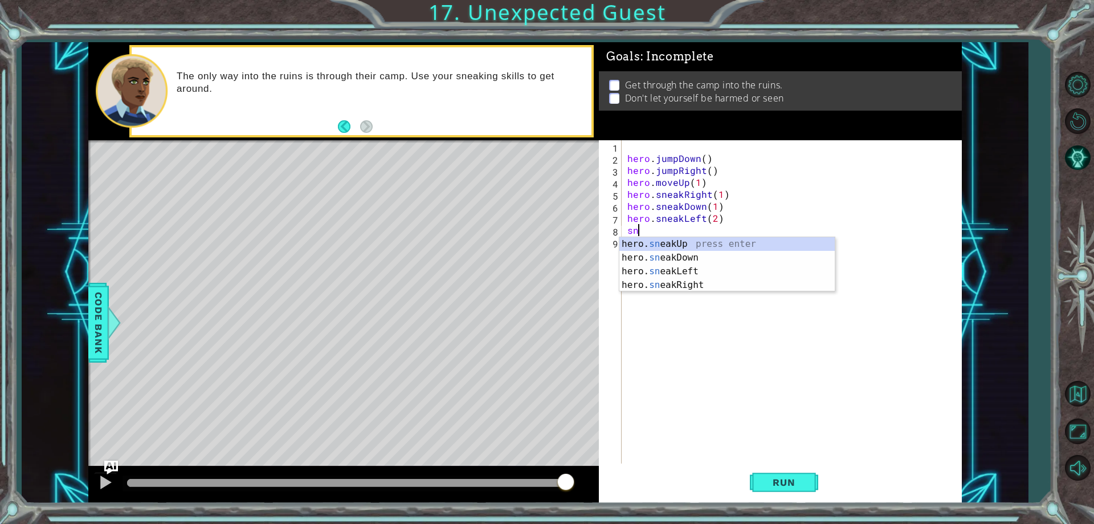
scroll to position [0, 1]
click at [700, 246] on div "hero. sn eak U p press enter" at bounding box center [726, 257] width 215 height 41
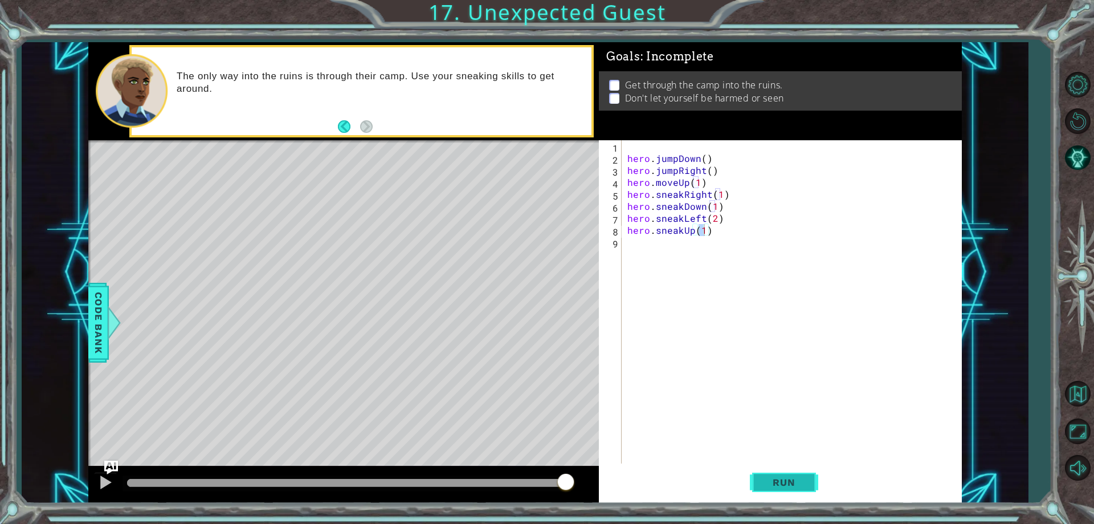
click at [792, 479] on span "Run" at bounding box center [783, 481] width 45 height 11
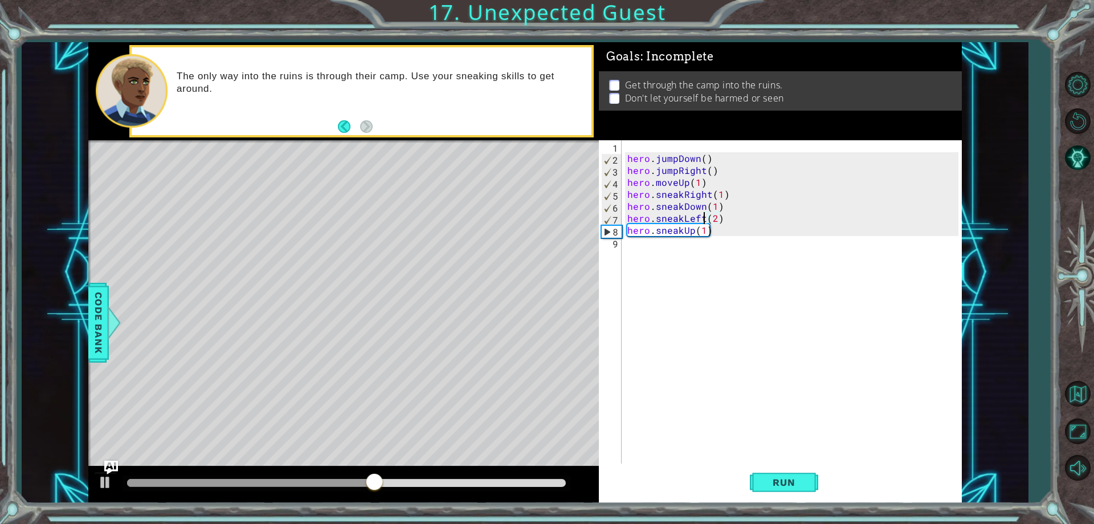
drag, startPoint x: 705, startPoint y: 218, endPoint x: 693, endPoint y: 223, distance: 13.3
click at [700, 219] on div "hero . jumpDown ( ) hero . jumpRight ( ) hero . moveUp ( 1 ) hero . sneakRight …" at bounding box center [794, 313] width 338 height 347
click at [704, 220] on div "hero . jumpDown ( ) hero . jumpRight ( ) hero . moveUp ( 1 ) hero . sneakRight …" at bounding box center [791, 301] width 333 height 323
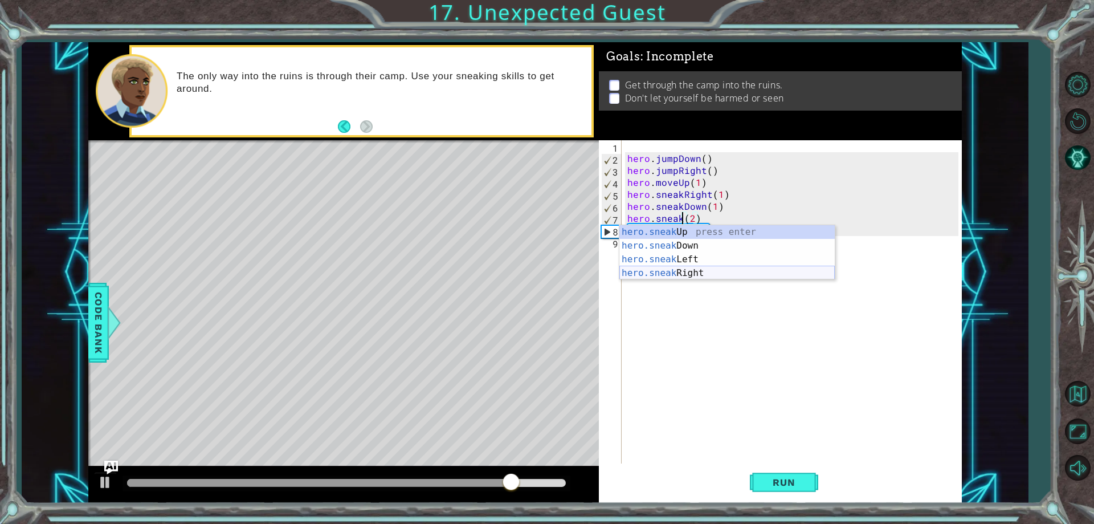
click at [738, 276] on div "hero.sneak Up press enter hero.sneak Down press enter hero.sneak Left press ent…" at bounding box center [726, 266] width 215 height 82
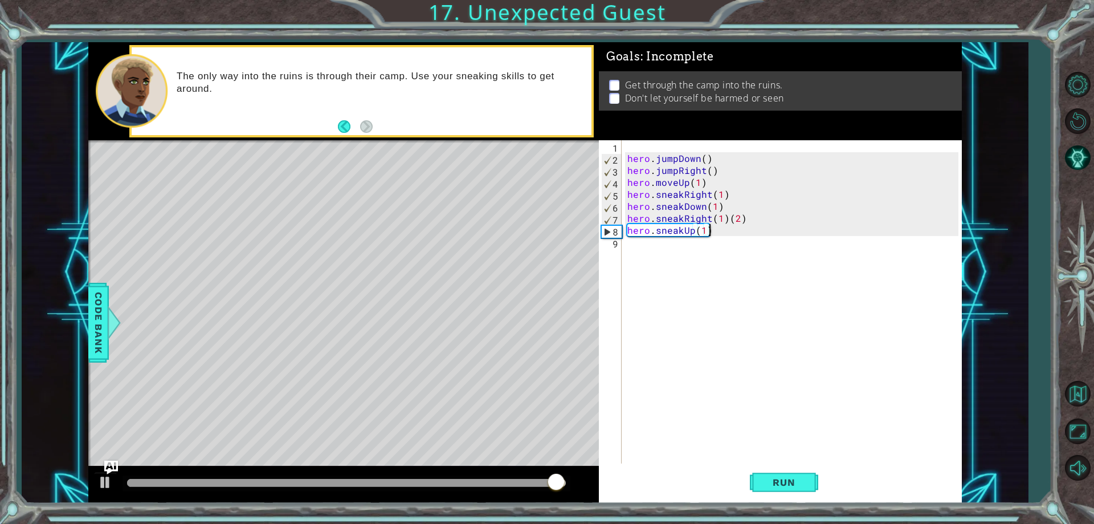
click at [724, 227] on div "hero . jumpDown ( ) hero . jumpRight ( ) hero . moveUp ( 1 ) hero . sneakRight …" at bounding box center [794, 313] width 338 height 347
click at [725, 218] on div "hero . jumpDown ( ) hero . jumpRight ( ) hero . moveUp ( 1 ) hero . sneakRight …" at bounding box center [794, 313] width 338 height 347
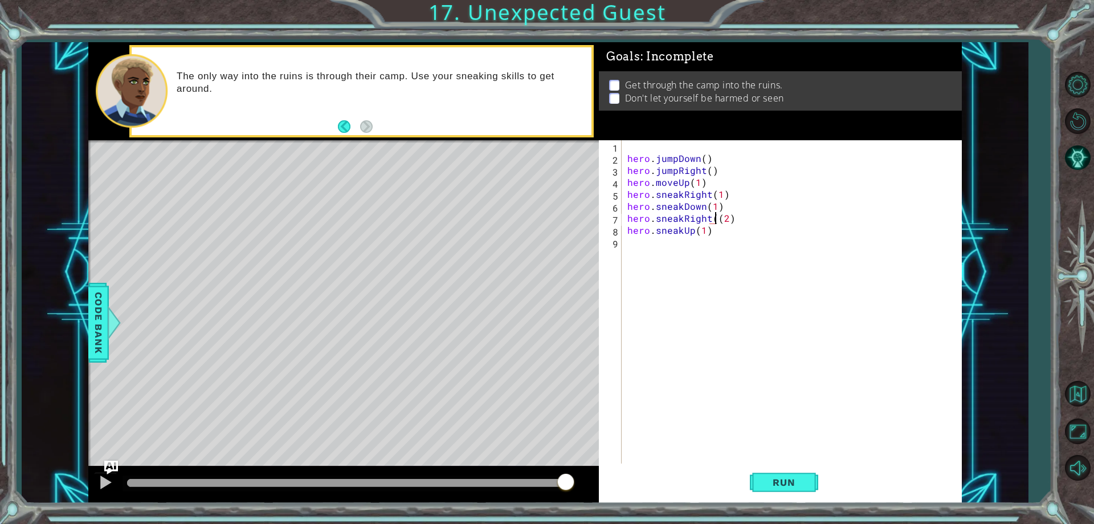
type textarea "hero.sneakRight(2)"
click at [781, 477] on span "Run" at bounding box center [783, 481] width 45 height 11
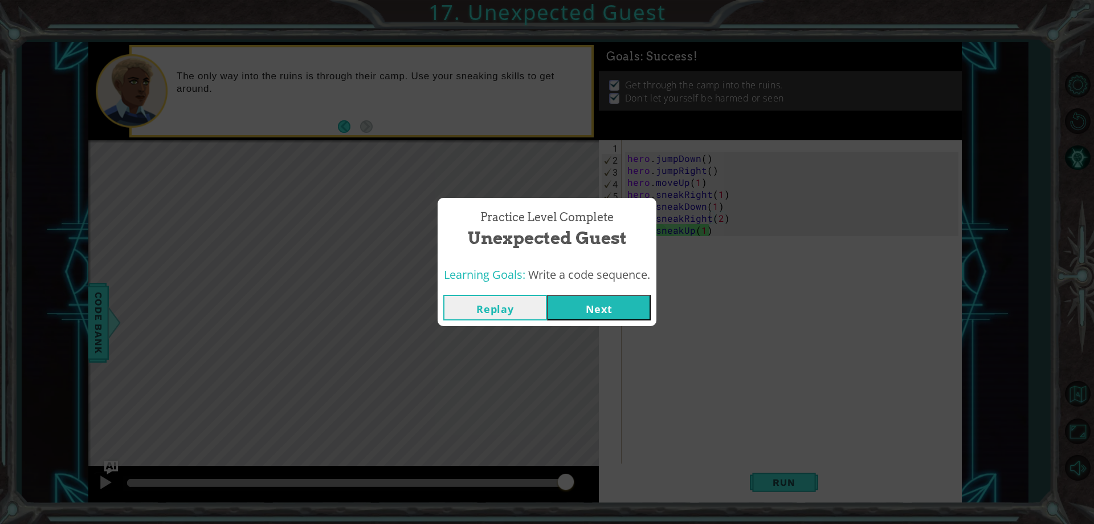
click at [630, 309] on button "Next" at bounding box center [599, 308] width 104 height 26
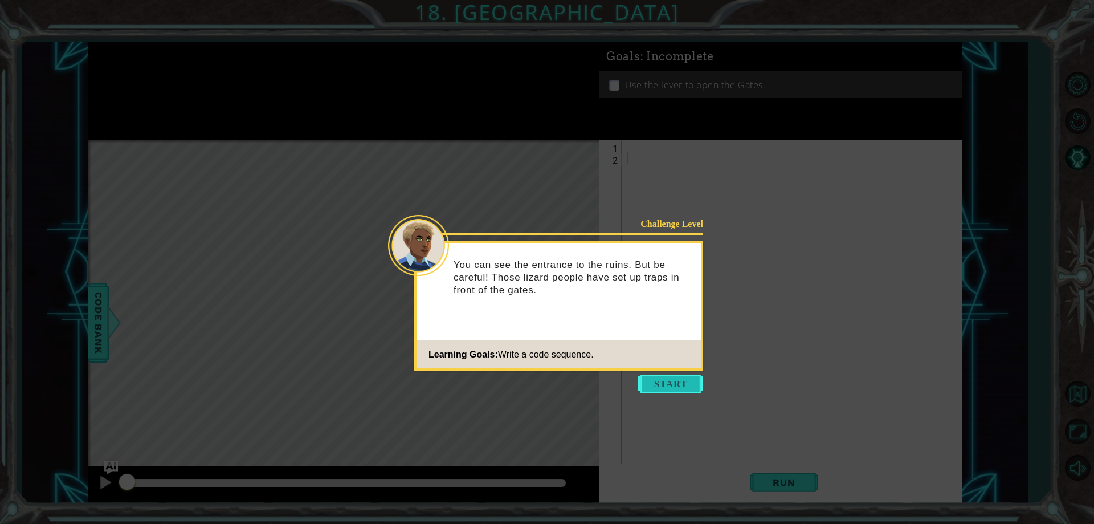
click at [666, 391] on button "Start" at bounding box center [670, 383] width 65 height 18
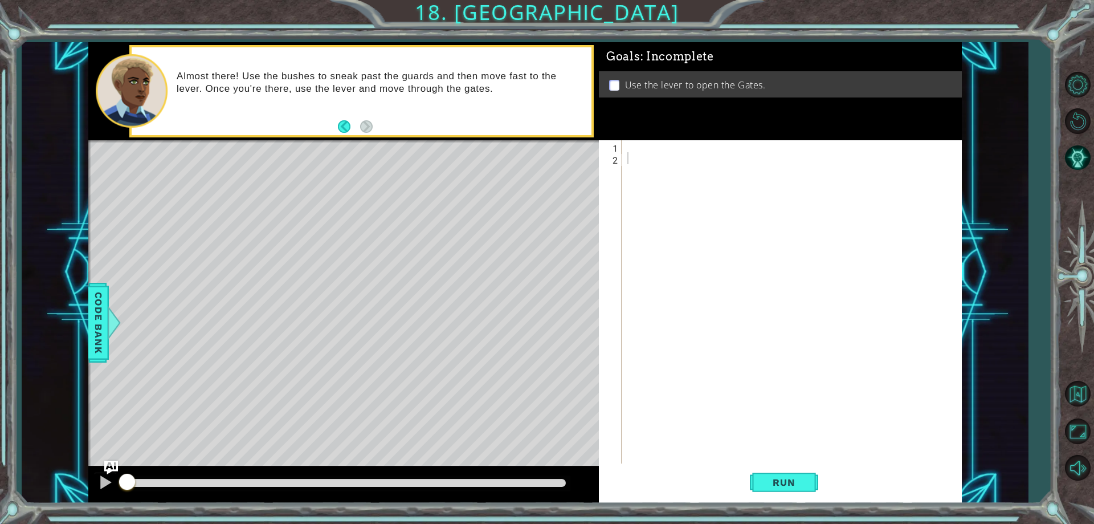
drag, startPoint x: 615, startPoint y: 398, endPoint x: 33, endPoint y: 354, distance: 583.9
click at [33, 354] on div "1 ההההההההההההההההההההההההההההההההההההההההההההההההההההההההההההההההההההההההההההה…" at bounding box center [525, 272] width 1006 height 461
click at [627, 151] on div at bounding box center [794, 313] width 338 height 347
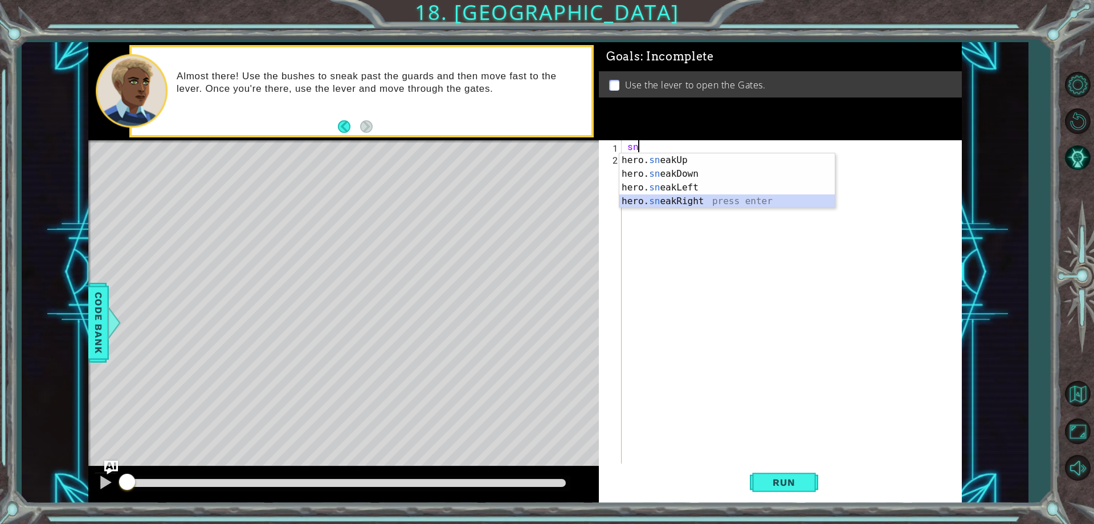
click at [695, 196] on div "hero. sn eakUp press enter hero. sn eakDown press enter hero. sn eakLeft press …" at bounding box center [726, 194] width 215 height 82
type textarea "hero.sneakRight(1)"
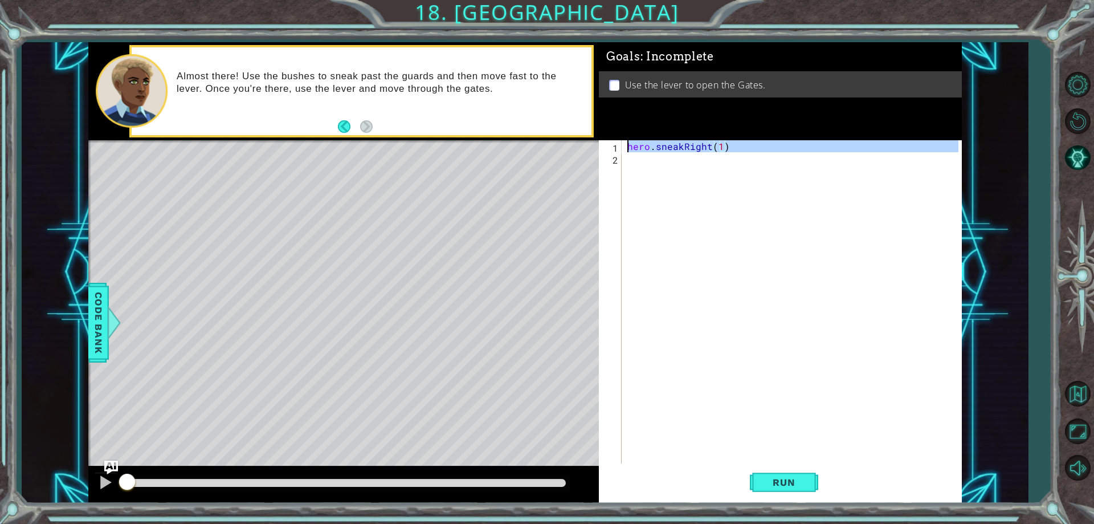
click at [664, 168] on div "hero . sneakRight ( 1 )" at bounding box center [794, 313] width 338 height 347
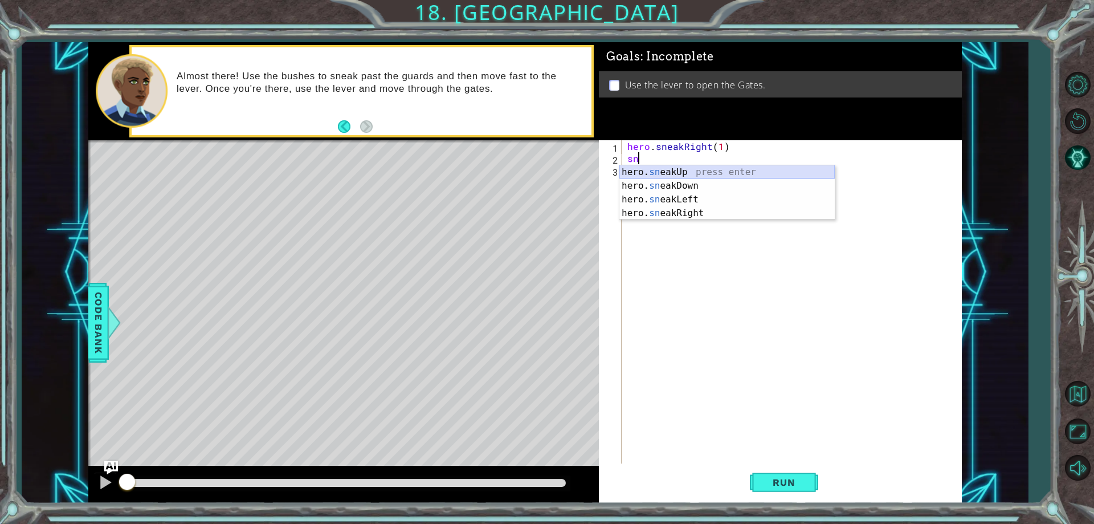
click at [677, 173] on div "hero. sn eakUp press enter hero. sn eakDown press enter hero. sn eakLeft press …" at bounding box center [726, 206] width 215 height 82
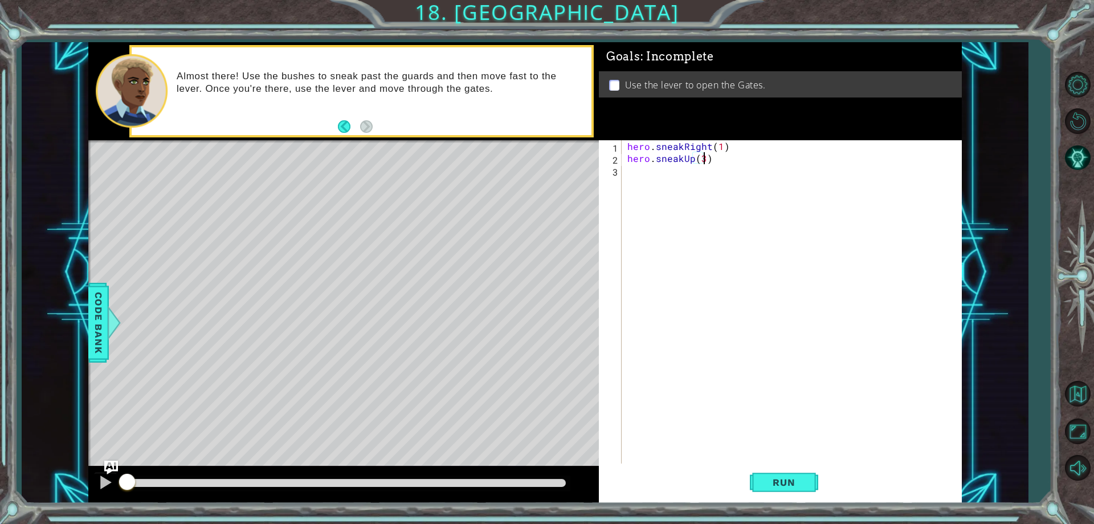
scroll to position [0, 5]
type textarea "hero.sneakUp(2)"
click at [682, 173] on div "hero . sneakRight ( 1 ) hero . sneakUp ( 2 )" at bounding box center [794, 313] width 338 height 347
click at [655, 185] on div "hero. s neak R ight press enter" at bounding box center [726, 197] width 215 height 41
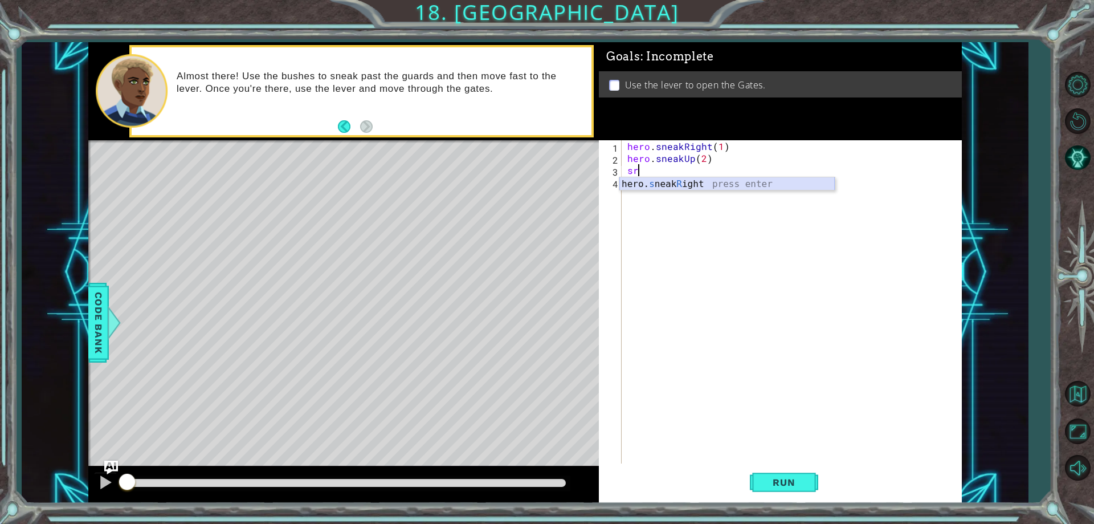
type textarea "hero.sneakRight(1)"
click at [655, 185] on div "hero . sneakRight ( 1 ) hero . sneakUp ( 2 ) hero . sneakRight ( 1 )" at bounding box center [794, 313] width 338 height 347
click at [697, 191] on div "hero. s neak U p press enter" at bounding box center [726, 209] width 215 height 41
type textarea "hero.sneakUp(1)"
click at [671, 196] on div "hero . sneakRight ( 1 ) hero . sneakUp ( 2 ) hero . sneakRight ( 1 ) hero . sne…" at bounding box center [794, 313] width 338 height 347
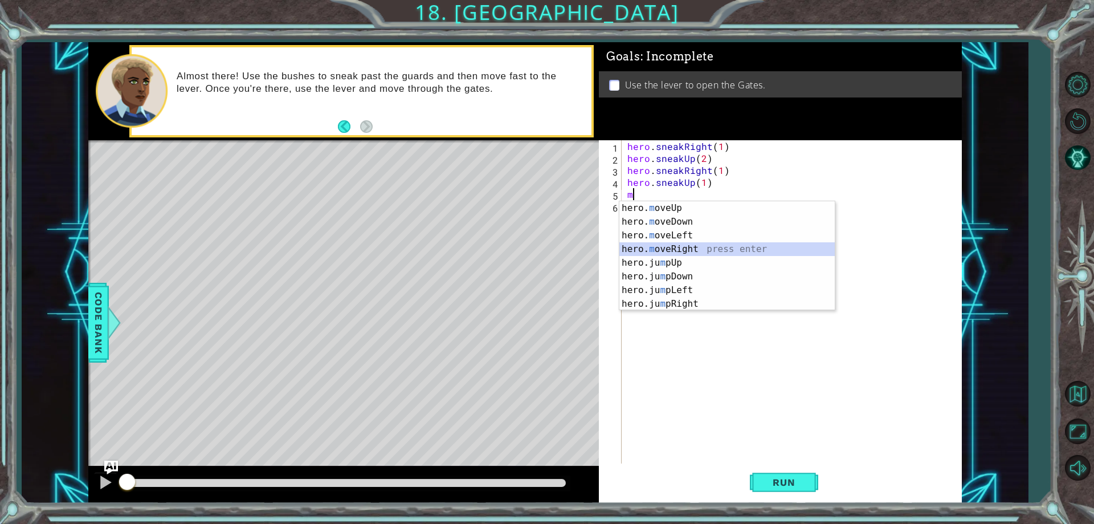
click at [691, 251] on div "hero. m oveUp press enter hero. m oveDown press enter hero. m oveLeft press ent…" at bounding box center [726, 269] width 215 height 137
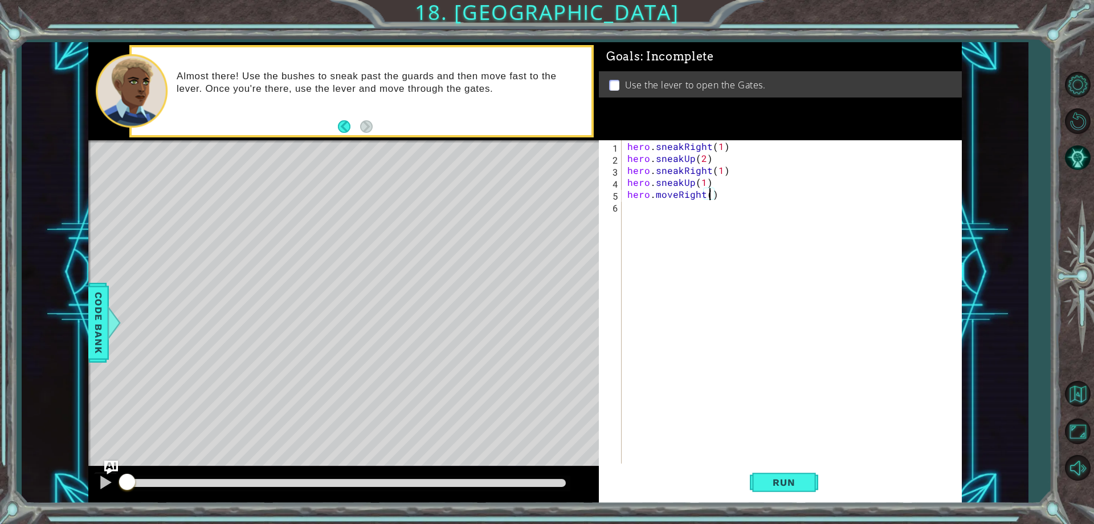
scroll to position [0, 5]
type textarea "hero.moveRight(2)"
click at [810, 484] on button "Run" at bounding box center [784, 482] width 68 height 36
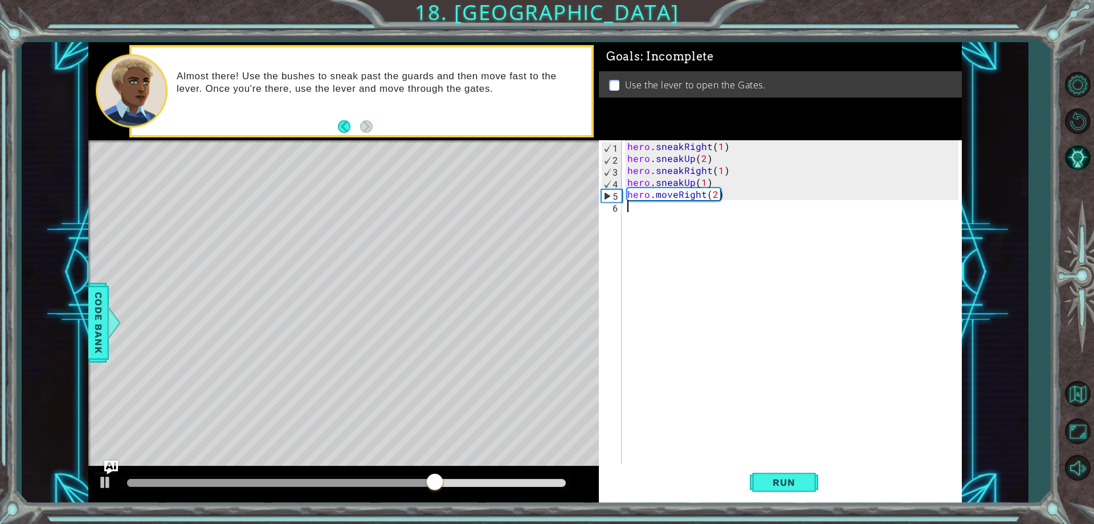
click at [668, 209] on div "hero . sneakRight ( 1 ) hero . sneakUp ( 2 ) hero . sneakRight ( 1 ) hero . sne…" at bounding box center [794, 313] width 338 height 347
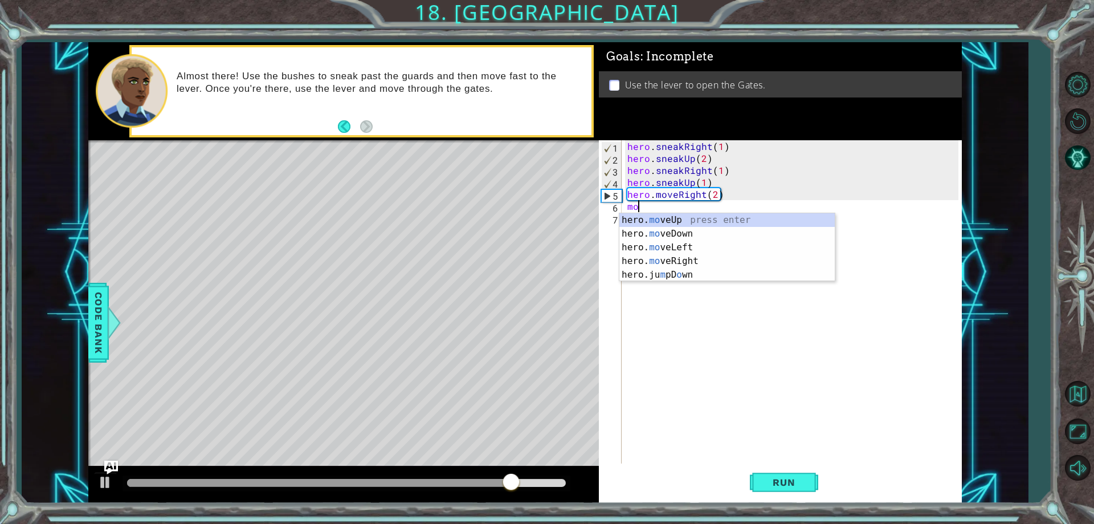
scroll to position [0, 1]
click at [713, 215] on div "hero. mo ve D own press enter" at bounding box center [726, 233] width 215 height 41
type textarea "hero.moveDown(1)"
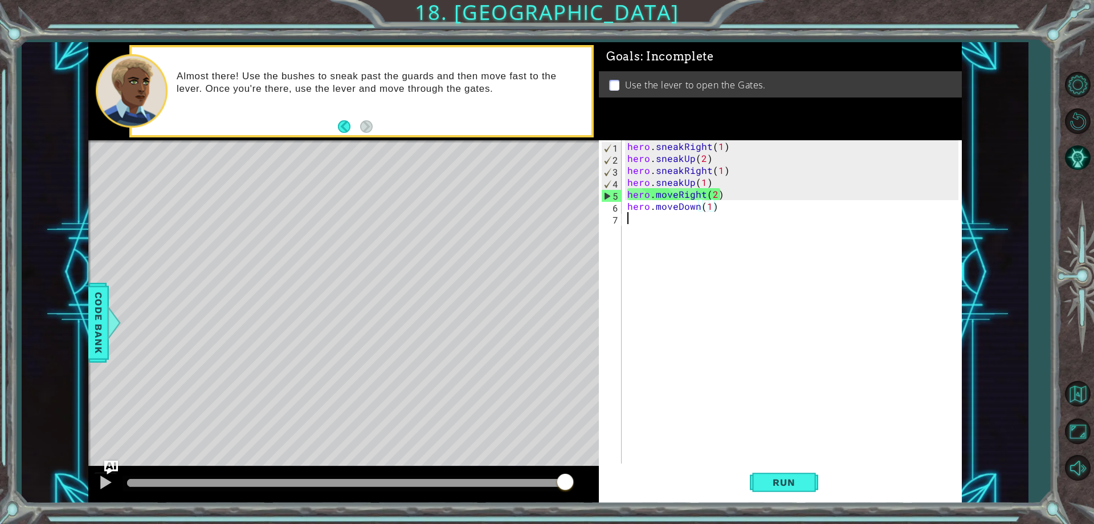
click at [699, 228] on div "hero . sneakRight ( 1 ) hero . sneakUp ( 2 ) hero . sneakRight ( 1 ) hero . sne…" at bounding box center [794, 313] width 338 height 347
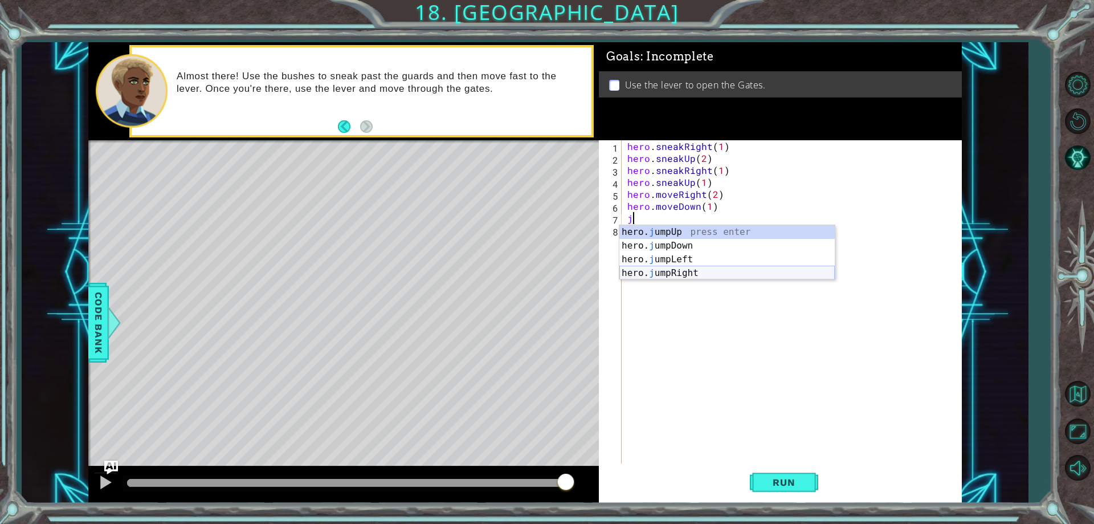
type textarea "jd"
click at [681, 232] on div "hero. j ump D own press enter" at bounding box center [726, 245] width 215 height 41
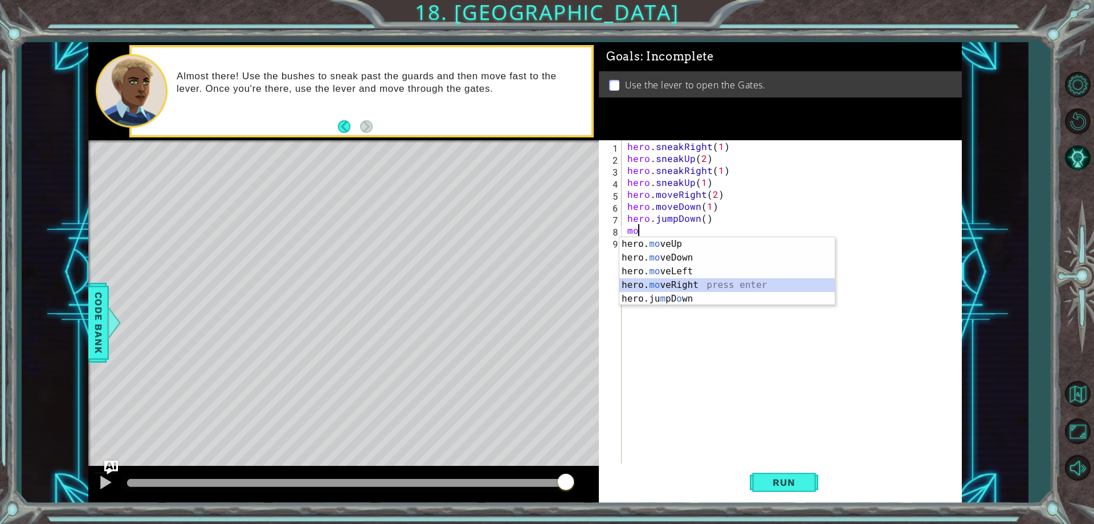
click at [696, 280] on div "hero. mo veUp press enter hero. mo veDown press enter hero. mo veLeft press ent…" at bounding box center [726, 285] width 215 height 96
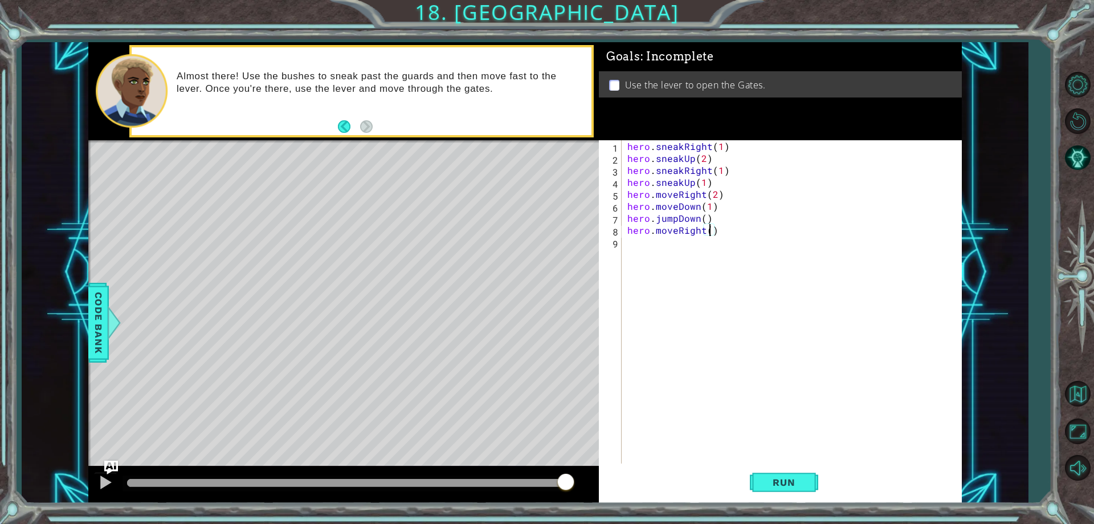
type textarea "hero.moveRight(2)"
click at [687, 247] on div "hero . sneakRight ( 1 ) hero . sneakUp ( 2 ) hero . sneakRight ( 1 ) hero . sne…" at bounding box center [794, 313] width 338 height 347
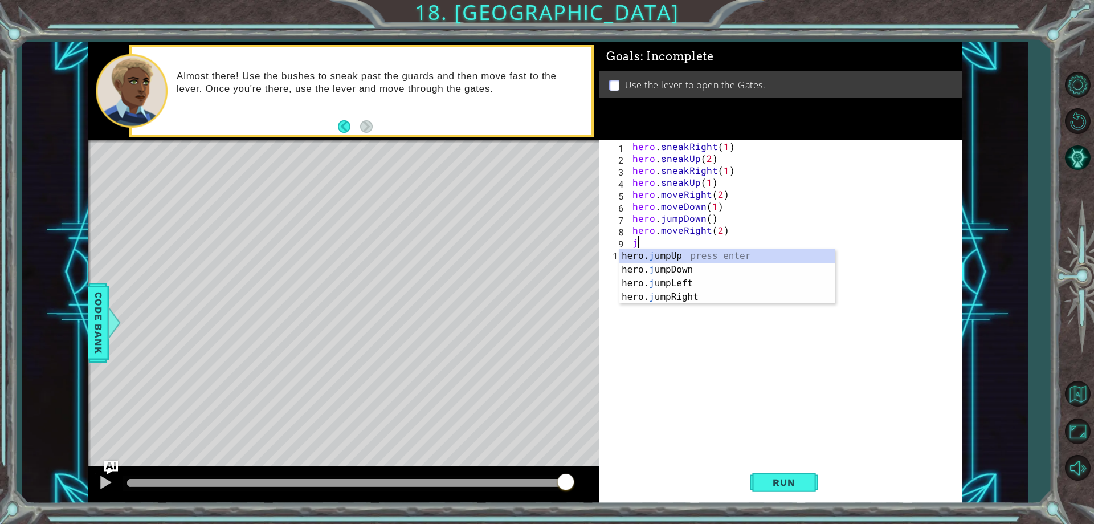
type textarea "ju"
click at [676, 252] on div "hero. ju mpUp press enter hero. ju mpDown press enter hero. [PERSON_NAME] mpLef…" at bounding box center [731, 290] width 215 height 82
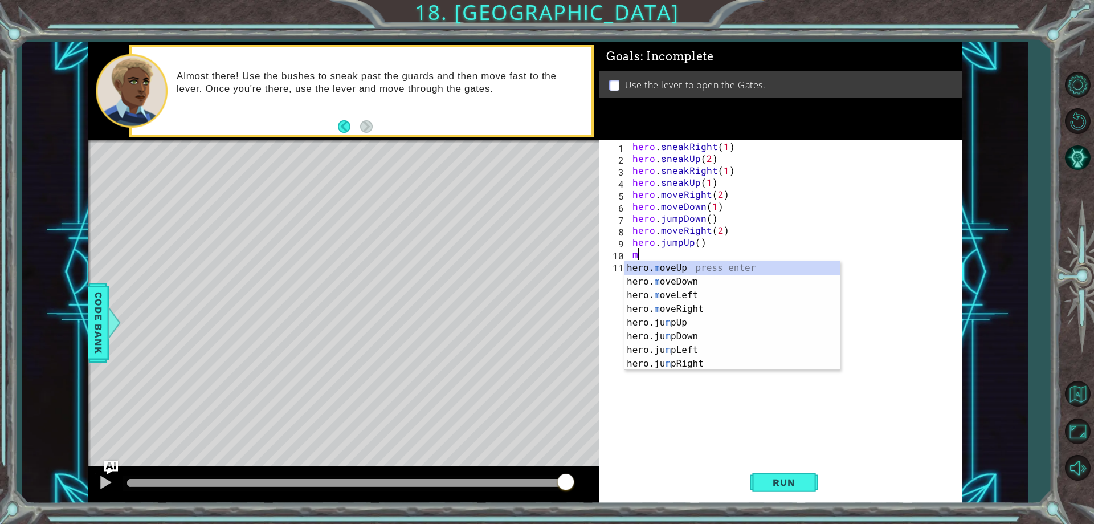
click at [676, 268] on div "hero. m oveUp press enter hero. m oveDown press enter hero. m oveLeft press ent…" at bounding box center [731, 329] width 215 height 137
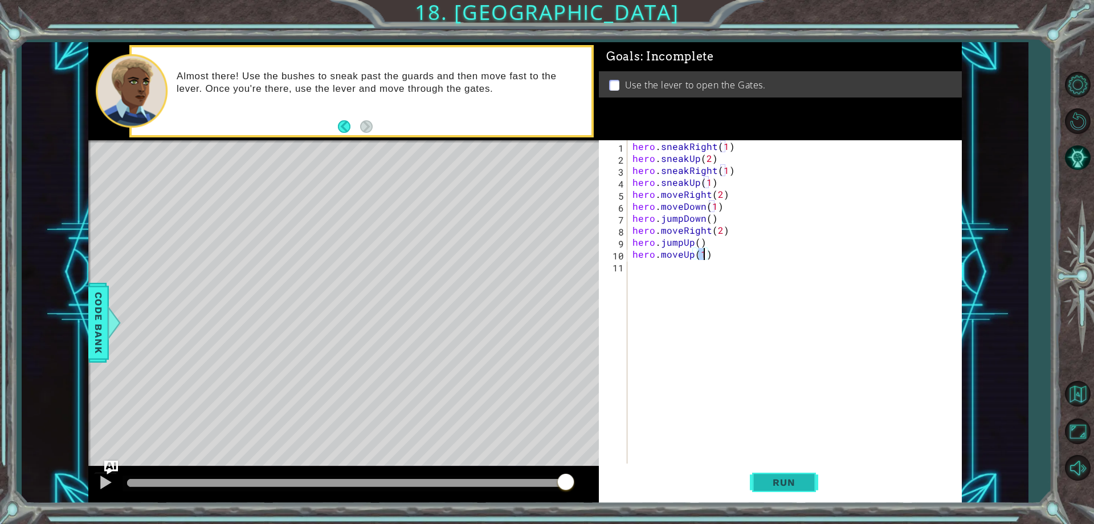
type textarea "hero.moveUp(1)"
click at [774, 485] on span "Run" at bounding box center [783, 481] width 45 height 11
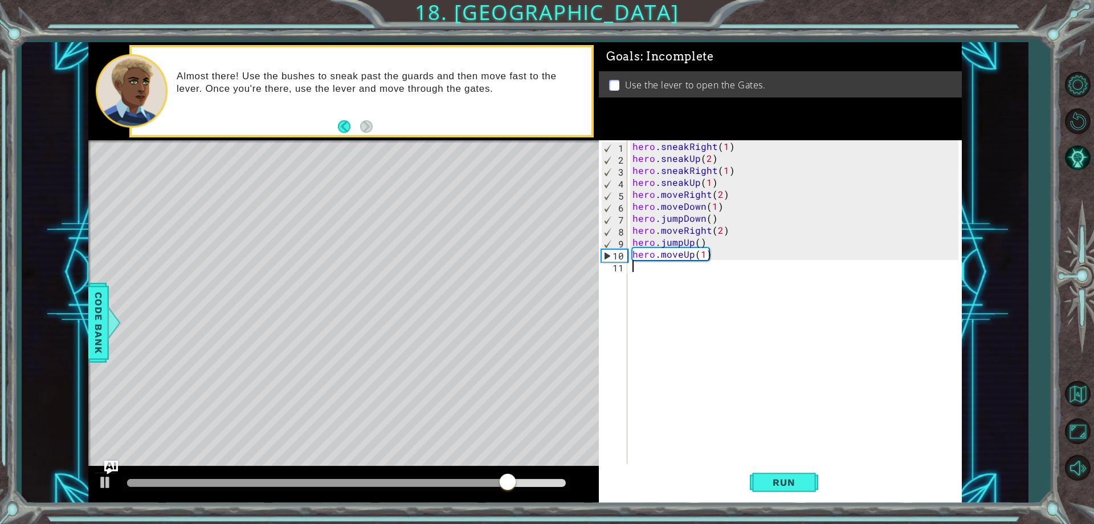
click at [640, 267] on div "hero . sneakRight ( 1 ) hero . sneakUp ( 2 ) hero . sneakRight ( 1 ) hero . sne…" at bounding box center [796, 313] width 333 height 347
click at [651, 277] on div "us e press enter" at bounding box center [731, 293] width 215 height 41
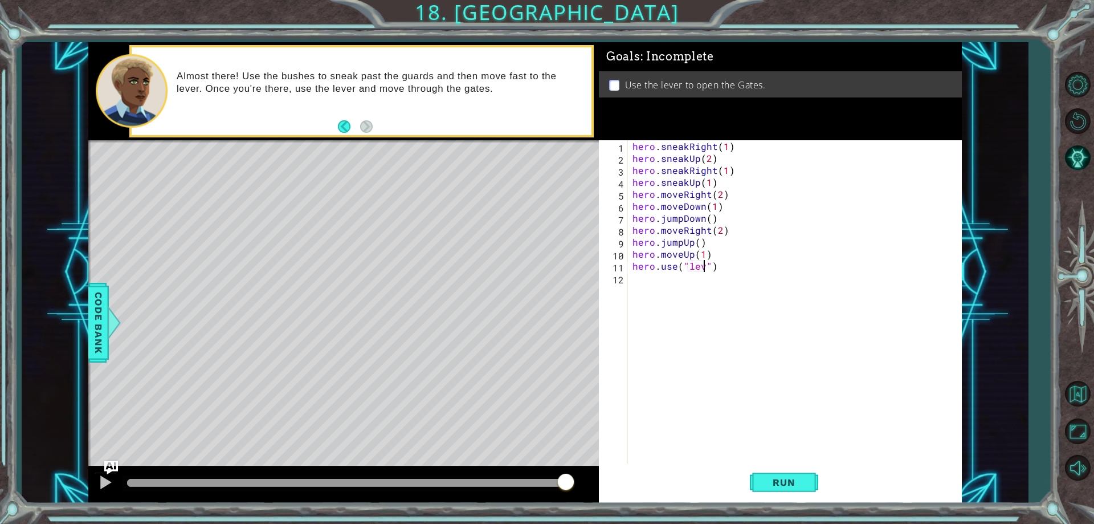
scroll to position [0, 5]
type textarea "hero.use("lever")"
click at [805, 492] on button "Run" at bounding box center [784, 482] width 68 height 36
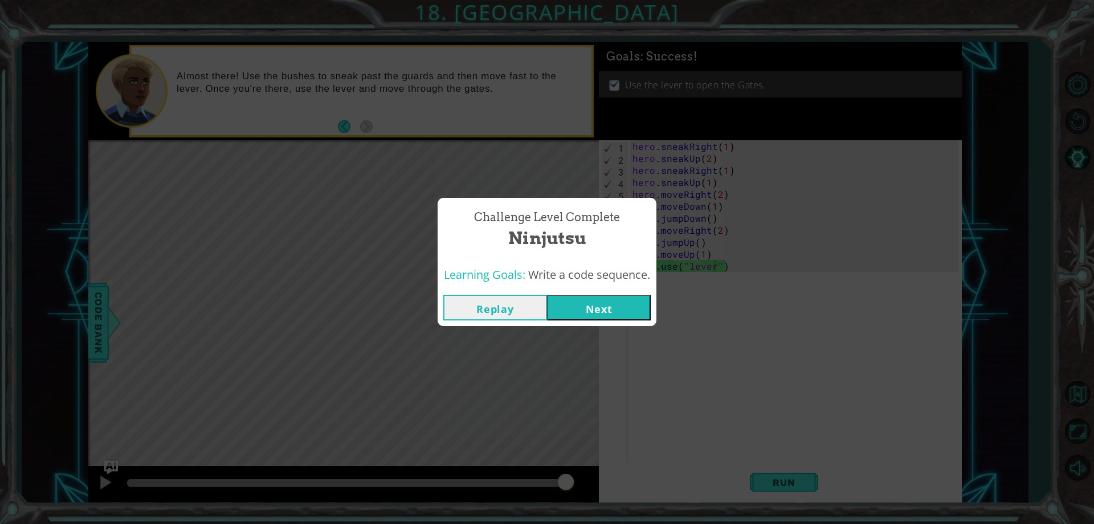
click at [576, 304] on button "Next" at bounding box center [599, 308] width 104 height 26
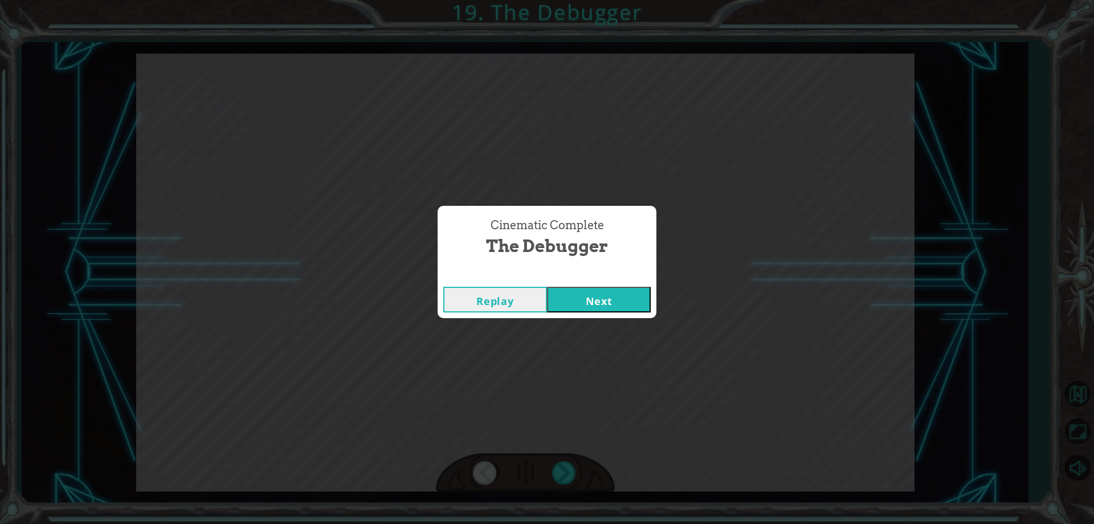
click at [576, 304] on button "Next" at bounding box center [599, 300] width 104 height 26
click at [619, 291] on button "Next" at bounding box center [599, 300] width 104 height 26
